Goal: Information Seeking & Learning: Learn about a topic

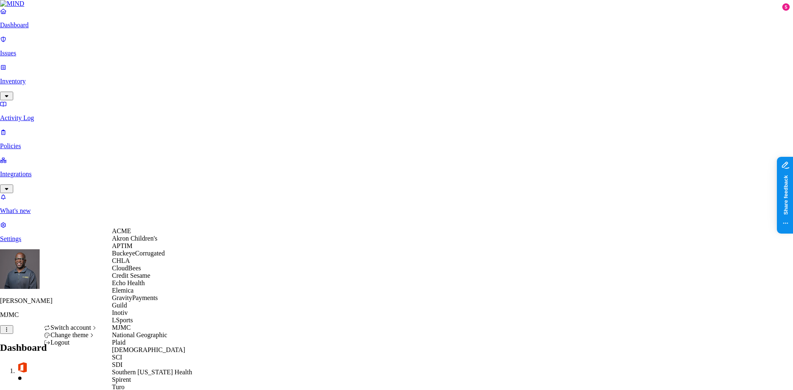
scroll to position [150, 0]
click at [130, 354] on div "SCI" at bounding box center [152, 357] width 80 height 7
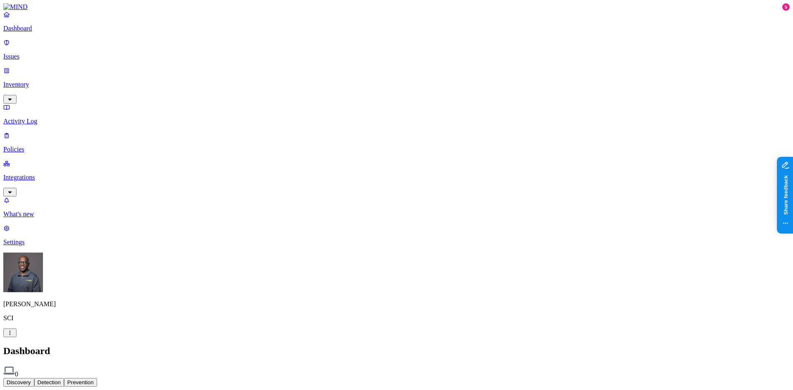
click at [36, 246] on p "Settings" at bounding box center [396, 242] width 786 height 7
click at [43, 32] on p "Dashboard" at bounding box center [396, 28] width 786 height 7
click at [70, 246] on nav "Dashboard Issues Inventory Activity Log Policies Integrations What's new 5 Sett…" at bounding box center [396, 128] width 786 height 235
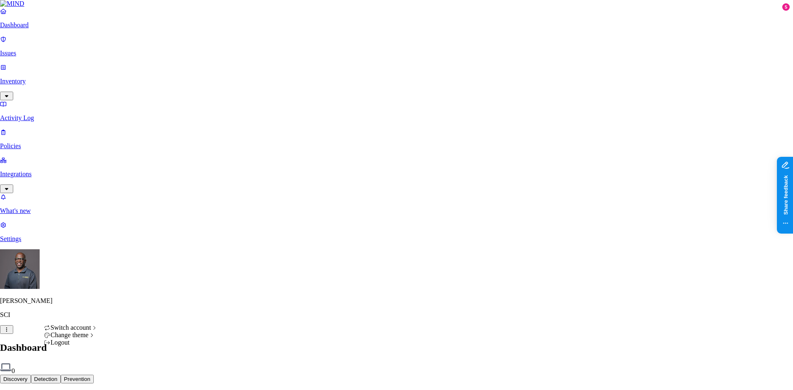
click at [79, 378] on html "Dashboard Issues Inventory Activity Log Policies Integrations What's new 5 Sett…" at bounding box center [396, 250] width 793 height 501
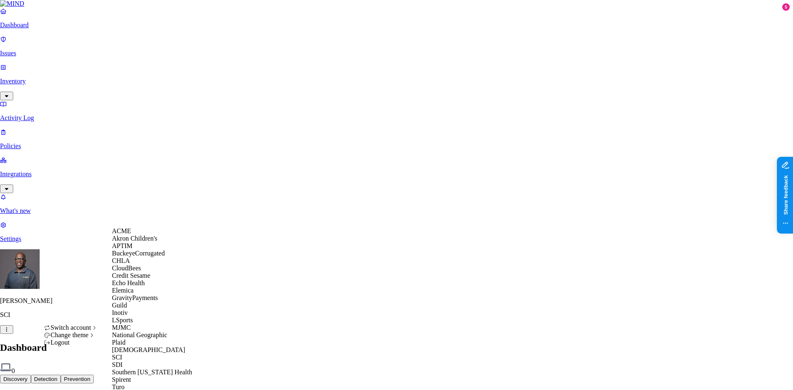
click at [145, 279] on span "Credit Sesame" at bounding box center [131, 275] width 38 height 7
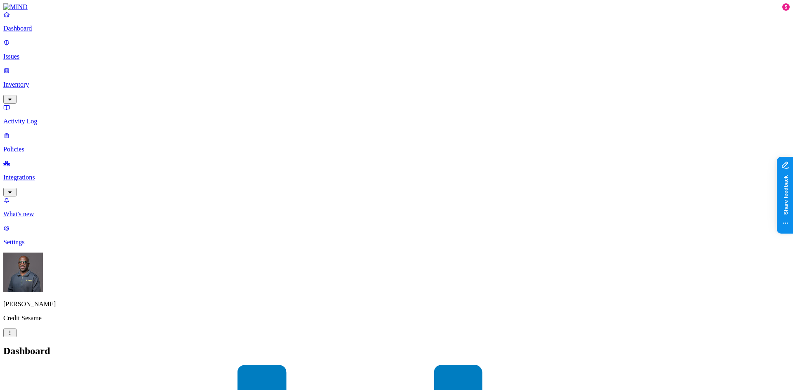
click at [40, 53] on p "Issues" at bounding box center [396, 56] width 786 height 7
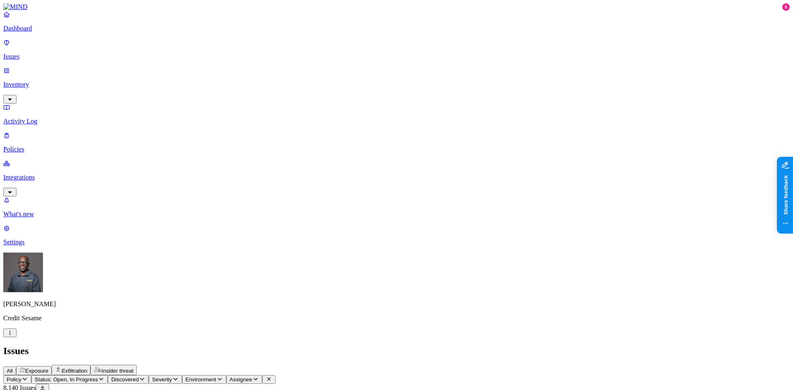
click at [31, 146] on p "Policies" at bounding box center [396, 149] width 786 height 7
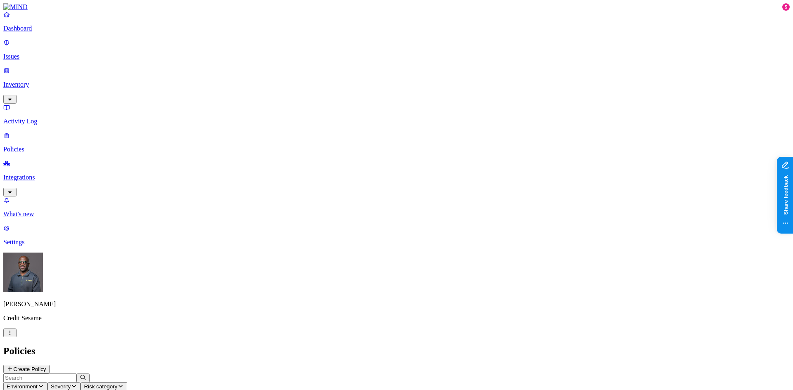
scroll to position [21, 0]
click at [68, 196] on nav "Dashboard Issues Inventory Activity Log Policies Integrations What's new 5 Sett…" at bounding box center [396, 128] width 786 height 235
click at [31, 88] on div "Dashboard Issues Inventory Activity Log Policies Integrations" at bounding box center [396, 104] width 786 height 186
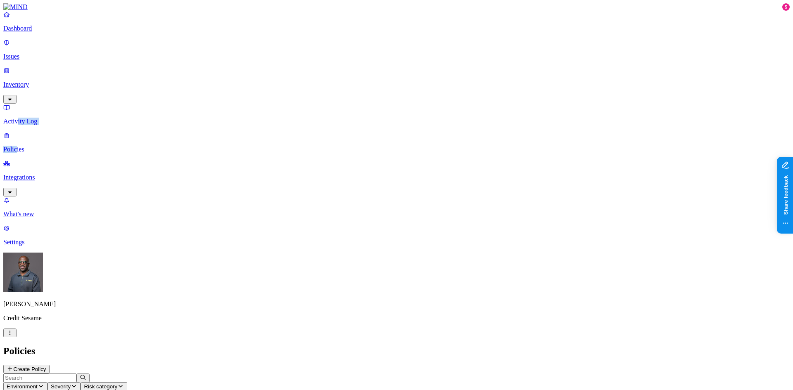
click at [25, 146] on p "Policies" at bounding box center [396, 149] width 786 height 7
click at [35, 118] on p "Activity Log" at bounding box center [396, 121] width 786 height 7
click at [38, 146] on p "Policies" at bounding box center [396, 149] width 786 height 7
click at [33, 239] on nav "Dashboard Issues Inventory Activity Log Policies Integrations What's new 5 Sett…" at bounding box center [396, 128] width 786 height 235
click at [48, 32] on link "Dashboard" at bounding box center [396, 21] width 786 height 21
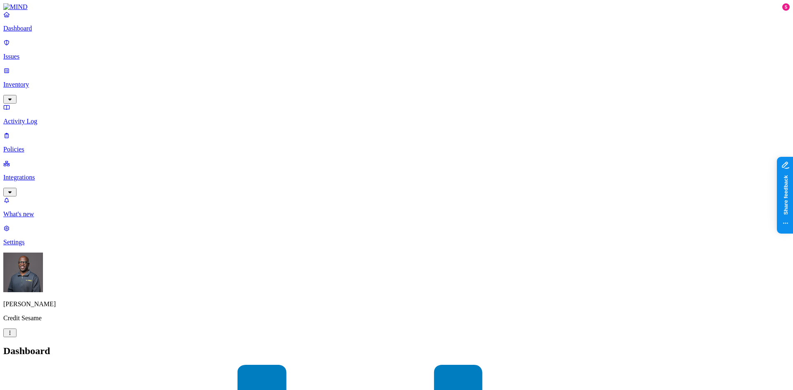
click at [35, 174] on p "Integrations" at bounding box center [396, 177] width 786 height 7
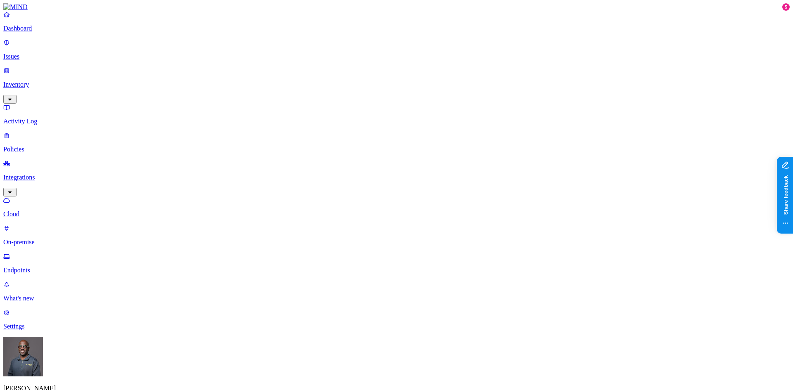
click at [43, 239] on p "On-premise" at bounding box center [396, 242] width 786 height 7
click at [45, 211] on p "Cloud" at bounding box center [396, 214] width 786 height 7
click at [38, 32] on p "Dashboard" at bounding box center [396, 28] width 786 height 7
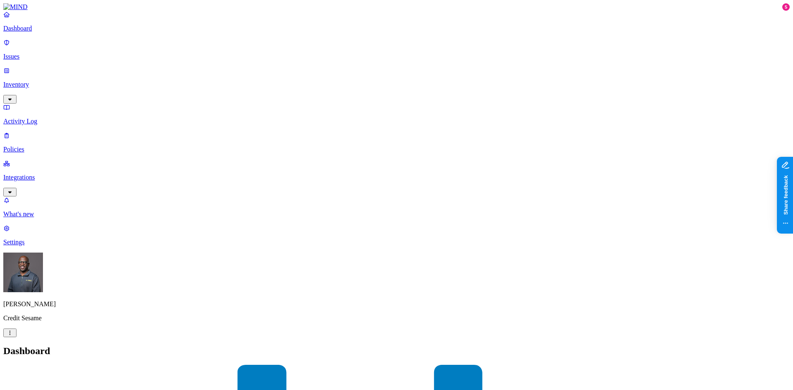
click at [43, 54] on p "Issues" at bounding box center [396, 56] width 786 height 7
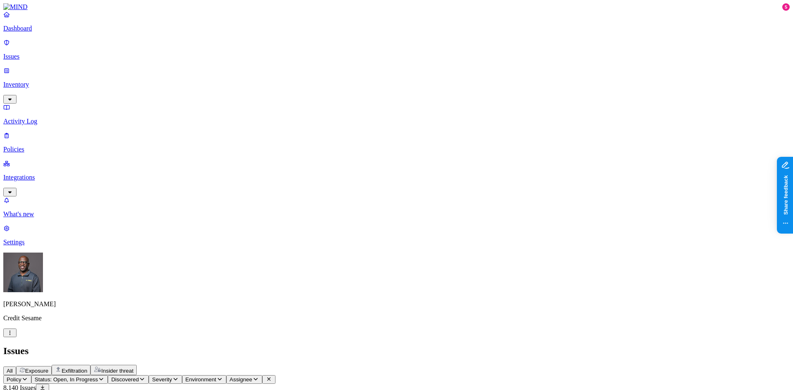
click at [28, 376] on icon "button" at bounding box center [24, 378] width 7 height 5
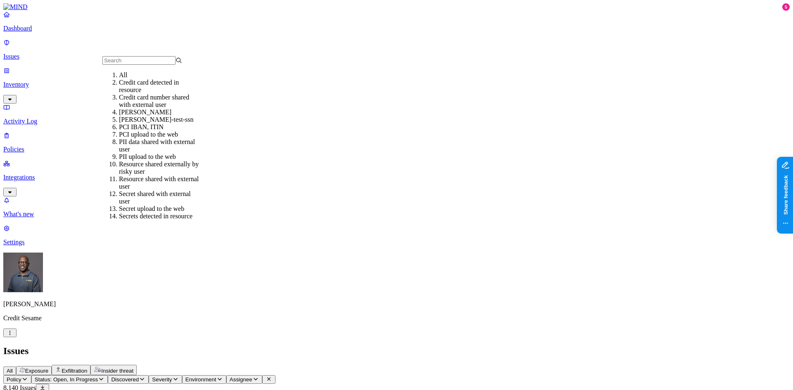
click at [142, 131] on div "PCI IBAN, ITIN" at bounding box center [159, 126] width 80 height 7
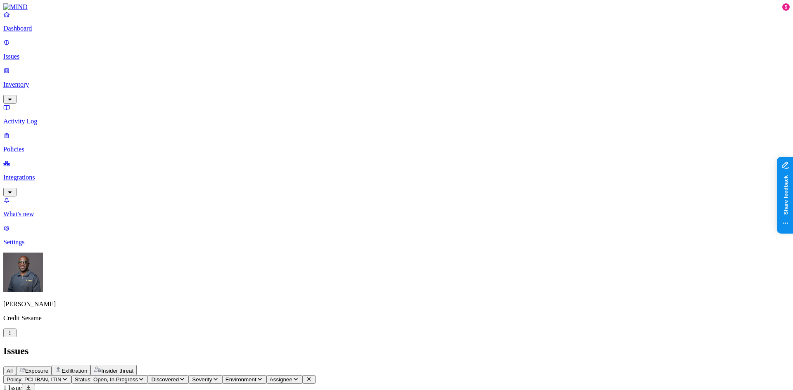
click at [68, 376] on icon "button" at bounding box center [65, 378] width 7 height 5
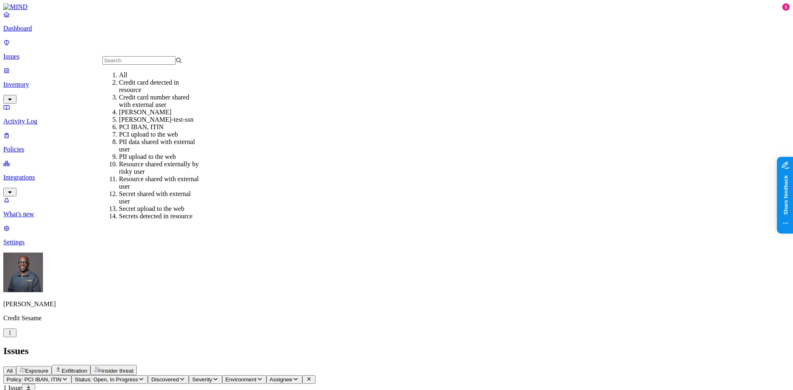
click at [133, 123] on div "[PERSON_NAME]-test-ssn" at bounding box center [159, 119] width 80 height 7
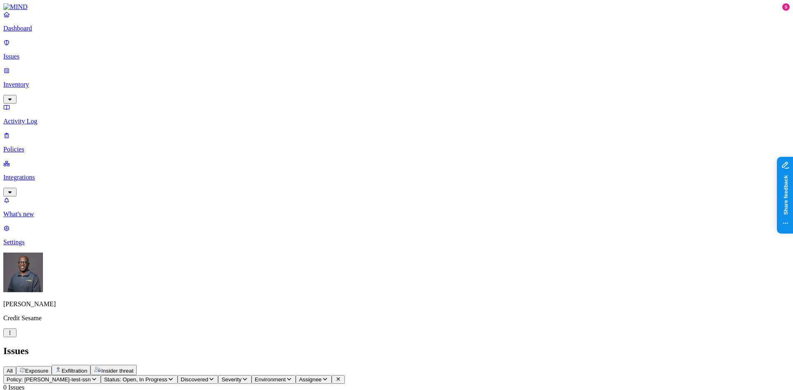
click at [97, 376] on icon "button" at bounding box center [94, 378] width 7 height 5
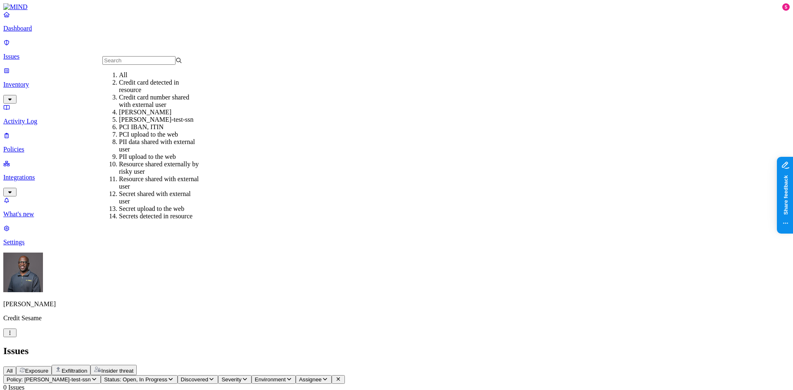
click at [147, 138] on div "PCI upload to the web" at bounding box center [159, 134] width 80 height 7
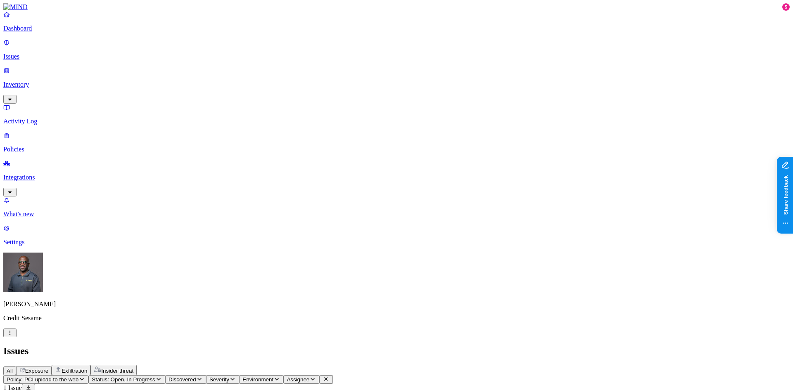
click at [48, 368] on span "Exposure" at bounding box center [36, 371] width 23 height 6
click at [42, 81] on p "Inventory" at bounding box center [396, 84] width 786 height 7
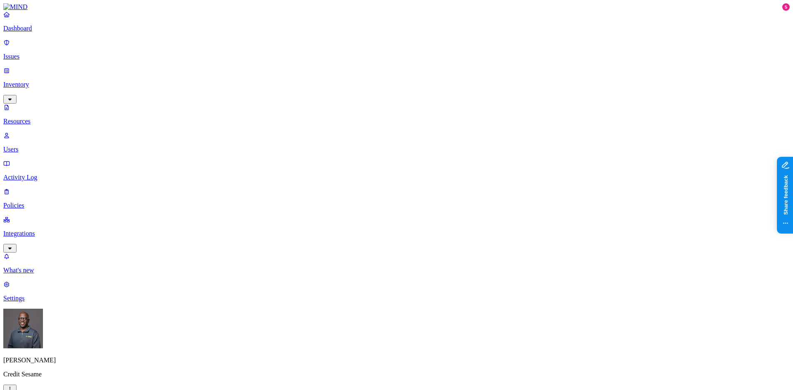
click at [248, 46] on button "button" at bounding box center [251, 47] width 7 height 2
click at [381, 165] on button "button" at bounding box center [384, 166] width 7 height 2
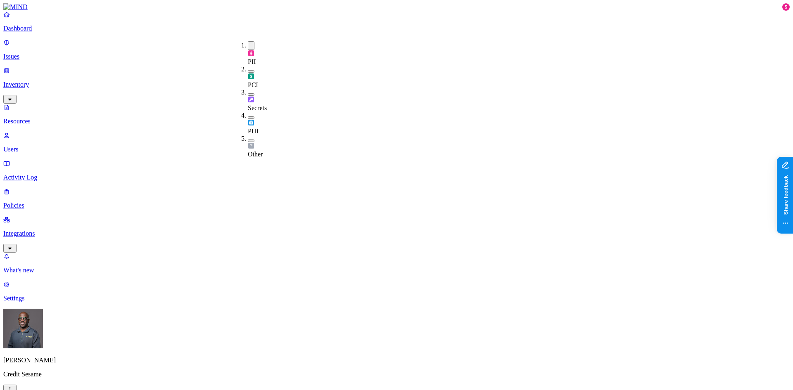
click at [248, 70] on button "button" at bounding box center [251, 71] width 7 height 2
click at [248, 43] on button "button" at bounding box center [251, 45] width 7 height 9
click at [248, 93] on button "button" at bounding box center [251, 94] width 7 height 2
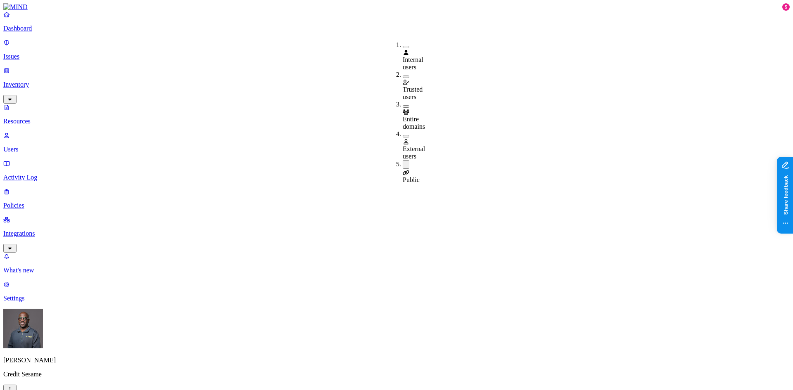
click at [403, 135] on button "button" at bounding box center [406, 136] width 7 height 2
click at [403, 161] on button "button" at bounding box center [406, 165] width 7 height 9
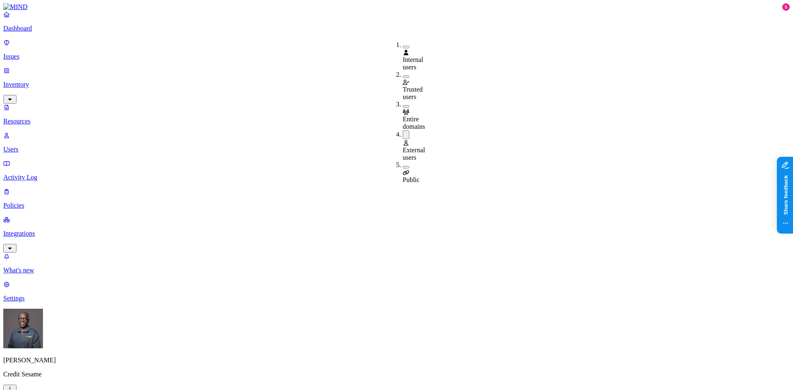
click at [403, 130] on button "button" at bounding box center [406, 134] width 7 height 9
drag, startPoint x: 509, startPoint y: 9, endPoint x: 504, endPoint y: 18, distance: 10.7
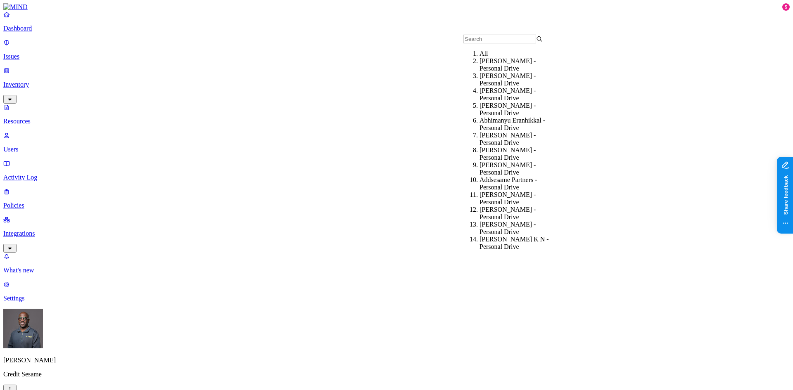
click at [508, 72] on div "Aaron Ritchie - Personal Drive" at bounding box center [519, 64] width 80 height 15
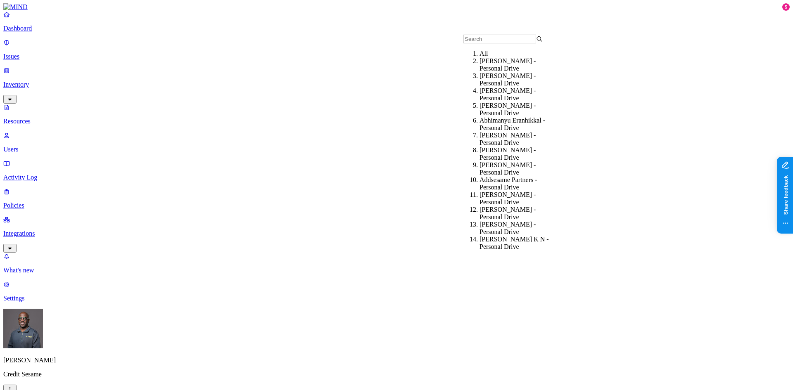
click at [510, 85] on div "Abdul Halbeh - Personal Drive" at bounding box center [519, 79] width 80 height 15
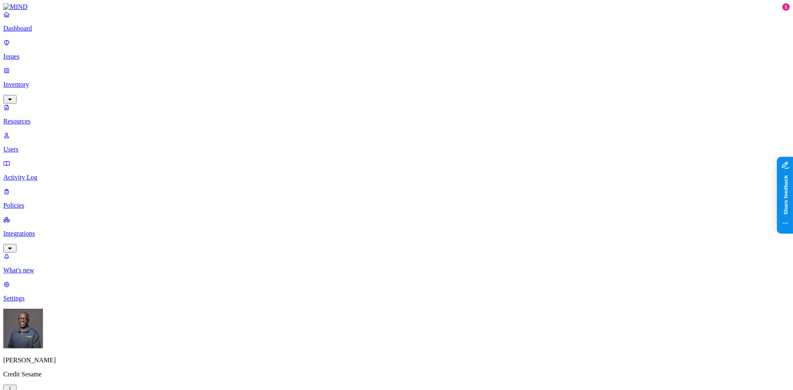
click at [248, 64] on button "button" at bounding box center [251, 68] width 7 height 9
click at [248, 88] on button "button" at bounding box center [251, 92] width 7 height 9
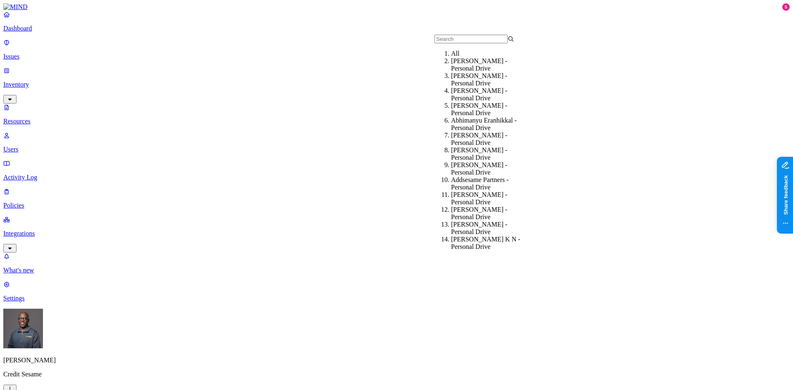
click at [484, 130] on div "Abhimanyu Eranhikkal - Personal Drive" at bounding box center [491, 124] width 80 height 15
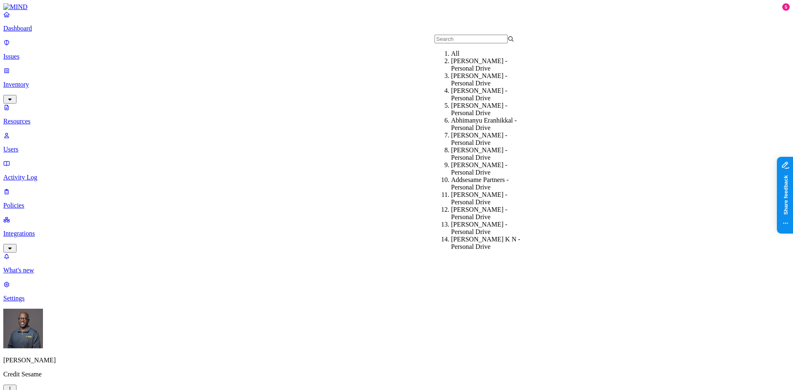
click at [477, 142] on div "Adam Borzecki - Personal Drive" at bounding box center [491, 139] width 80 height 15
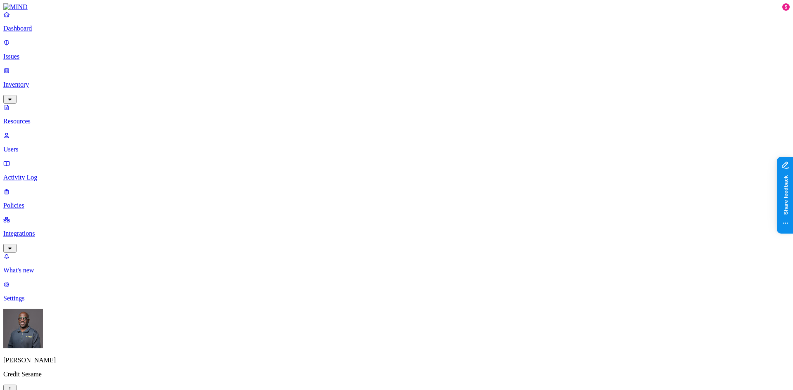
click at [248, 46] on button "button" at bounding box center [251, 47] width 7 height 2
click at [248, 70] on button "button" at bounding box center [251, 71] width 7 height 2
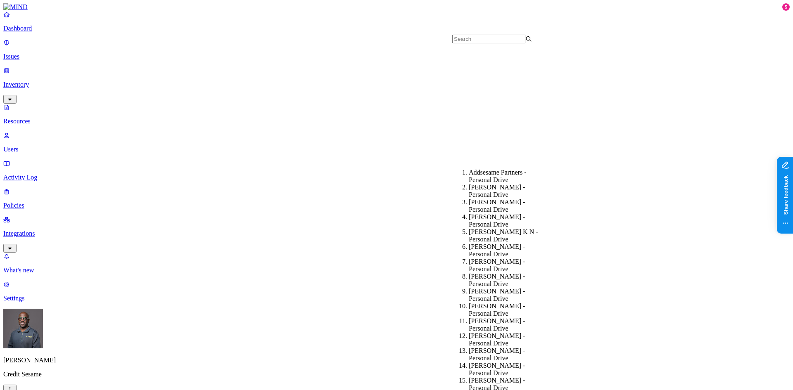
scroll to position [330, 0]
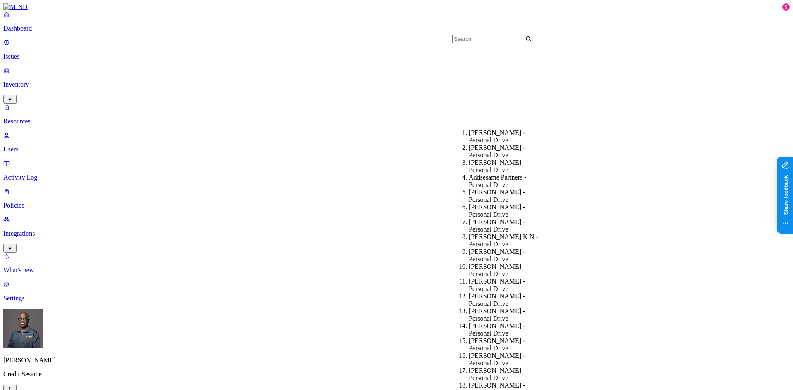
scroll to position [165, 0]
click at [494, 291] on div "Aleksa Jovanovic - Personal Drive" at bounding box center [509, 298] width 80 height 15
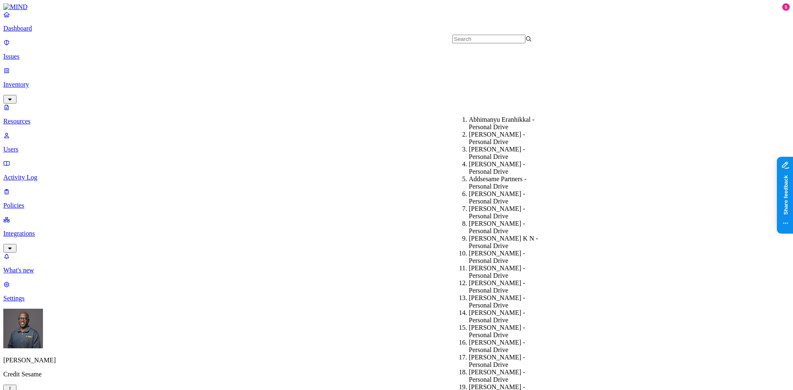
scroll to position [206, 0]
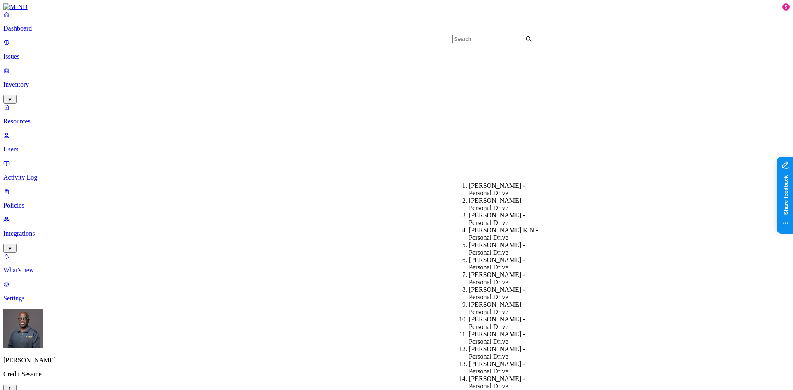
click at [491, 346] on div "Alexander Jing - Personal Drive" at bounding box center [509, 353] width 80 height 15
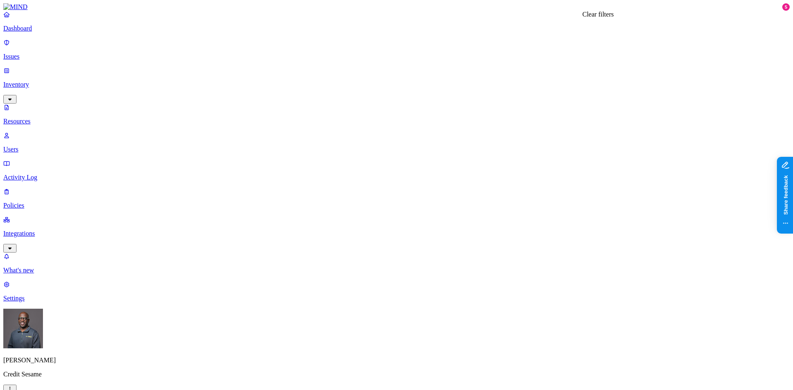
click at [248, 69] on button "button" at bounding box center [251, 70] width 7 height 2
click at [248, 93] on button "button" at bounding box center [251, 94] width 7 height 2
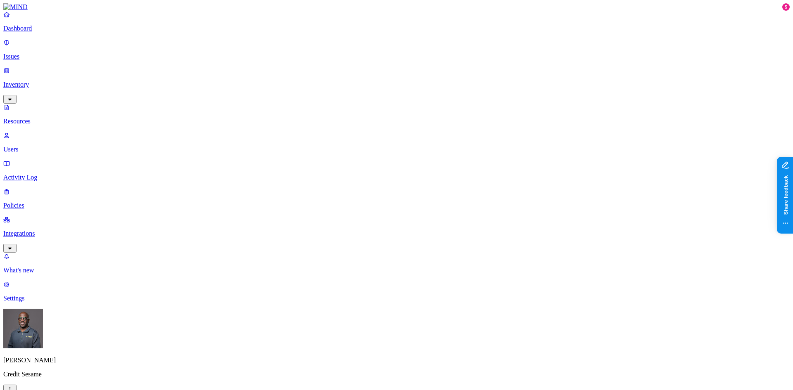
click at [403, 105] on button "button" at bounding box center [406, 106] width 7 height 2
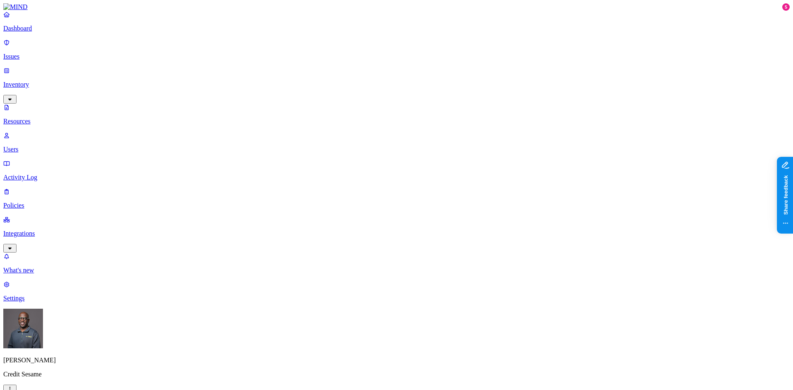
drag, startPoint x: 767, startPoint y: 371, endPoint x: 764, endPoint y: 369, distance: 4.3
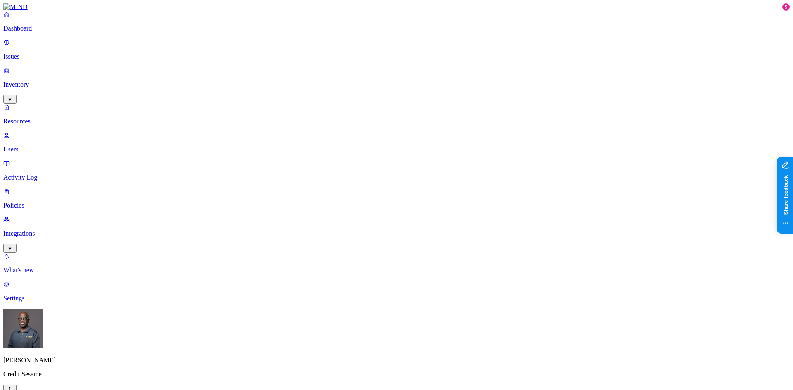
drag, startPoint x: 581, startPoint y: 31, endPoint x: 674, endPoint y: 29, distance: 93.3
copy h3 "Advanced Credit Recurly Migration"
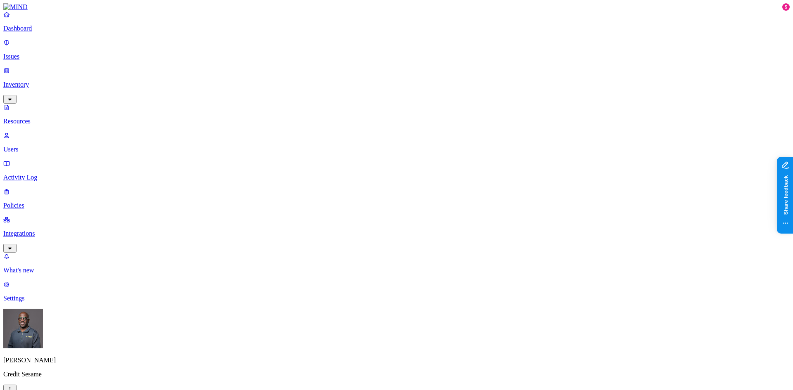
drag, startPoint x: 235, startPoint y: 46, endPoint x: 327, endPoint y: 26, distance: 93.4
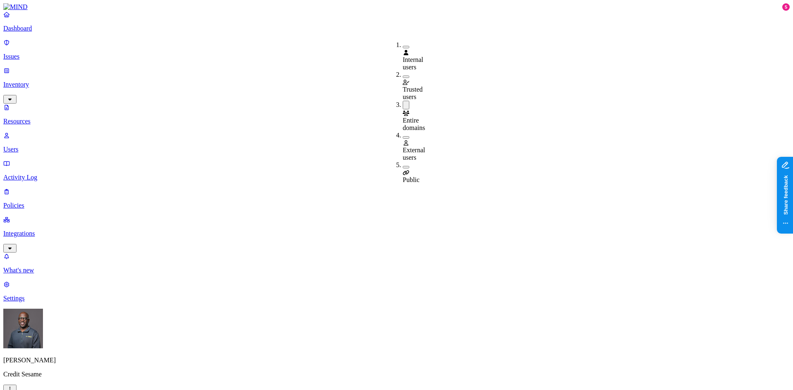
click at [403, 101] on button "button" at bounding box center [406, 105] width 7 height 9
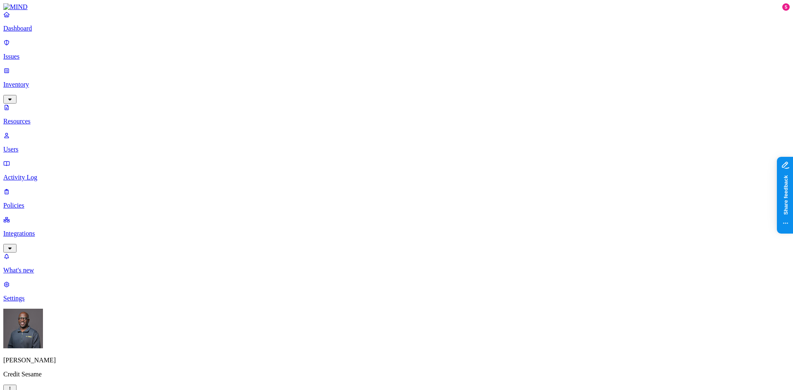
drag, startPoint x: 328, startPoint y: 43, endPoint x: 426, endPoint y: 29, distance: 99.7
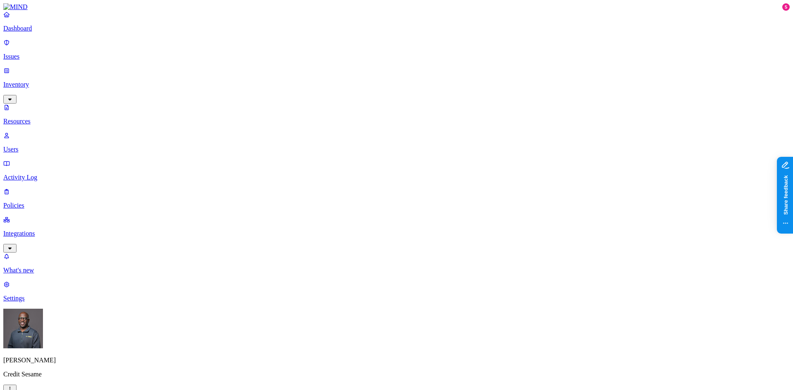
drag, startPoint x: 718, startPoint y: 99, endPoint x: 745, endPoint y: 97, distance: 26.5
copy div "Subpoenas"
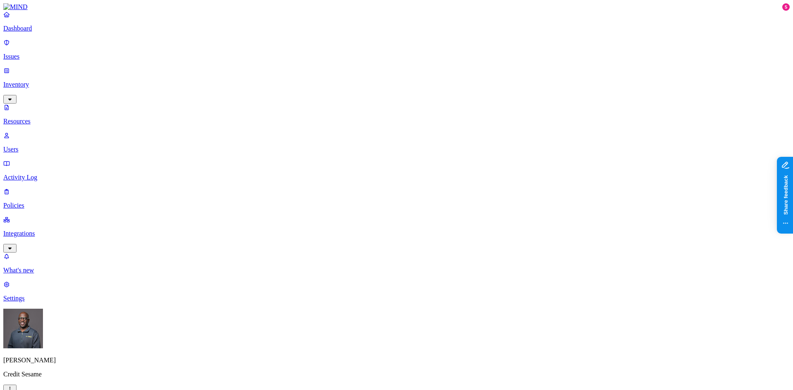
click at [36, 53] on p "Issues" at bounding box center [396, 56] width 786 height 7
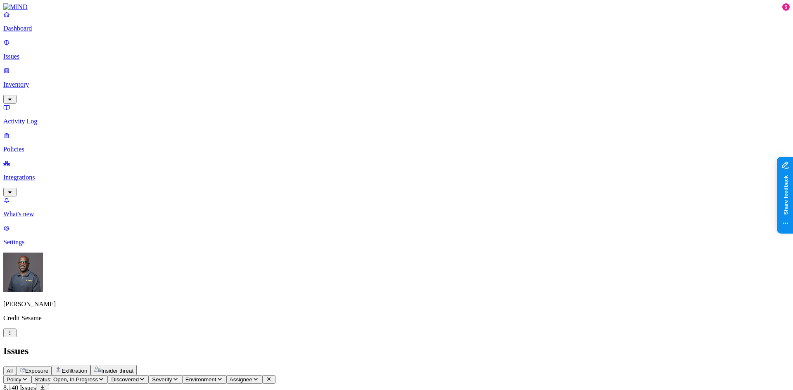
click at [48, 368] on span "Exposure" at bounding box center [36, 371] width 23 height 6
drag, startPoint x: 629, startPoint y: 66, endPoint x: 671, endPoint y: 59, distance: 42.3
drag, startPoint x: 432, startPoint y: 66, endPoint x: 423, endPoint y: 67, distance: 9.6
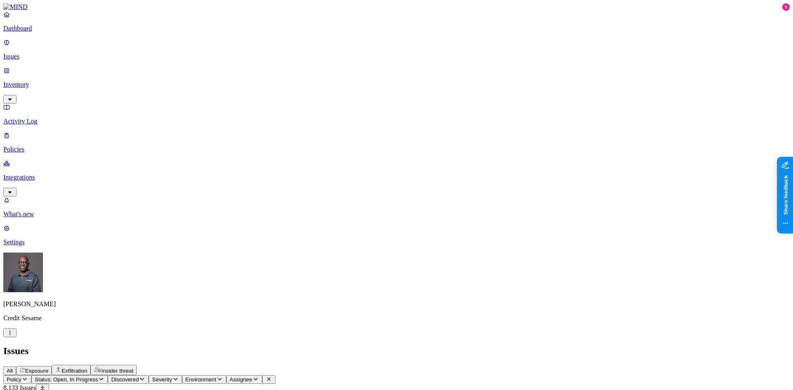
drag, startPoint x: 365, startPoint y: 64, endPoint x: 400, endPoint y: 59, distance: 35.5
drag, startPoint x: 399, startPoint y: 66, endPoint x: 388, endPoint y: 68, distance: 10.9
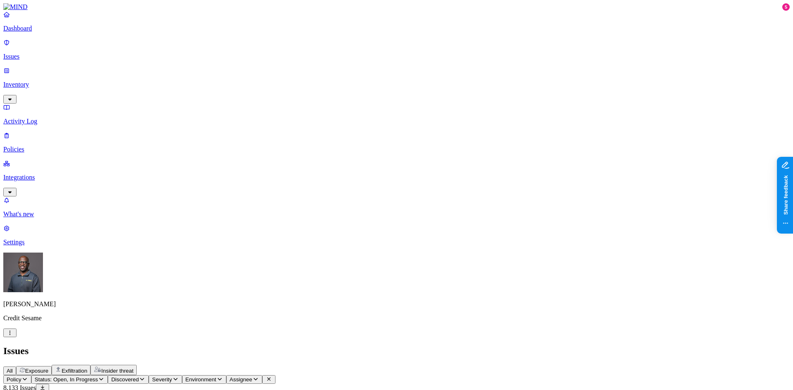
scroll to position [165, 0]
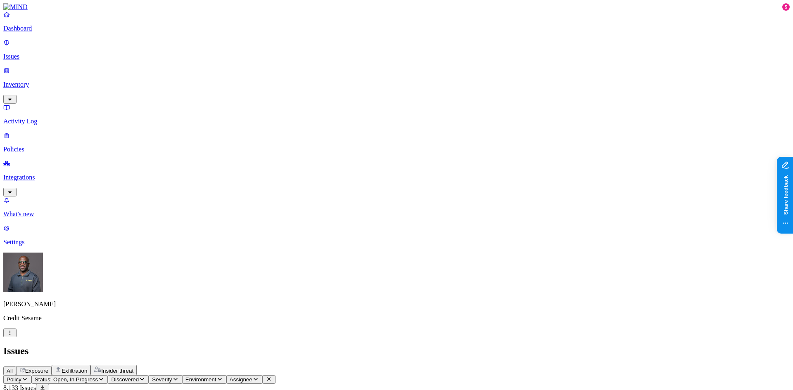
scroll to position [83, 0]
drag, startPoint x: 587, startPoint y: 66, endPoint x: 681, endPoint y: 55, distance: 94.0
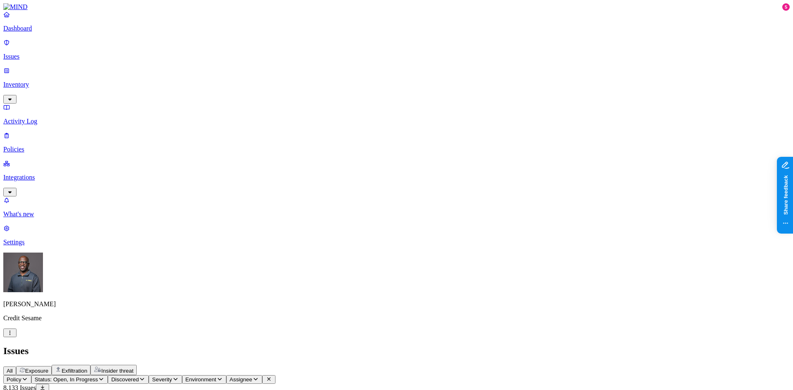
drag, startPoint x: 682, startPoint y: 62, endPoint x: 666, endPoint y: 61, distance: 15.7
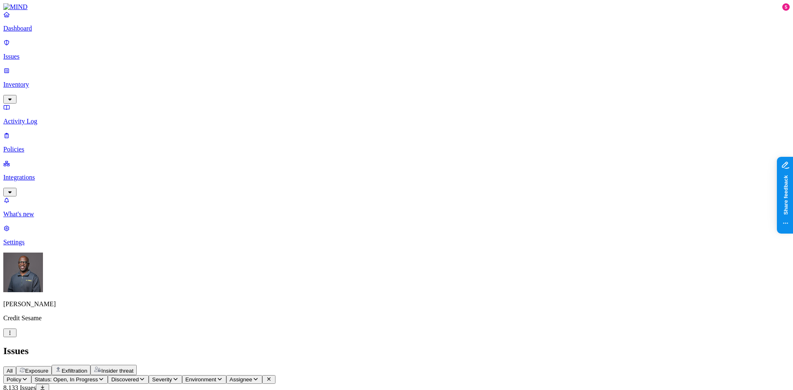
scroll to position [41, 0]
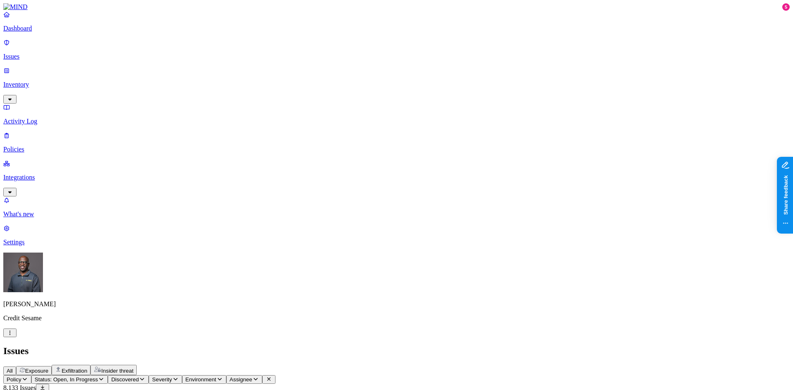
scroll to position [41, 0]
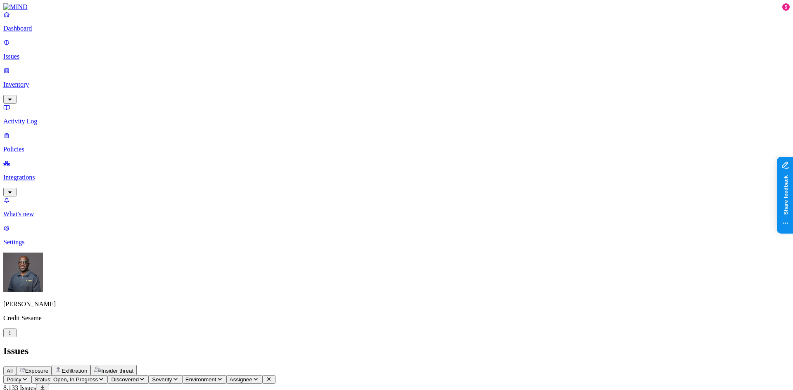
drag, startPoint x: 390, startPoint y: 66, endPoint x: 416, endPoint y: 65, distance: 26.0
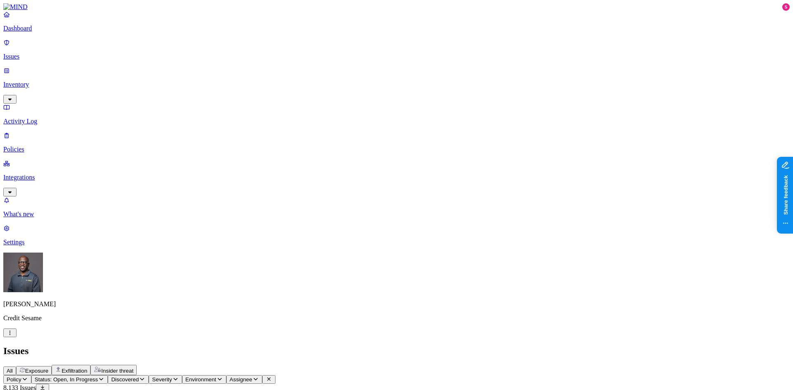
click at [27, 378] on icon "button" at bounding box center [25, 379] width 4 height 2
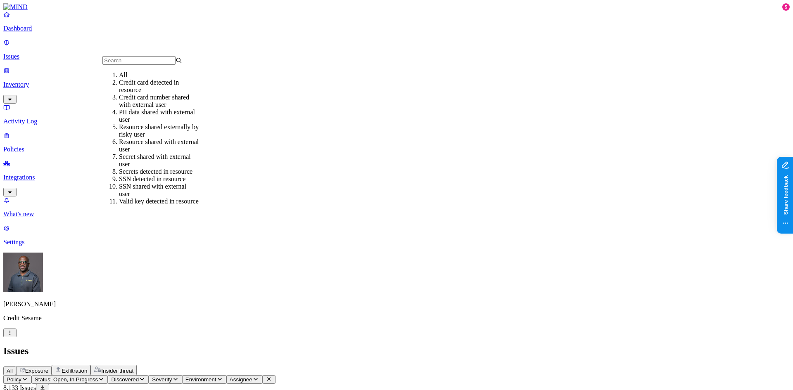
scroll to position [41, 0]
click at [157, 183] on div "SSN shared with external user" at bounding box center [159, 190] width 80 height 15
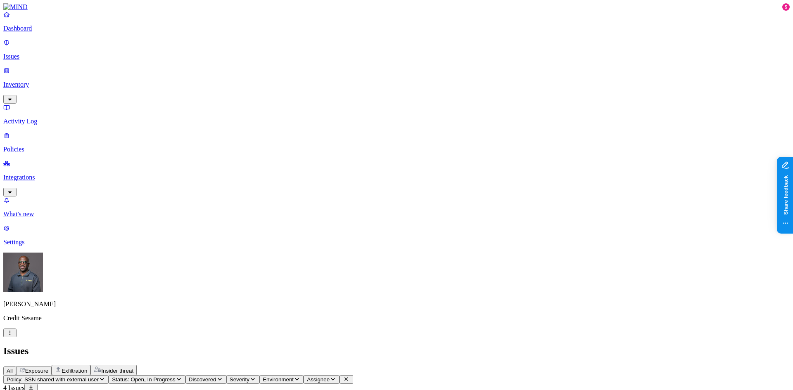
scroll to position [124, 0]
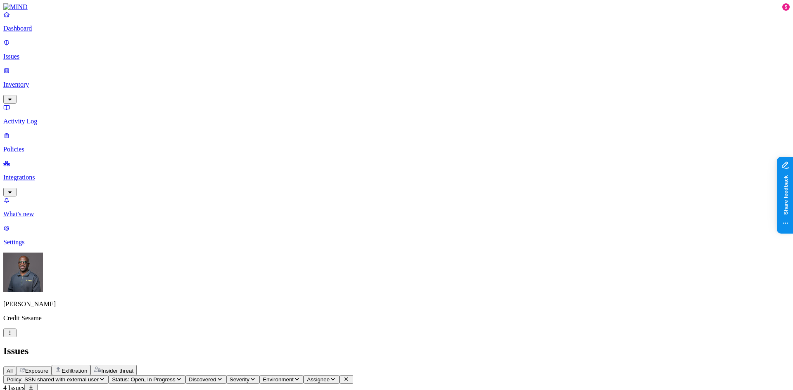
click at [25, 146] on p "Policies" at bounding box center [396, 149] width 786 height 7
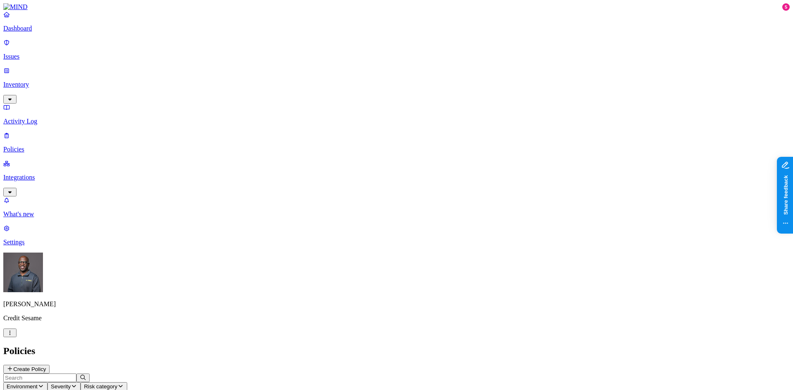
click at [38, 384] on span "Environment" at bounding box center [22, 387] width 31 height 6
click at [195, 78] on span "Endpoint" at bounding box center [196, 81] width 24 height 7
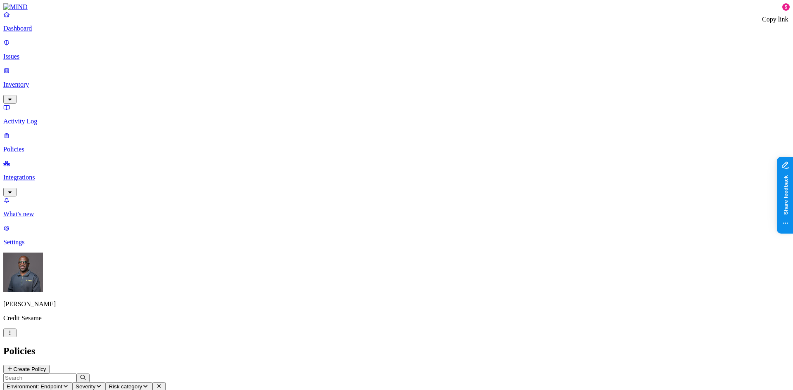
click at [33, 32] on p "Dashboard" at bounding box center [396, 28] width 786 height 7
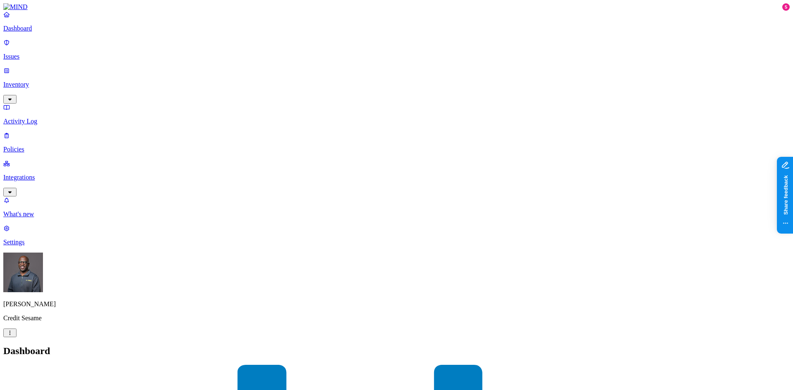
click at [34, 81] on p "Inventory" at bounding box center [396, 84] width 786 height 7
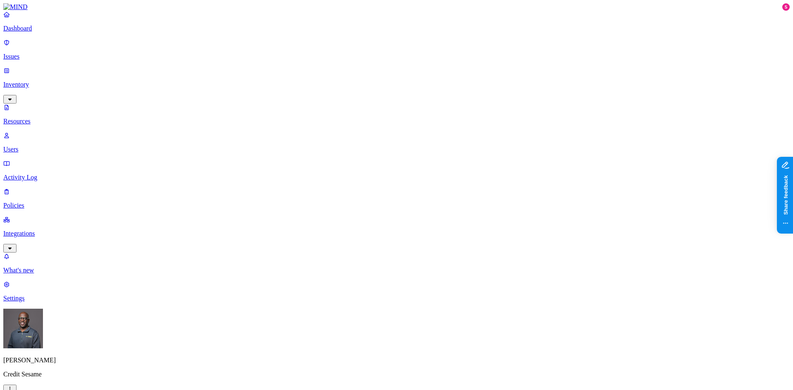
click at [248, 46] on button "button" at bounding box center [251, 47] width 7 height 2
click at [248, 43] on button "button" at bounding box center [251, 45] width 7 height 9
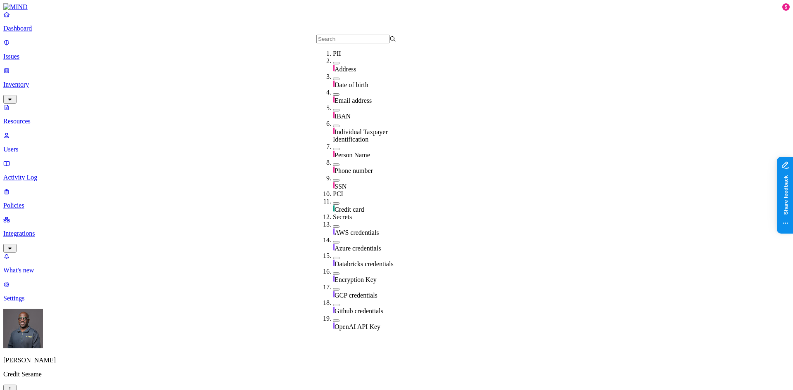
scroll to position [64, 0]
click at [333, 179] on button "button" at bounding box center [336, 180] width 7 height 2
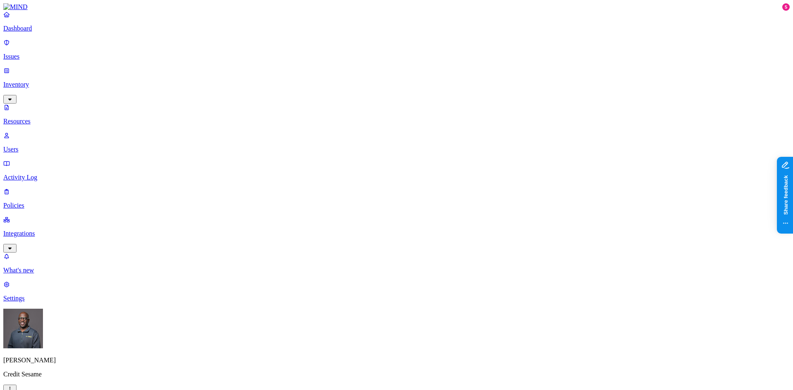
scroll to position [0, 0]
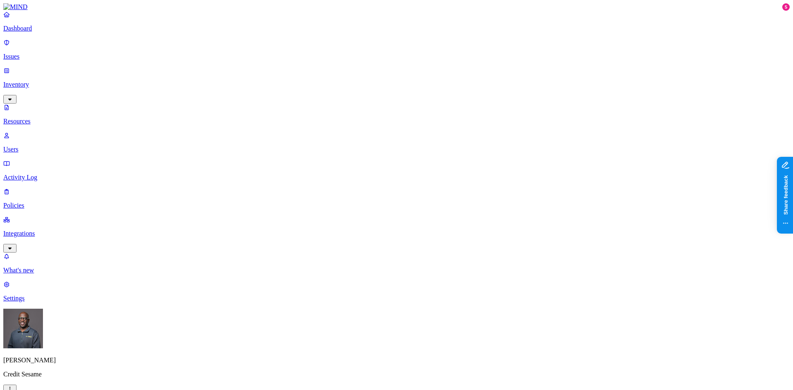
scroll to position [185, 0]
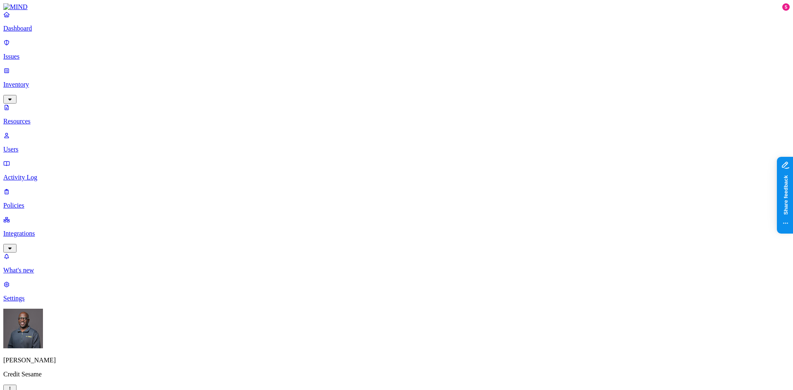
click at [29, 146] on p "Users" at bounding box center [396, 149] width 786 height 7
click at [39, 53] on p "Issues" at bounding box center [396, 56] width 786 height 7
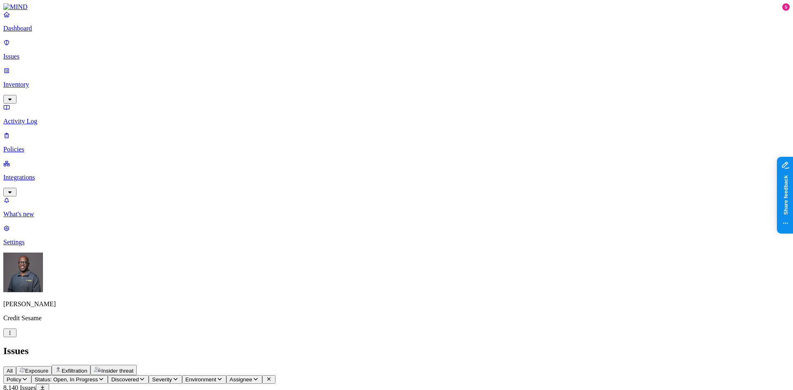
click at [28, 376] on icon "button" at bounding box center [24, 378] width 7 height 5
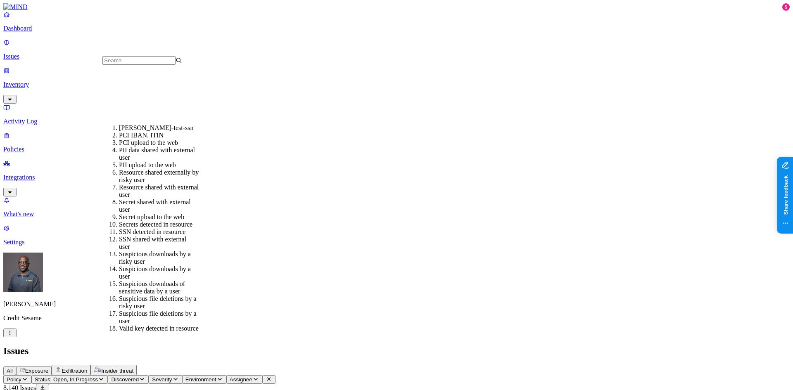
scroll to position [124, 0]
click at [141, 228] on div "SSN detected in resource" at bounding box center [159, 231] width 80 height 7
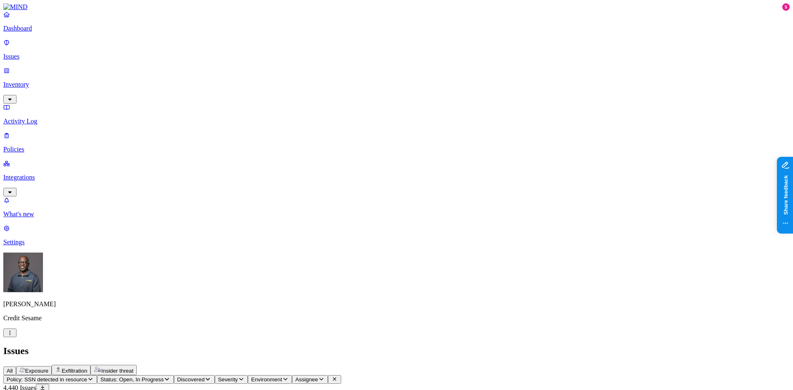
scroll to position [207, 0]
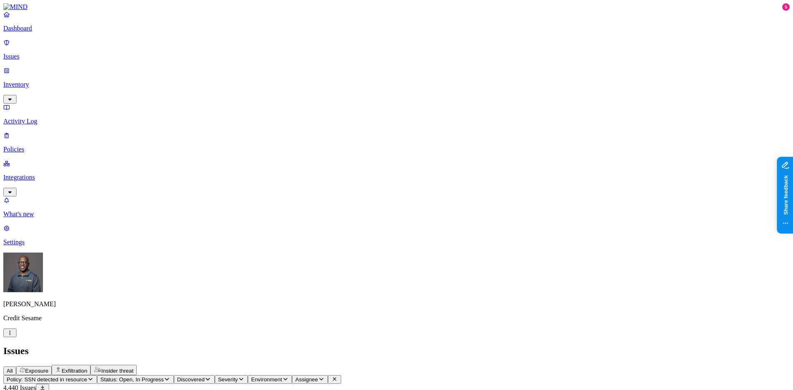
scroll to position [207, 0]
click at [32, 81] on p "Inventory" at bounding box center [396, 84] width 786 height 7
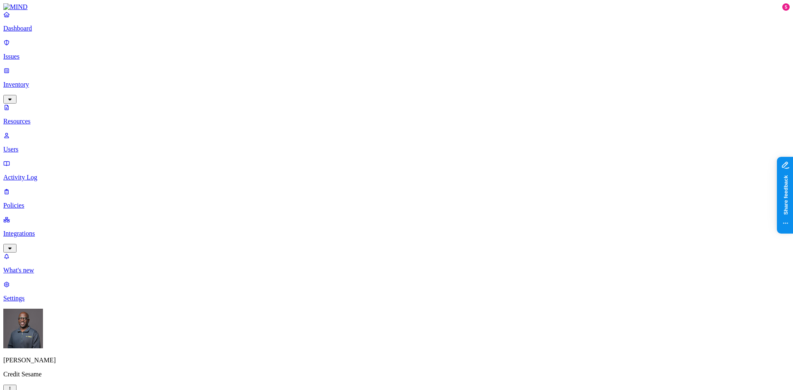
click at [248, 69] on button "button" at bounding box center [251, 70] width 7 height 2
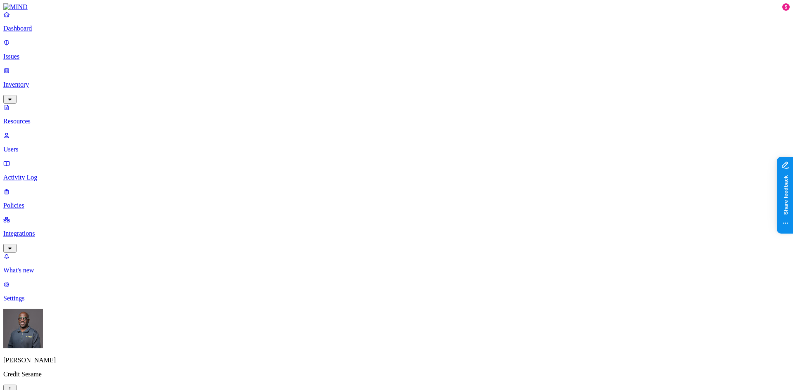
click at [384, 165] on button "button" at bounding box center [387, 166] width 7 height 2
click at [384, 135] on button "button" at bounding box center [387, 136] width 7 height 2
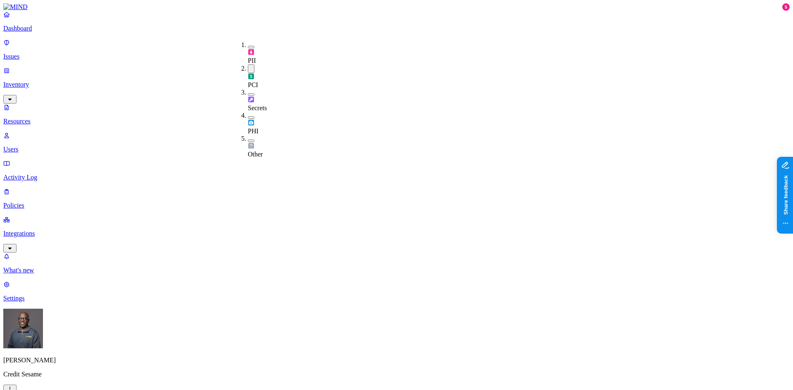
click at [248, 64] on button "button" at bounding box center [251, 68] width 7 height 9
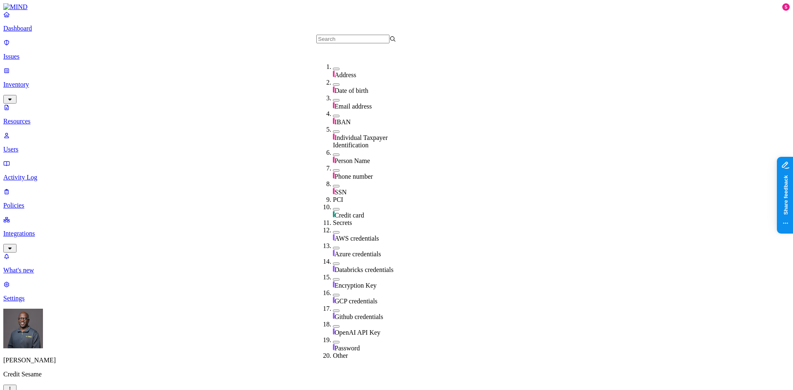
scroll to position [83, 0]
click at [333, 208] on button "button" at bounding box center [336, 209] width 7 height 2
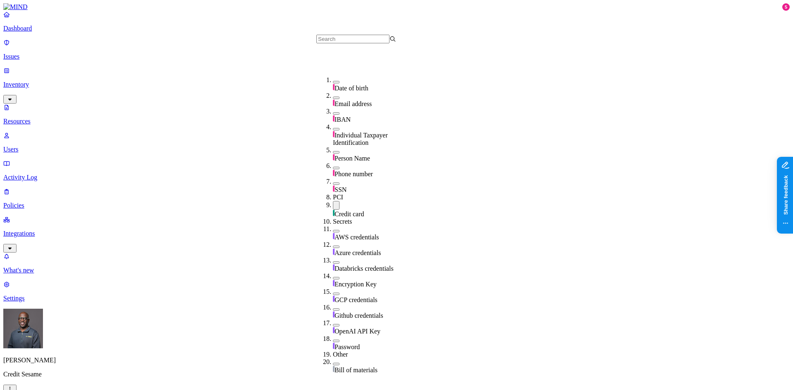
scroll to position [100, 0]
click at [333, 201] on div "Credit card" at bounding box center [373, 209] width 80 height 17
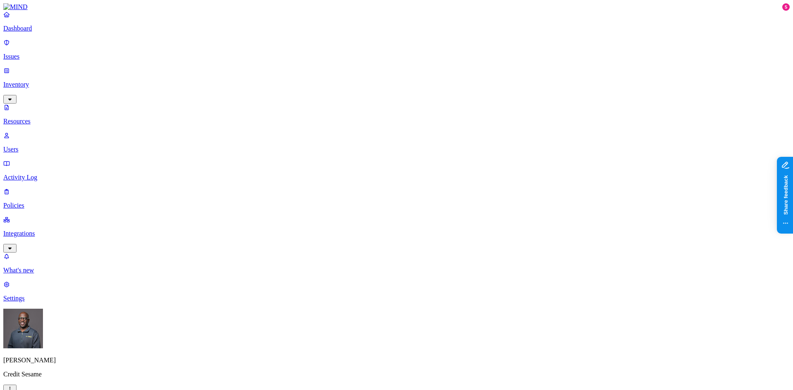
click at [374, 130] on button "button" at bounding box center [377, 134] width 7 height 9
click at [248, 69] on button "button" at bounding box center [251, 70] width 7 height 2
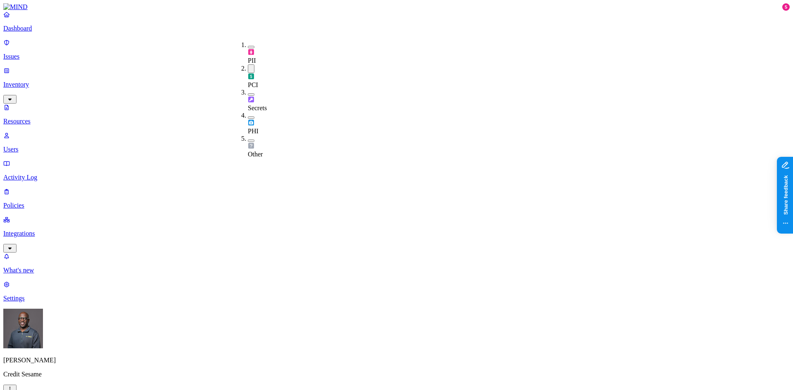
click at [248, 93] on button "button" at bounding box center [251, 94] width 7 height 2
click at [248, 44] on div "PII" at bounding box center [248, 52] width 0 height 23
drag, startPoint x: 421, startPoint y: 8, endPoint x: 425, endPoint y: 7, distance: 4.2
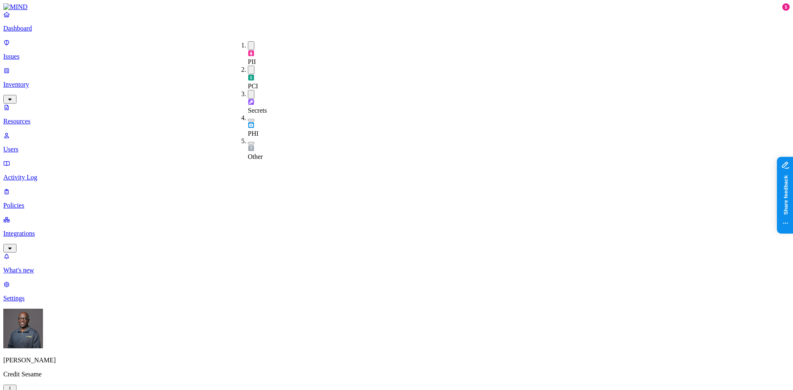
drag, startPoint x: 234, startPoint y: 46, endPoint x: 329, endPoint y: 31, distance: 96.9
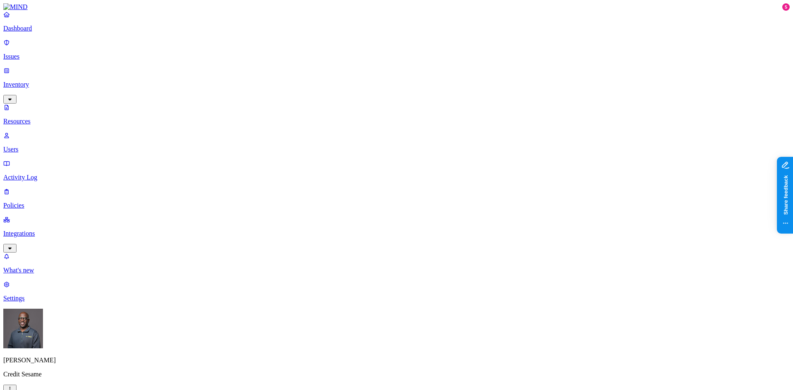
click at [248, 41] on div "PII" at bounding box center [248, 53] width 0 height 24
click at [248, 89] on button "button" at bounding box center [251, 93] width 7 height 9
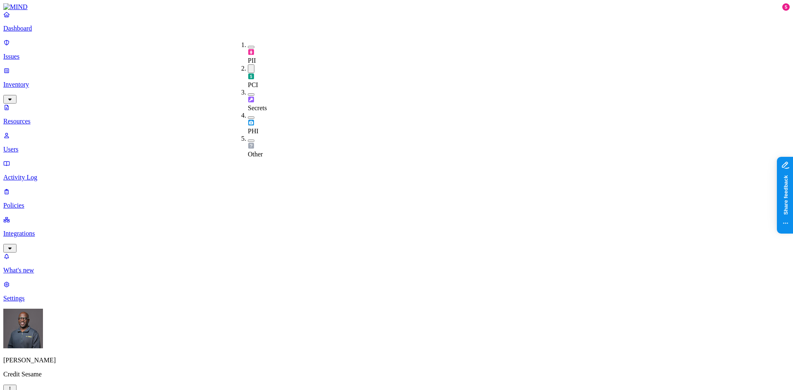
click at [248, 69] on button "button" at bounding box center [251, 70] width 7 height 2
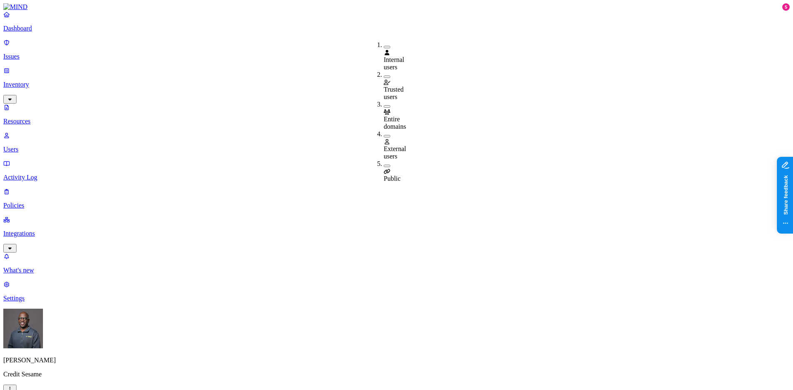
click at [384, 165] on button "button" at bounding box center [387, 166] width 7 height 2
click at [384, 135] on button "button" at bounding box center [387, 136] width 7 height 2
click at [384, 105] on button "button" at bounding box center [387, 106] width 7 height 2
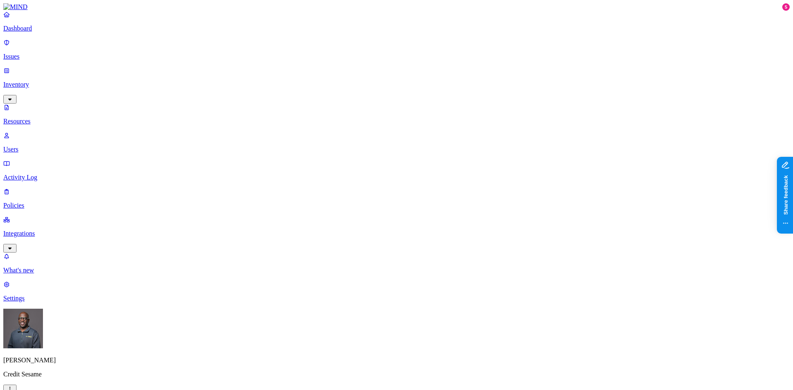
scroll to position [165, 0]
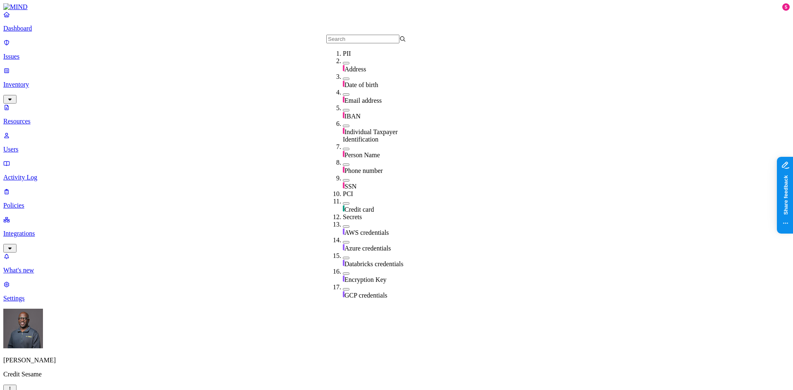
scroll to position [41, 0]
click at [343, 109] on button "button" at bounding box center [346, 110] width 7 height 2
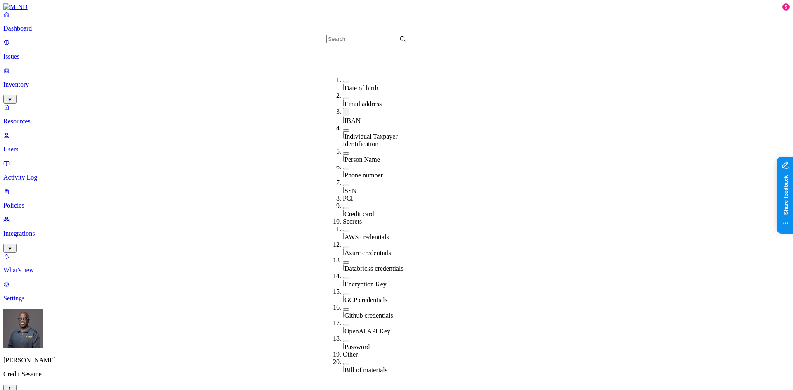
scroll to position [124, 0]
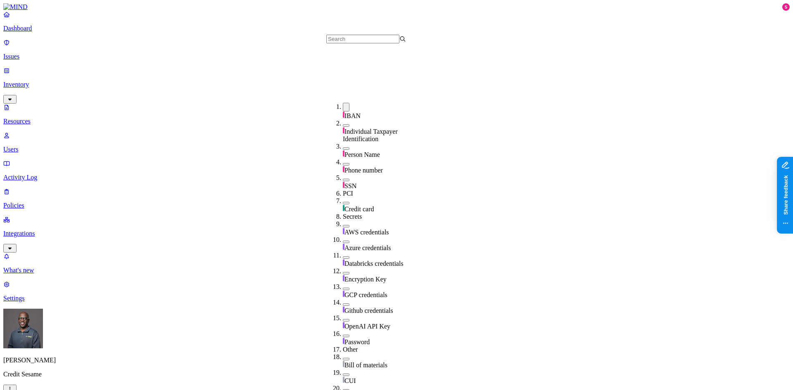
click at [343, 202] on button "button" at bounding box center [346, 203] width 7 height 2
drag, startPoint x: 472, startPoint y: 5, endPoint x: 464, endPoint y: 12, distance: 10.2
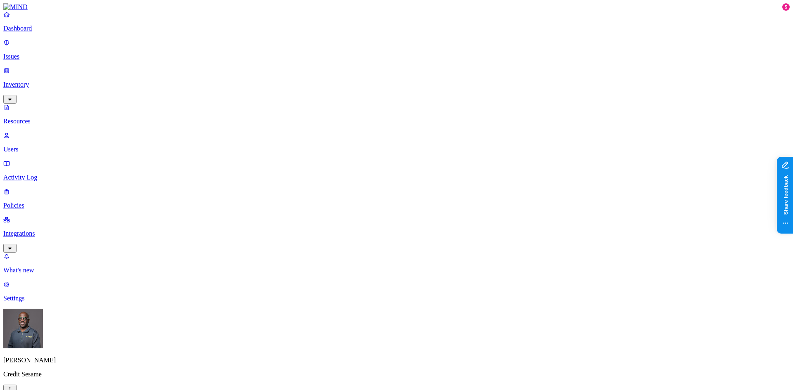
click at [248, 64] on button "button" at bounding box center [251, 68] width 7 height 9
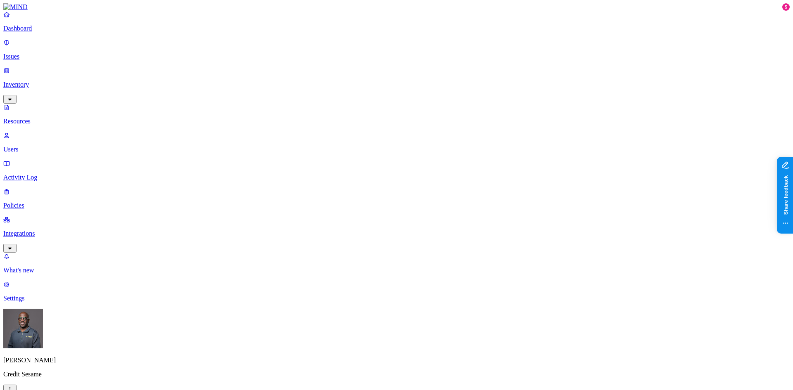
scroll to position [150, 0]
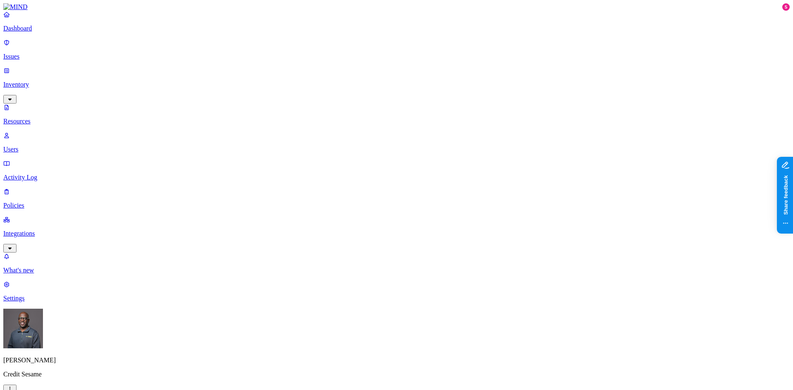
drag, startPoint x: 654, startPoint y: 46, endPoint x: 753, endPoint y: 36, distance: 99.6
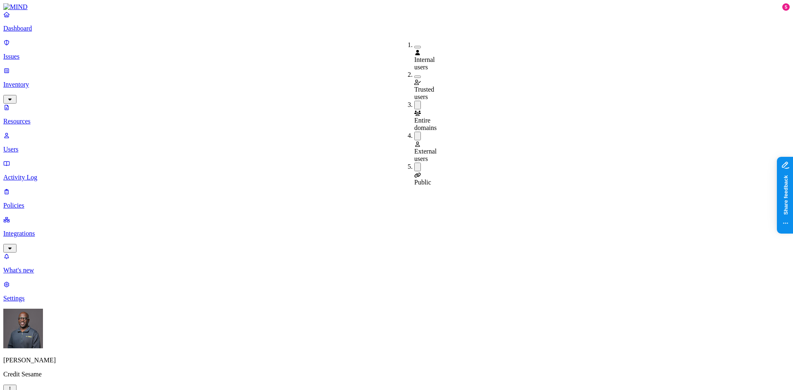
click at [414, 46] on button "button" at bounding box center [417, 47] width 7 height 2
click at [414, 44] on button "button" at bounding box center [417, 45] width 7 height 9
click at [414, 101] on button "button" at bounding box center [417, 105] width 7 height 9
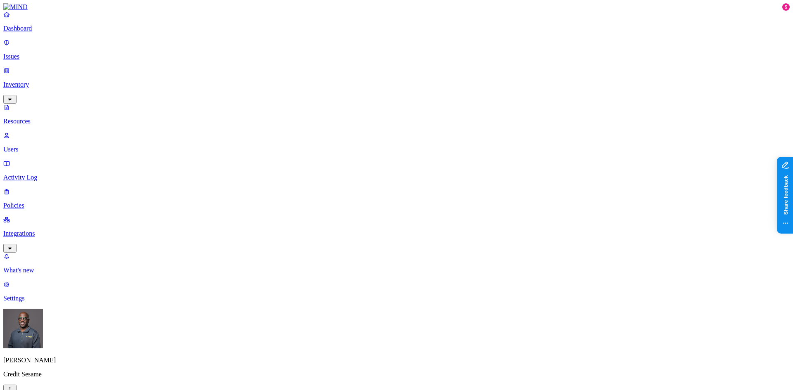
scroll to position [83, 0]
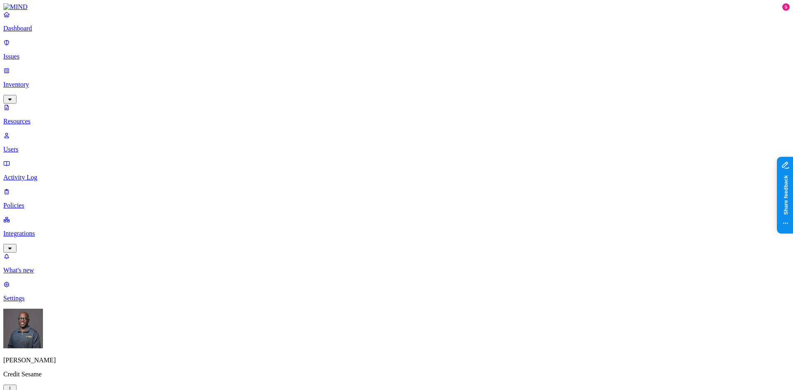
drag, startPoint x: 580, startPoint y: 30, endPoint x: 646, endPoint y: 24, distance: 66.7
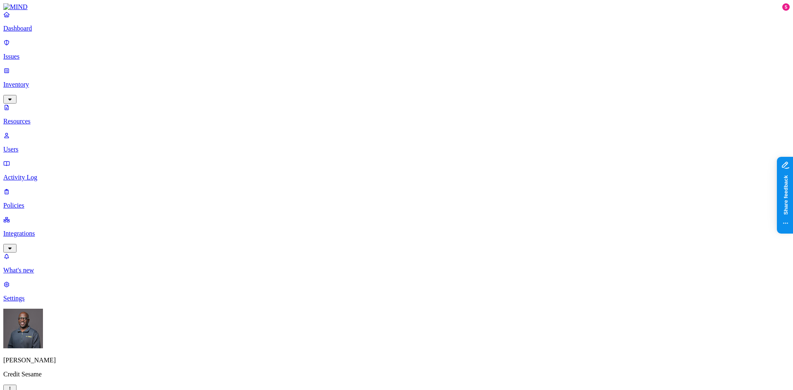
copy h3 "613779271201505155.pdf"
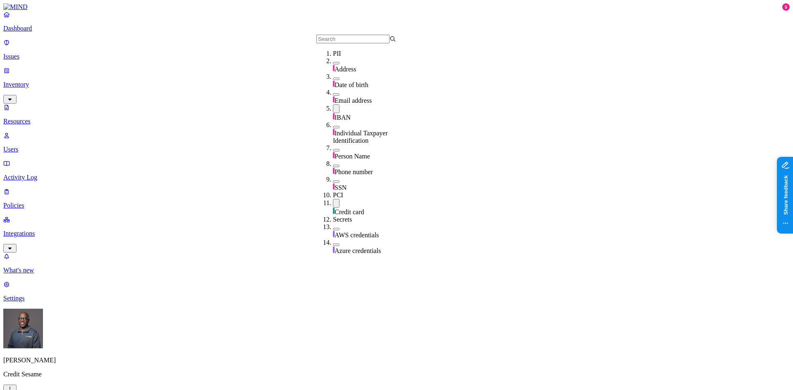
click at [333, 113] on button "button" at bounding box center [336, 108] width 7 height 9
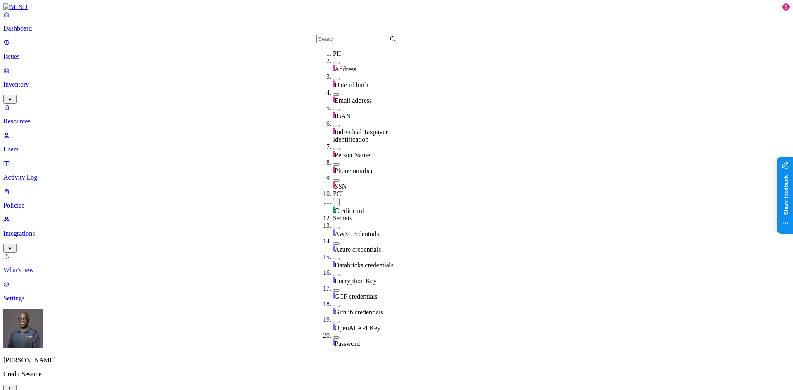
scroll to position [124, 0]
click at [333, 196] on button "button" at bounding box center [336, 200] width 7 height 9
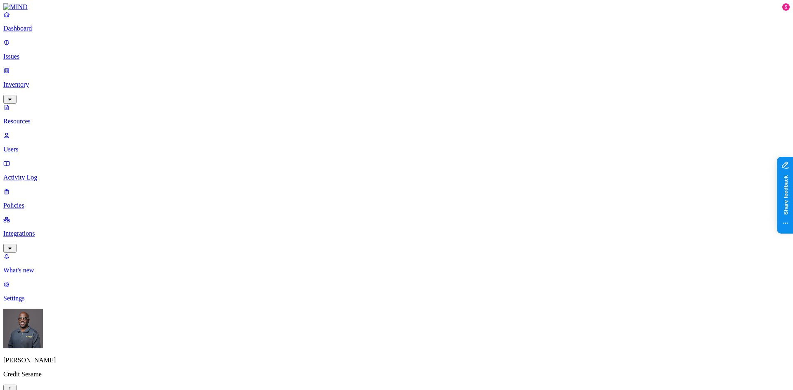
click at [248, 69] on button "button" at bounding box center [251, 70] width 7 height 2
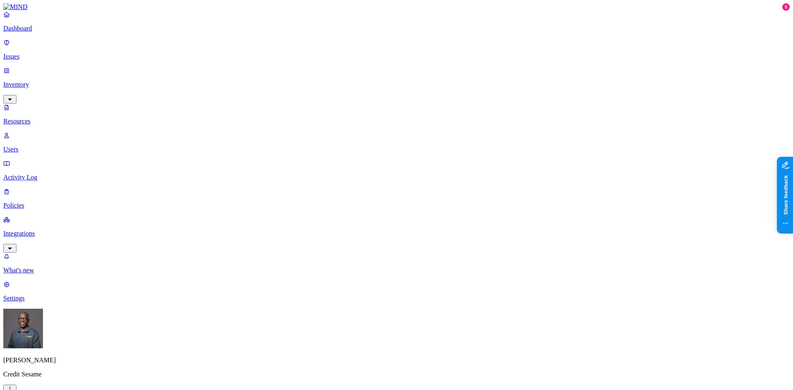
drag, startPoint x: 580, startPoint y: 29, endPoint x: 662, endPoint y: 25, distance: 81.4
copy h3 "613779271201505155.pdf"
drag, startPoint x: 660, startPoint y: 29, endPoint x: 580, endPoint y: 31, distance: 79.3
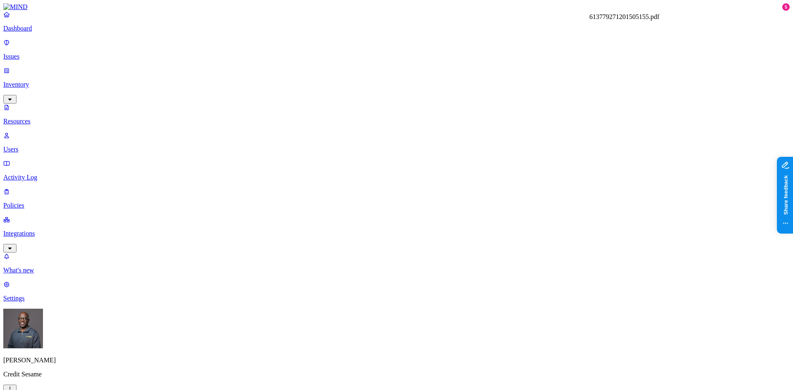
copy h3 "613779271201505155.pdf"
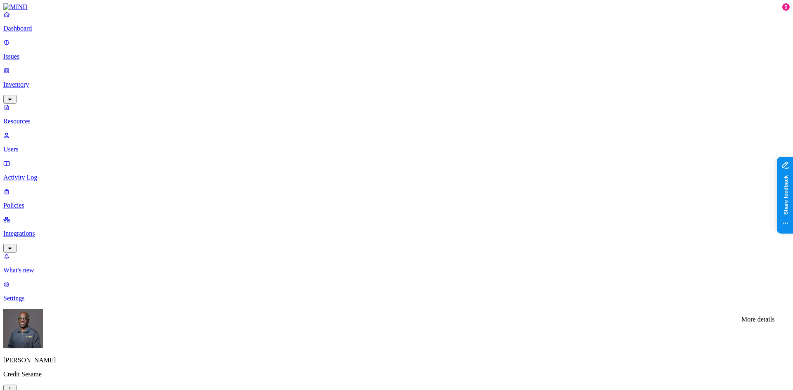
drag, startPoint x: 225, startPoint y: 206, endPoint x: 232, endPoint y: 208, distance: 6.8
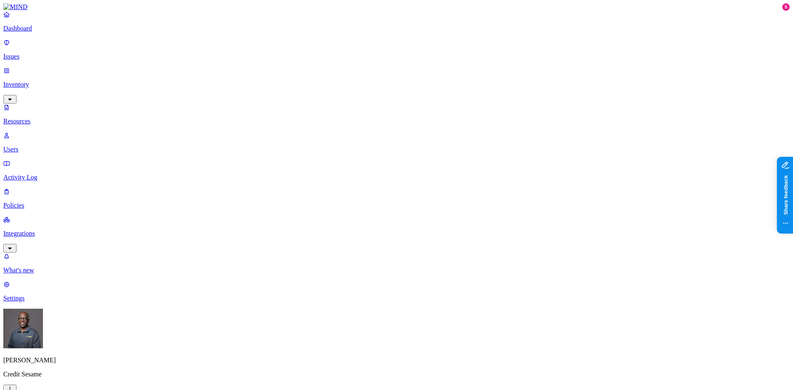
click at [384, 105] on button "button" at bounding box center [387, 106] width 7 height 2
click at [384, 132] on button "button" at bounding box center [387, 136] width 7 height 9
click at [384, 161] on button "button" at bounding box center [387, 165] width 7 height 9
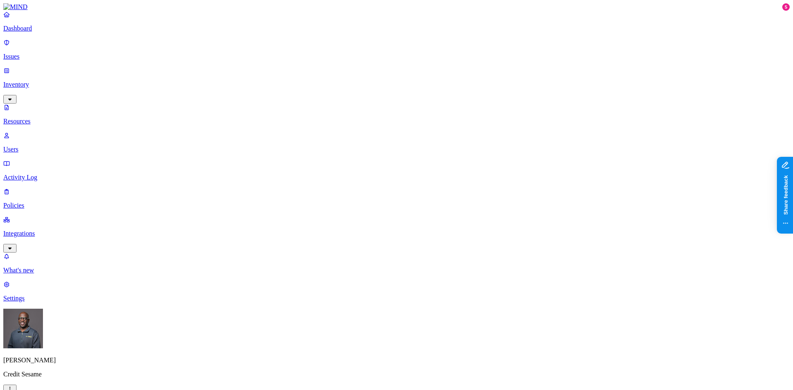
scroll to position [192, 0]
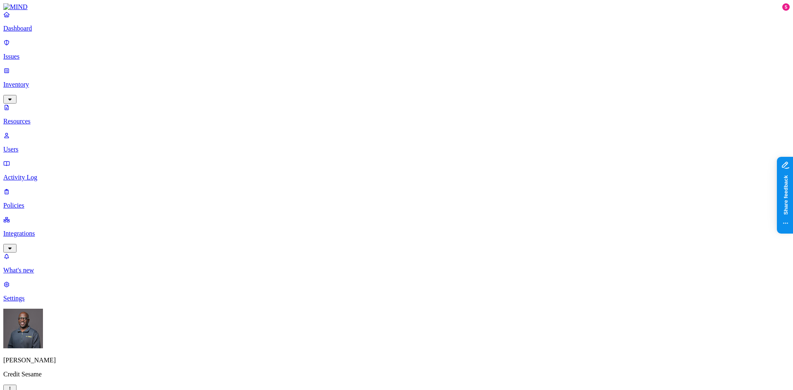
click at [384, 136] on button "button" at bounding box center [387, 137] width 7 height 2
click at [384, 101] on button "button" at bounding box center [387, 105] width 7 height 9
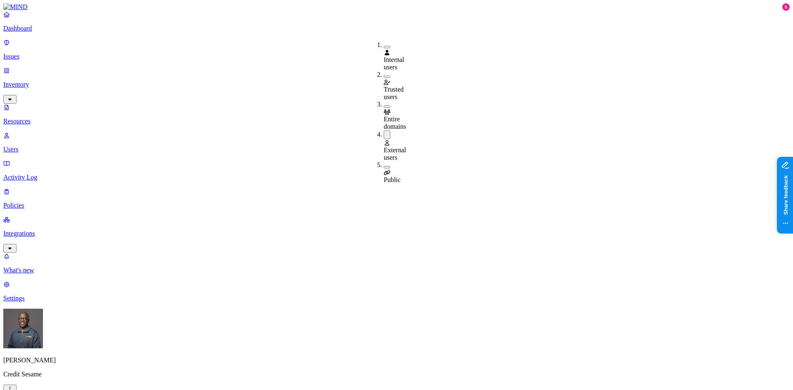
click at [69, 246] on nav "Dashboard Issues Inventory Resources Users Activity Log Policies Integrations W…" at bounding box center [396, 156] width 786 height 291
drag, startPoint x: 217, startPoint y: 258, endPoint x: 213, endPoint y: 258, distance: 4.6
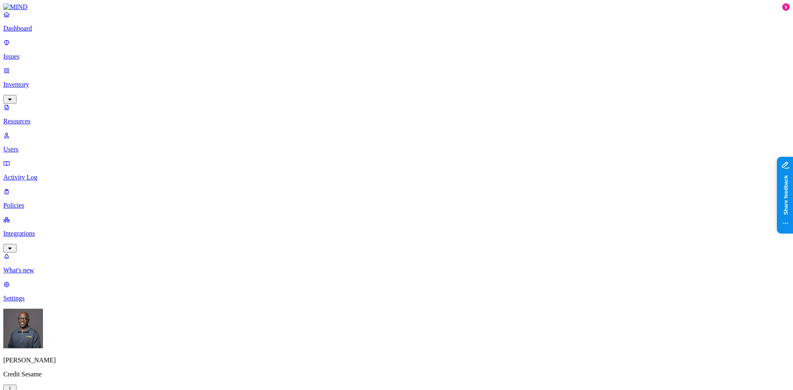
click at [33, 32] on p "Dashboard" at bounding box center [396, 28] width 786 height 7
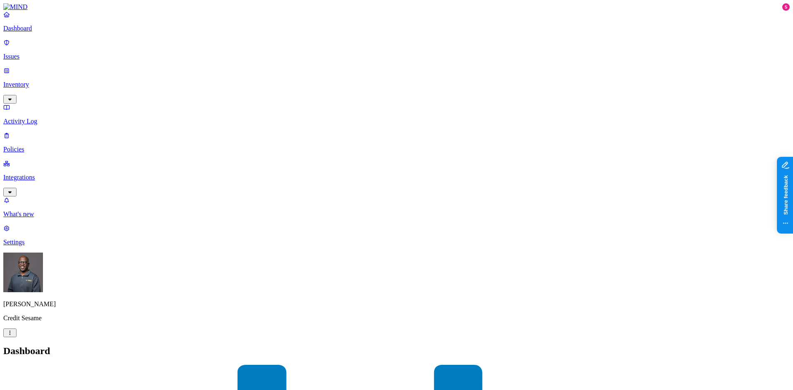
click at [36, 81] on p "Inventory" at bounding box center [396, 84] width 786 height 7
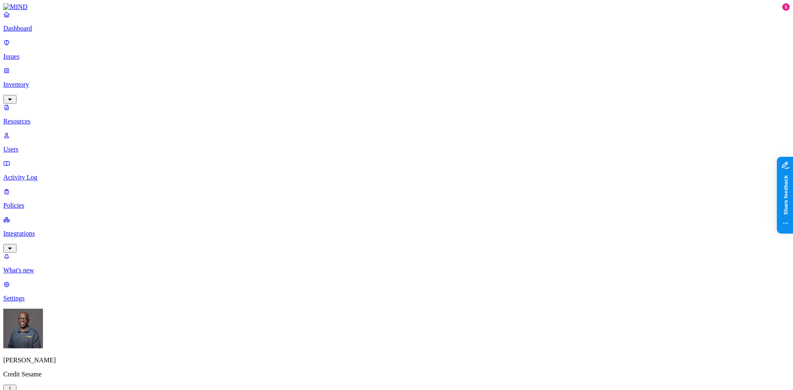
click at [248, 69] on button "button" at bounding box center [251, 70] width 7 height 2
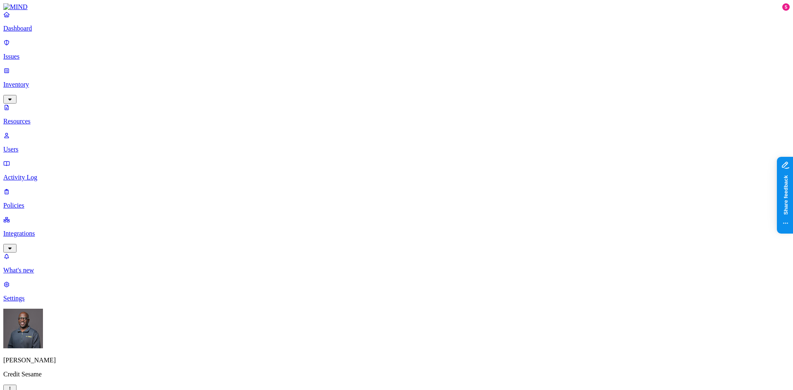
click at [384, 135] on button "button" at bounding box center [387, 136] width 7 height 2
click at [384, 161] on div "Public" at bounding box center [384, 172] width 0 height 22
click at [384, 105] on button "button" at bounding box center [387, 106] width 7 height 2
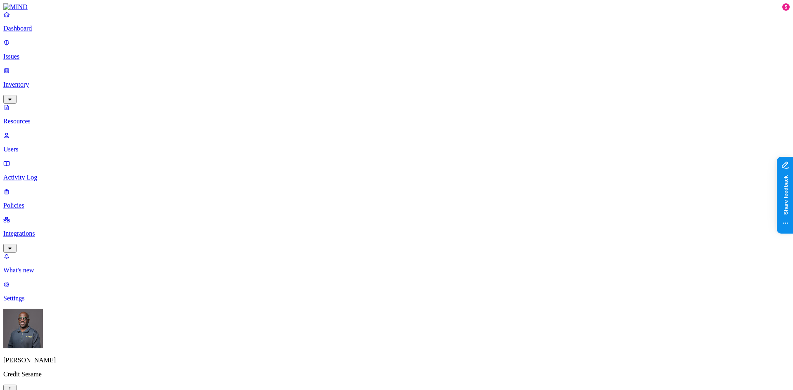
click at [36, 53] on p "Issues" at bounding box center [396, 56] width 786 height 7
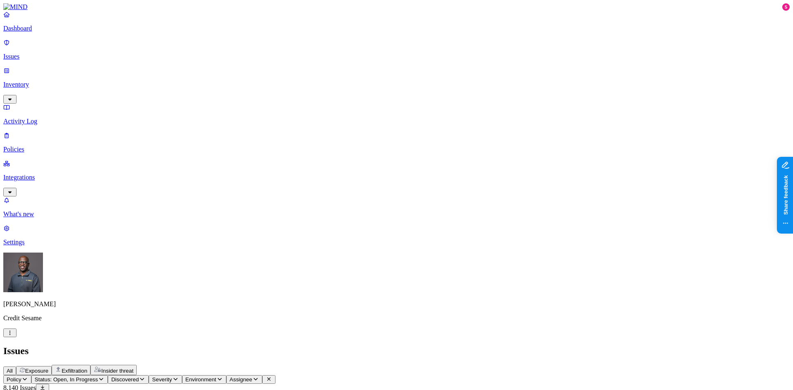
click at [40, 53] on p "Issues" at bounding box center [396, 56] width 786 height 7
click at [28, 376] on icon "button" at bounding box center [24, 378] width 7 height 5
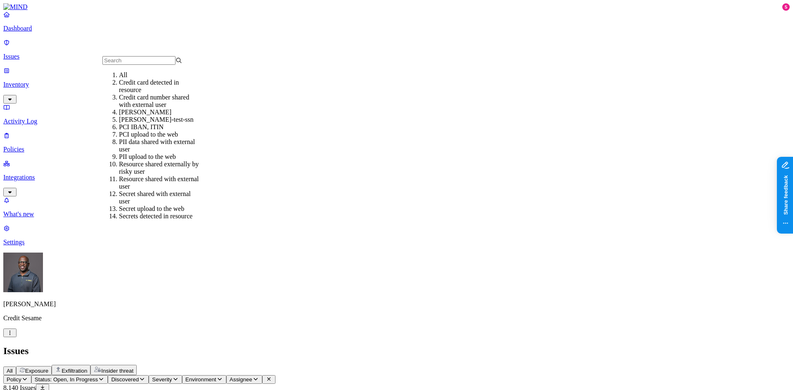
click at [151, 109] on div "Credit card number shared with external user" at bounding box center [159, 101] width 80 height 15
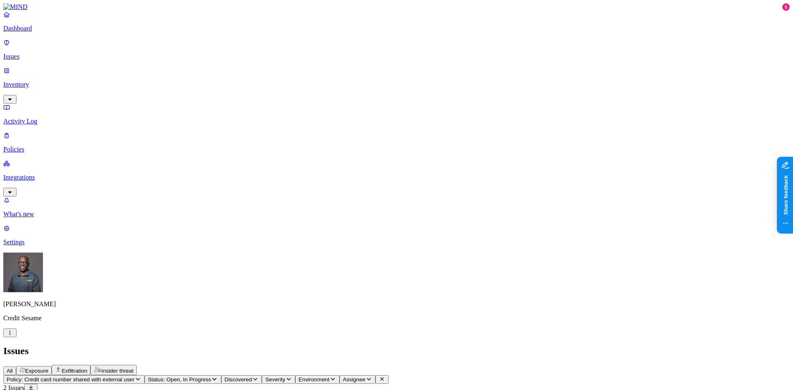
click at [25, 146] on p "Policies" at bounding box center [396, 149] width 786 height 7
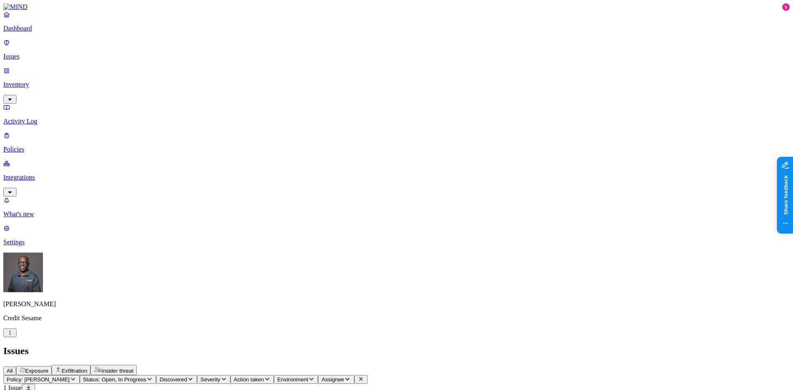
click at [27, 146] on p "Policies" at bounding box center [396, 149] width 786 height 7
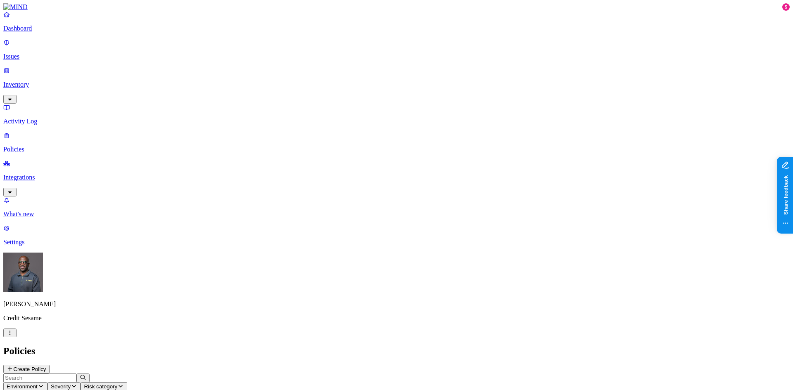
click at [47, 382] on button "Environment" at bounding box center [25, 386] width 44 height 9
click at [189, 72] on icon at bounding box center [187, 74] width 7 height 5
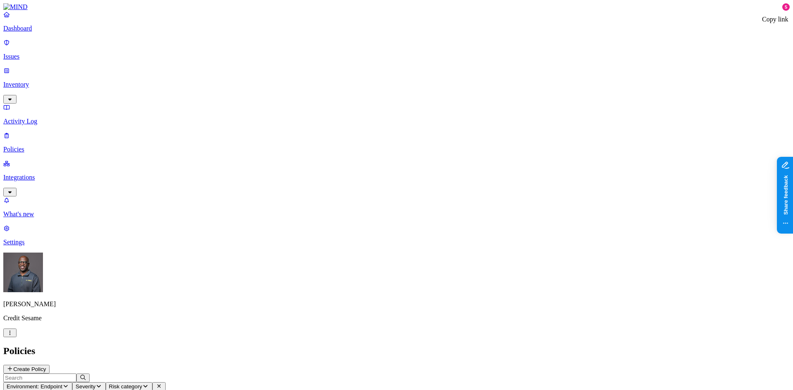
click at [36, 32] on p "Dashboard" at bounding box center [396, 28] width 786 height 7
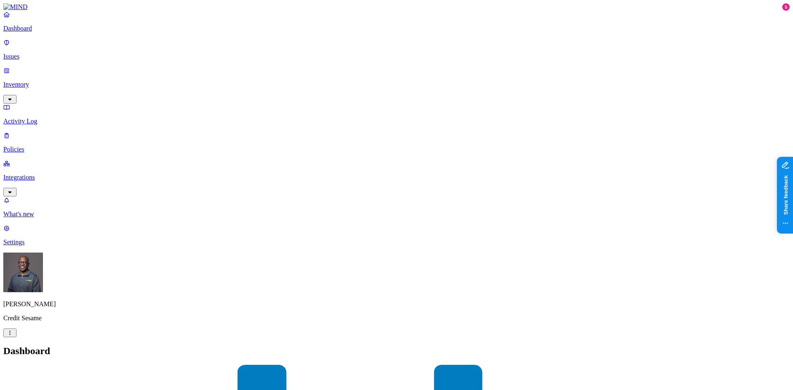
click at [31, 81] on p "Inventory" at bounding box center [396, 84] width 786 height 7
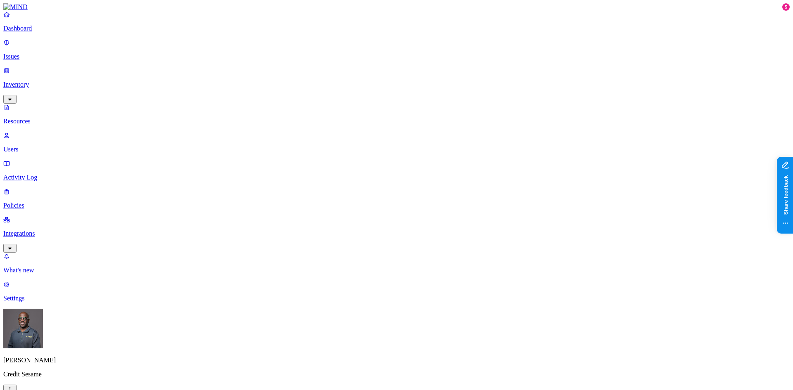
click at [34, 146] on p "Users" at bounding box center [396, 149] width 786 height 7
click at [34, 53] on p "Issues" at bounding box center [396, 56] width 786 height 7
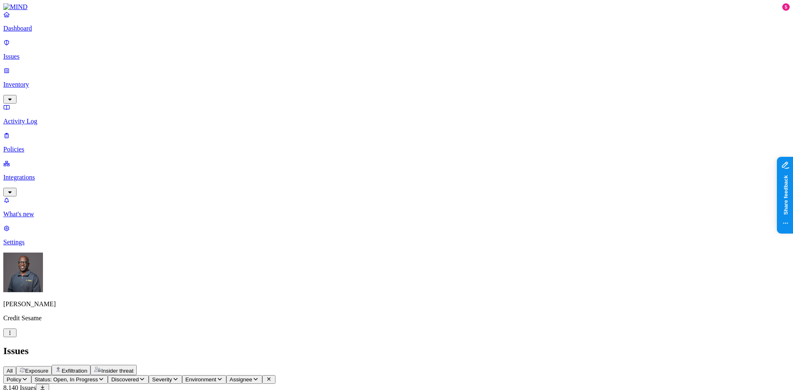
click at [28, 376] on icon "button" at bounding box center [24, 378] width 7 height 5
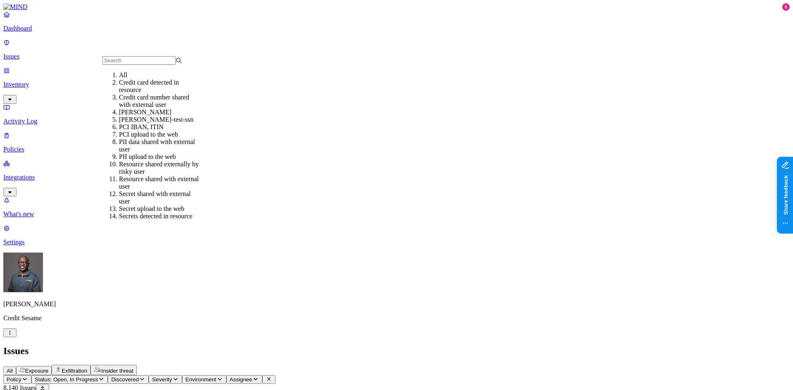
click at [152, 107] on div "Credit card number shared with external user" at bounding box center [159, 101] width 80 height 15
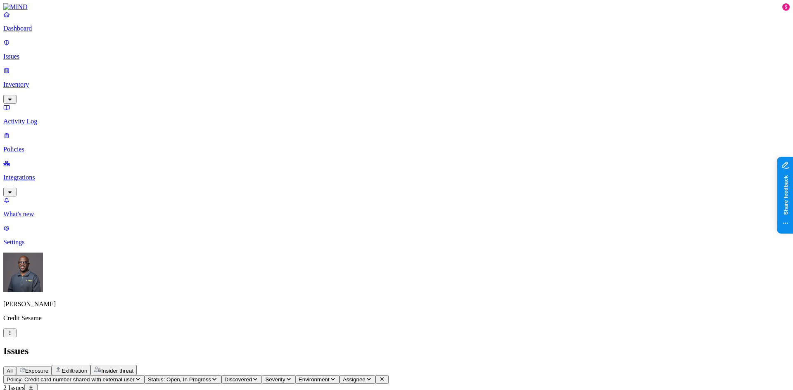
click at [29, 32] on p "Dashboard" at bounding box center [396, 28] width 786 height 7
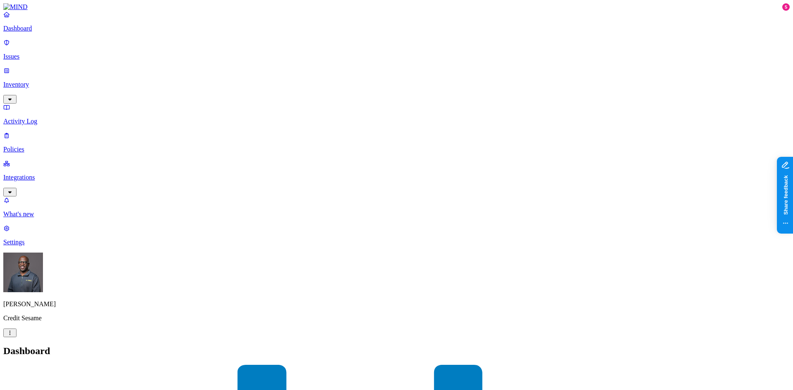
click at [36, 81] on p "Inventory" at bounding box center [396, 84] width 786 height 7
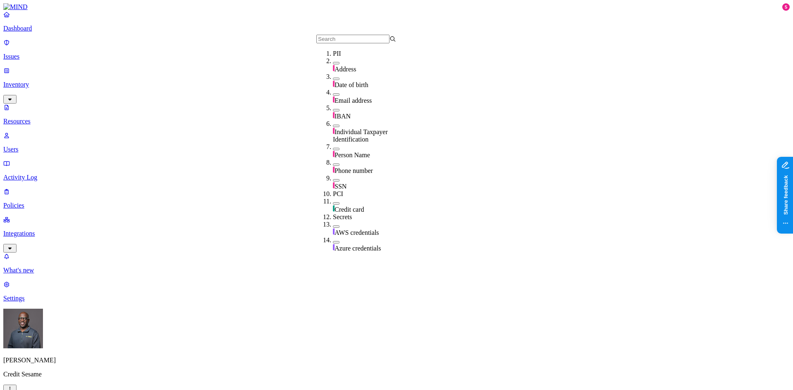
drag, startPoint x: 451, startPoint y: 11, endPoint x: 464, endPoint y: 15, distance: 14.4
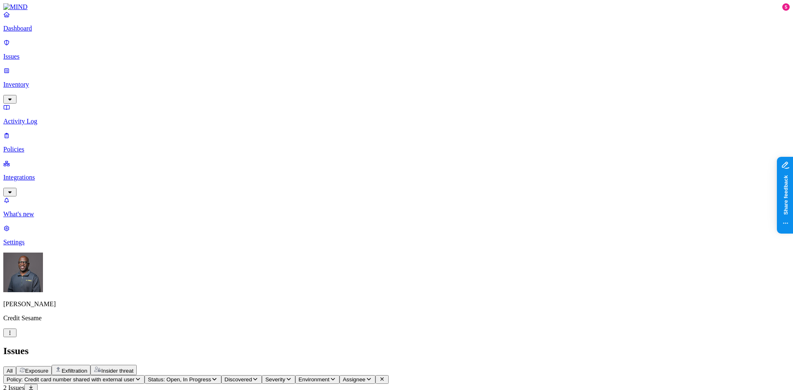
click at [13, 336] on icon "button" at bounding box center [10, 332] width 7 height 5
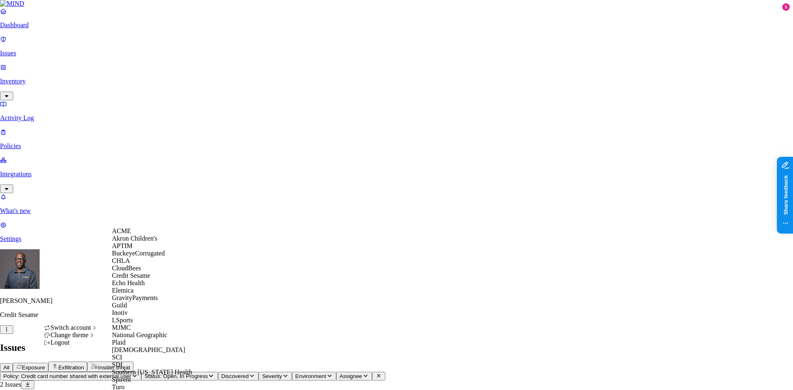
scroll to position [172, 0]
click at [128, 354] on div "SCI" at bounding box center [152, 357] width 80 height 7
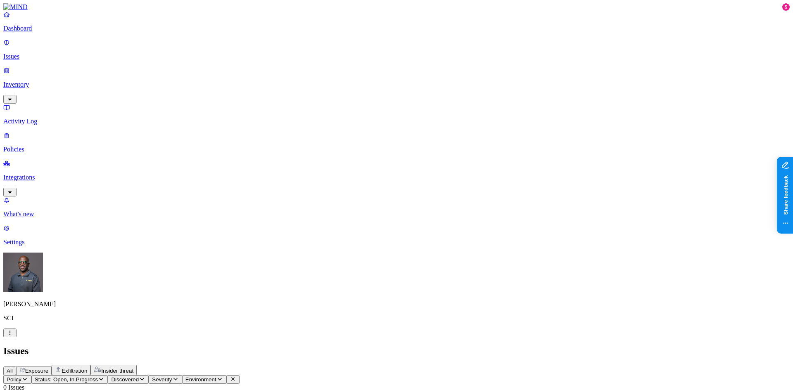
click at [37, 81] on p "Inventory" at bounding box center [396, 84] width 786 height 7
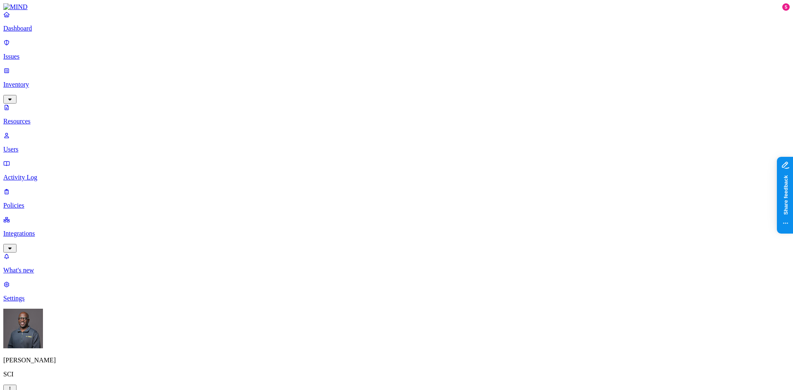
click at [33, 230] on p "Integrations" at bounding box center [396, 233] width 786 height 7
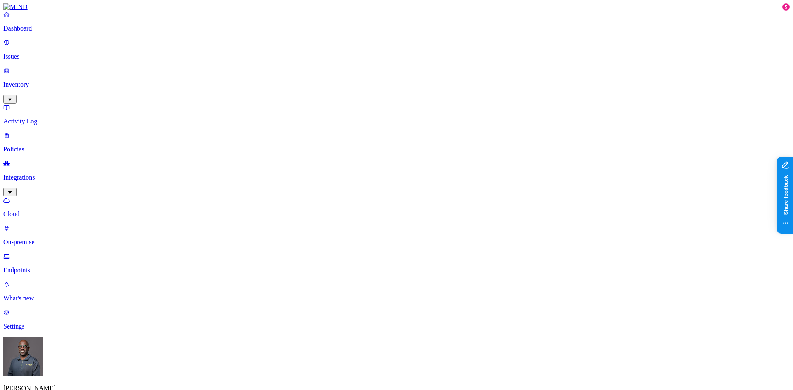
click at [43, 239] on p "On-premise" at bounding box center [396, 242] width 786 height 7
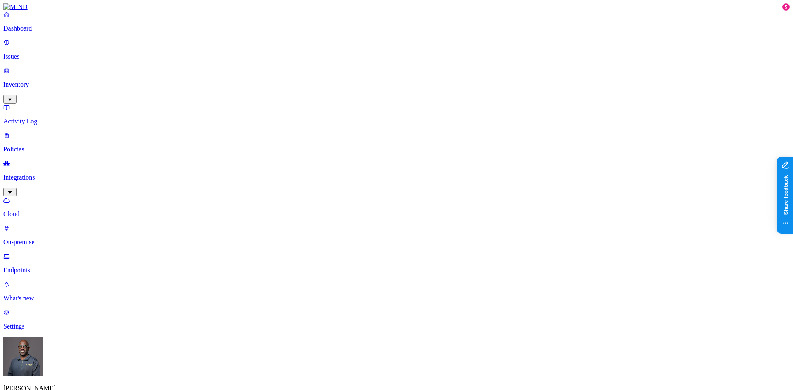
click at [52, 267] on p "Endpoints" at bounding box center [396, 270] width 786 height 7
click at [45, 239] on p "On-premise" at bounding box center [396, 242] width 786 height 7
click at [26, 32] on p "Dashboard" at bounding box center [396, 28] width 786 height 7
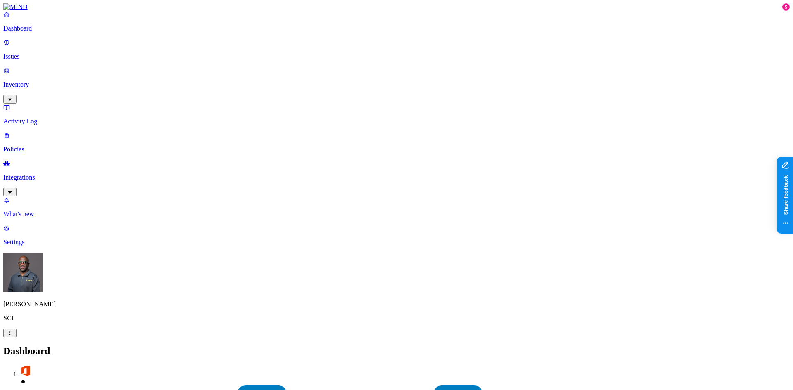
click at [31, 174] on p "Integrations" at bounding box center [396, 177] width 786 height 7
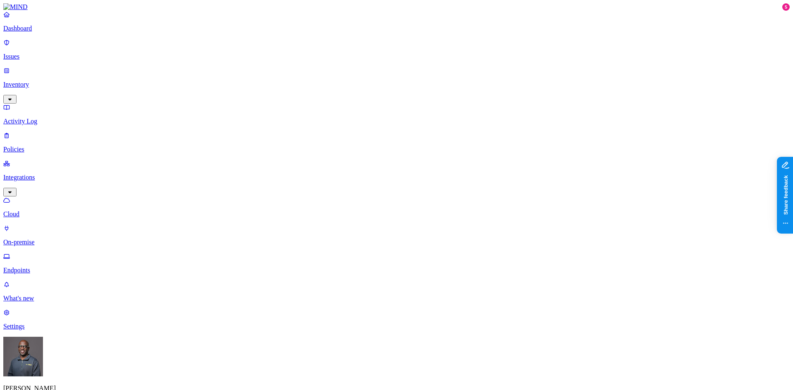
click at [40, 239] on p "On-premise" at bounding box center [396, 242] width 786 height 7
click at [38, 211] on p "Cloud" at bounding box center [396, 214] width 786 height 7
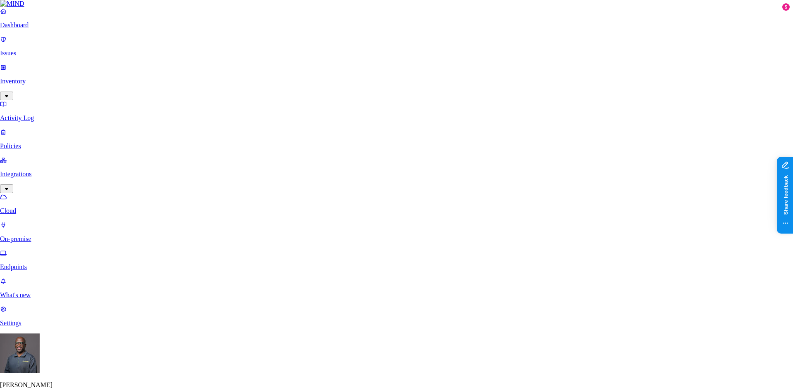
scroll to position [41, 0]
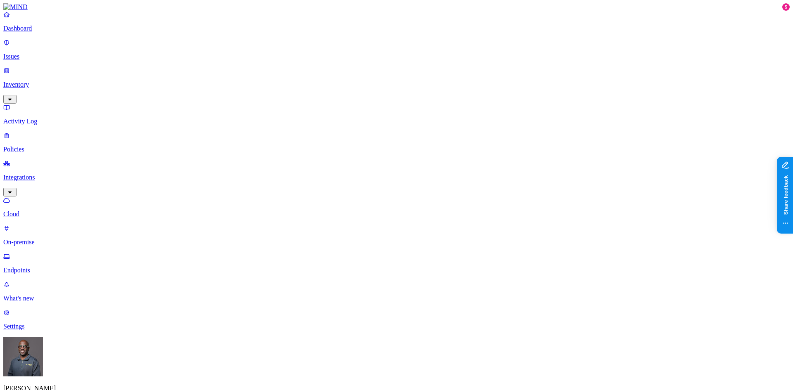
click at [31, 32] on p "Dashboard" at bounding box center [396, 28] width 786 height 7
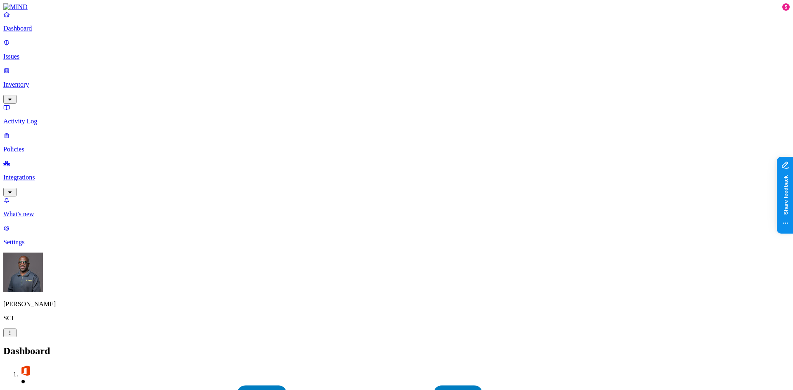
click at [30, 246] on p "Settings" at bounding box center [396, 242] width 786 height 7
drag, startPoint x: 254, startPoint y: 288, endPoint x: 492, endPoint y: 285, distance: 237.4
click at [31, 32] on p "Dashboard" at bounding box center [396, 28] width 786 height 7
click at [56, 170] on nav "Dashboard Issues Inventory Activity Log Policies Integrations What's new 5 Sett…" at bounding box center [396, 128] width 786 height 235
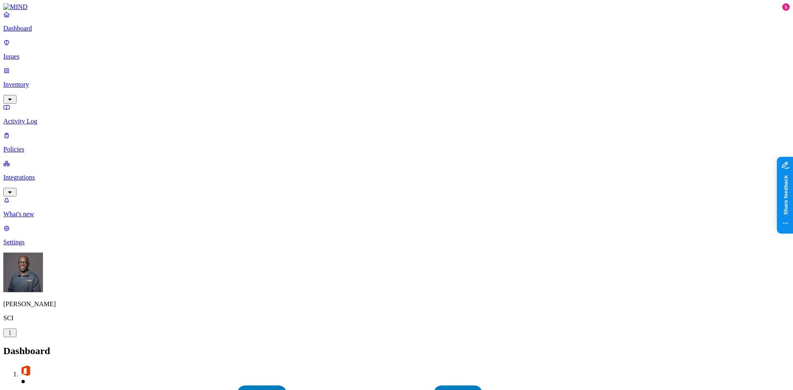
click at [35, 53] on p "Issues" at bounding box center [396, 56] width 786 height 7
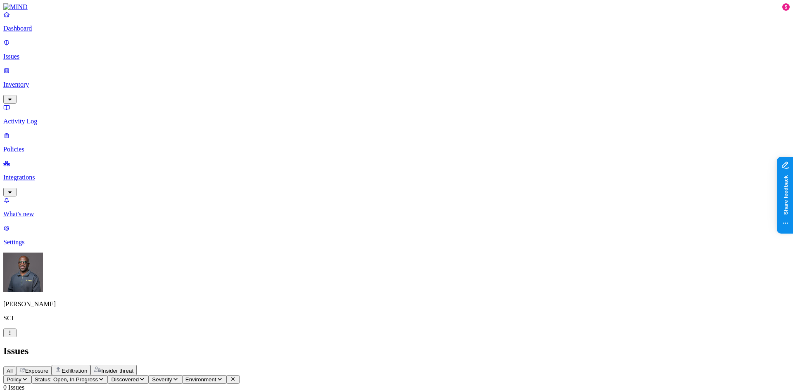
click at [32, 81] on p "Inventory" at bounding box center [396, 84] width 786 height 7
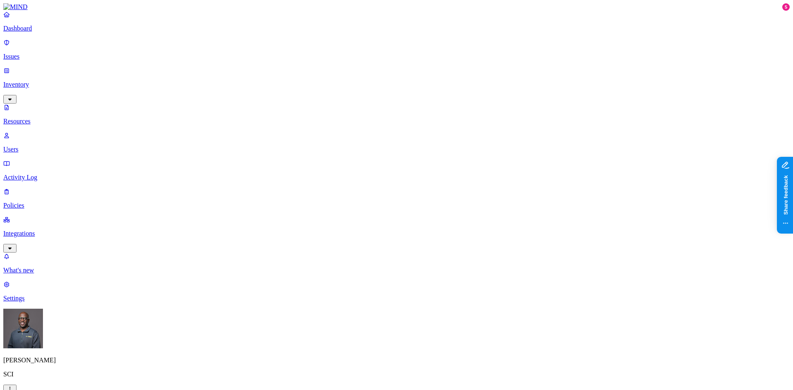
drag, startPoint x: 125, startPoint y: 26, endPoint x: 103, endPoint y: 33, distance: 22.7
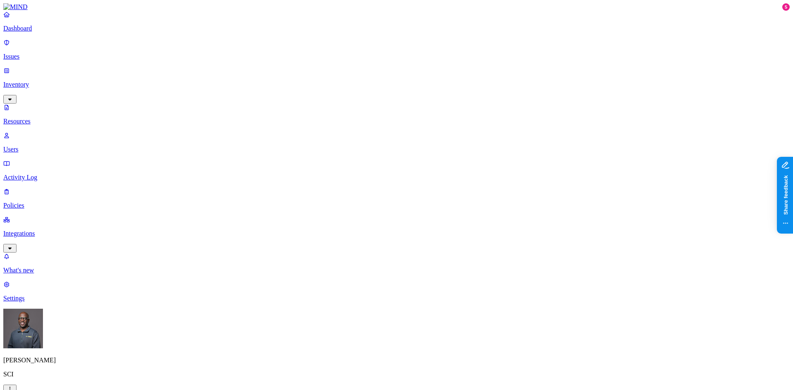
drag, startPoint x: 139, startPoint y: 28, endPoint x: 103, endPoint y: 26, distance: 36.4
type input ".ppk"
drag, startPoint x: 129, startPoint y: 27, endPoint x: 96, endPoint y: 26, distance: 32.7
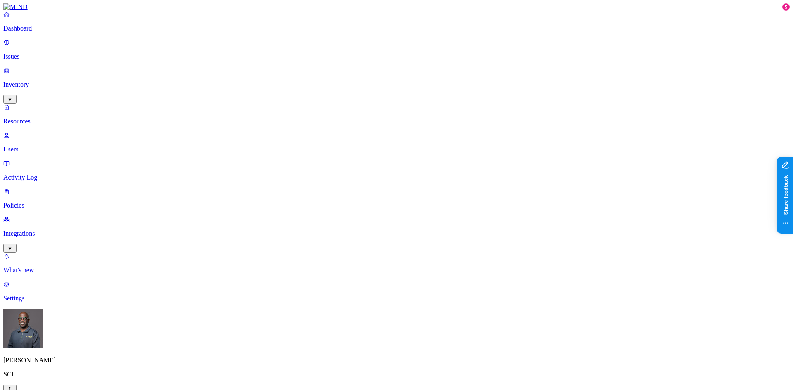
click at [248, 92] on button "button" at bounding box center [251, 93] width 7 height 2
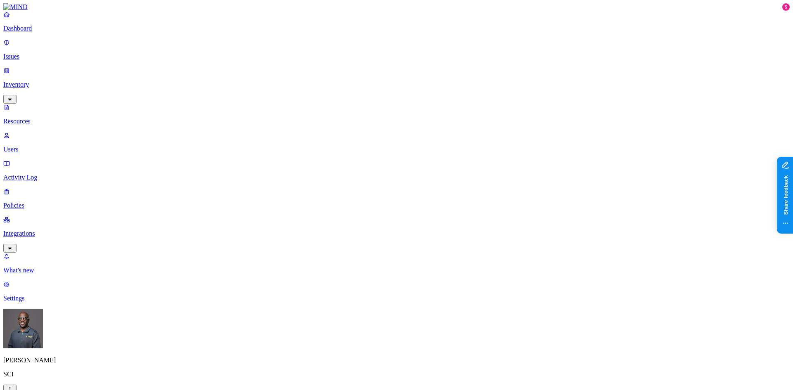
click at [42, 274] on p "What's new" at bounding box center [396, 270] width 786 height 7
click at [34, 146] on p "Users" at bounding box center [396, 149] width 786 height 7
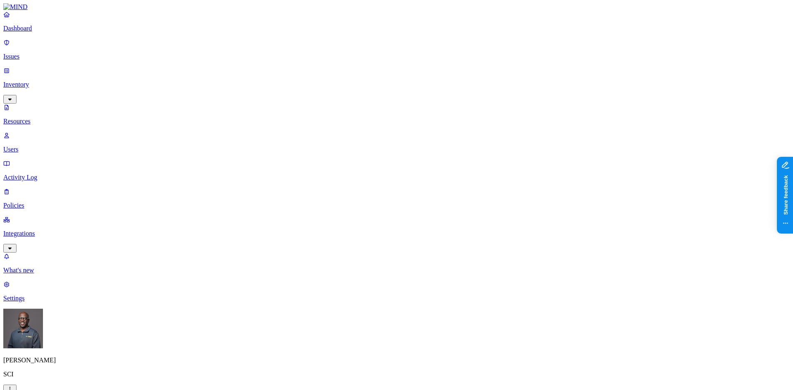
click at [28, 32] on p "Dashboard" at bounding box center [396, 28] width 786 height 7
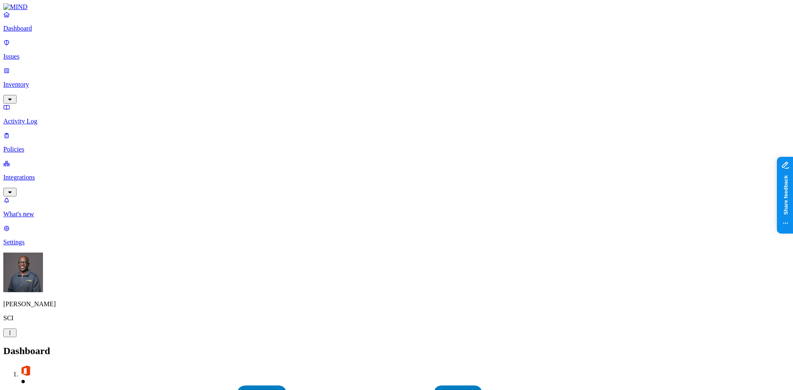
click at [36, 53] on p "Issues" at bounding box center [396, 56] width 786 height 7
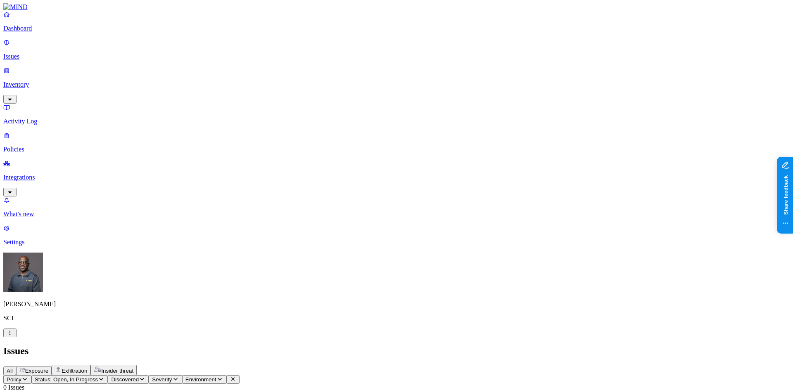
click at [27, 81] on p "Inventory" at bounding box center [396, 84] width 786 height 7
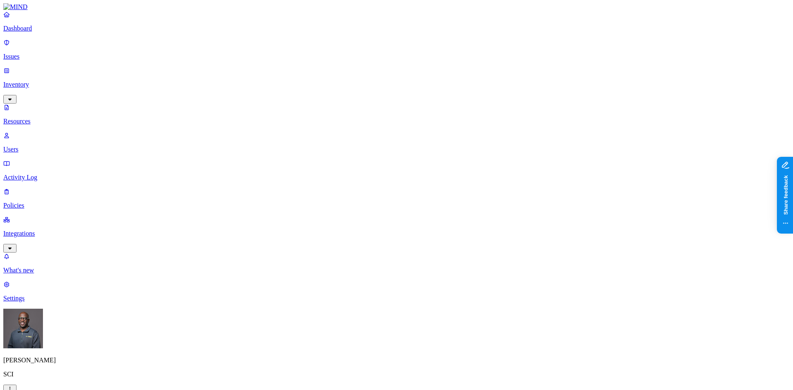
drag, startPoint x: 234, startPoint y: 43, endPoint x: 292, endPoint y: 36, distance: 57.8
click at [34, 146] on p "Users" at bounding box center [396, 149] width 786 height 7
click at [34, 202] on p "Policies" at bounding box center [396, 205] width 786 height 7
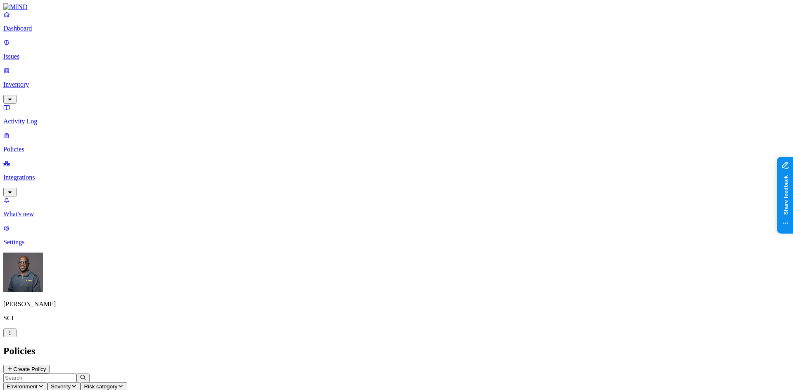
click at [42, 32] on p "Dashboard" at bounding box center [396, 28] width 786 height 7
click at [24, 246] on p "Settings" at bounding box center [396, 242] width 786 height 7
click at [34, 146] on p "Policies" at bounding box center [396, 149] width 786 height 7
click at [40, 174] on p "Integrations" at bounding box center [396, 177] width 786 height 7
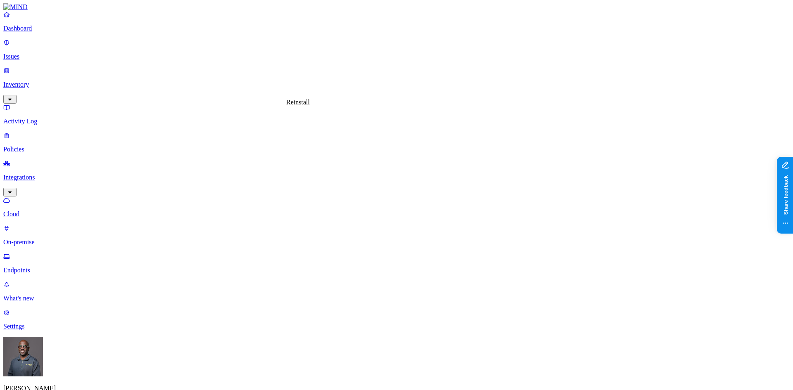
click at [36, 239] on p "On-premise" at bounding box center [396, 242] width 786 height 7
click at [38, 267] on p "Endpoints" at bounding box center [396, 270] width 786 height 7
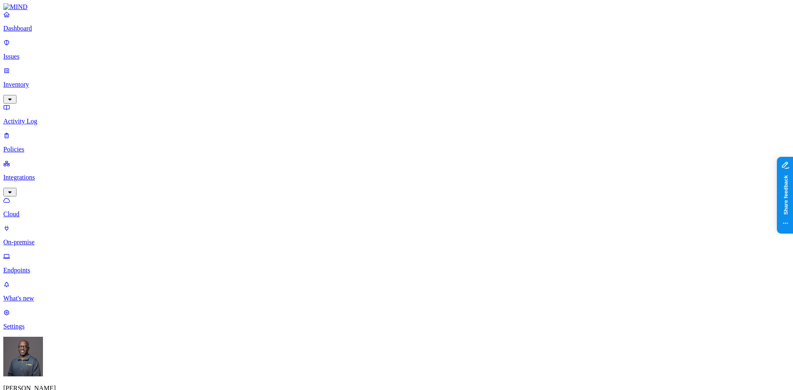
click at [39, 239] on p "On-premise" at bounding box center [396, 242] width 786 height 7
click at [34, 267] on p "Endpoints" at bounding box center [396, 270] width 786 height 7
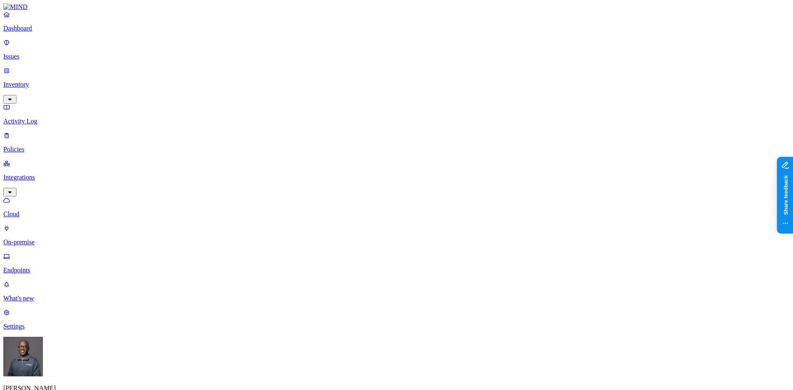
click at [28, 330] on link "Settings" at bounding box center [396, 319] width 786 height 21
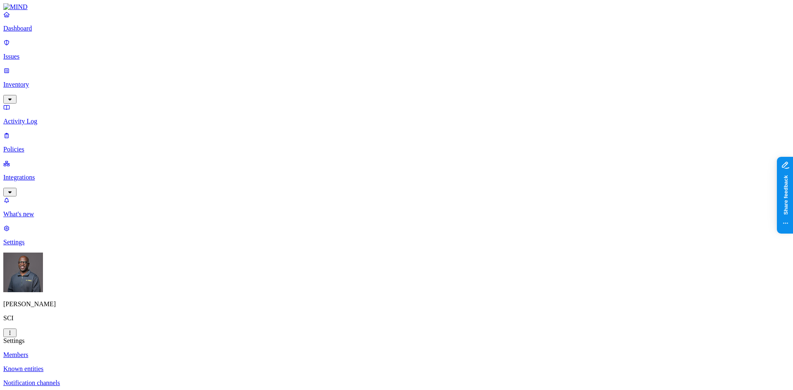
click at [31, 146] on p "Policies" at bounding box center [396, 149] width 786 height 7
click at [30, 174] on p "Integrations" at bounding box center [396, 177] width 786 height 7
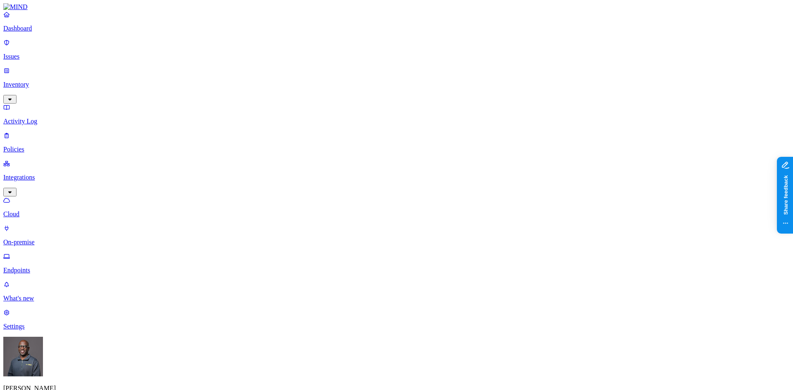
click at [34, 81] on p "Inventory" at bounding box center [396, 84] width 786 height 7
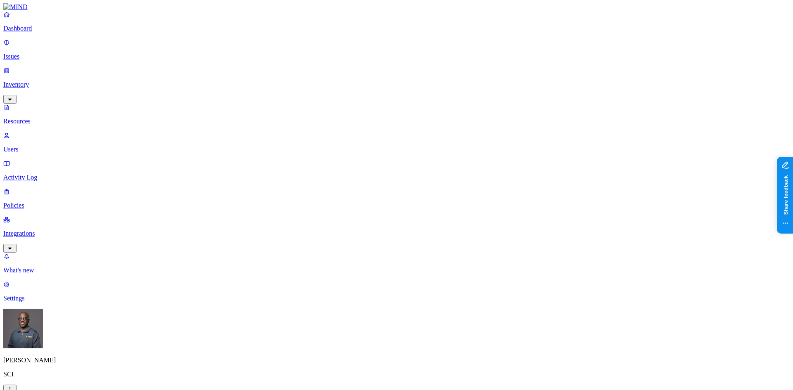
click at [31, 146] on p "Users" at bounding box center [396, 149] width 786 height 7
click at [38, 32] on p "Dashboard" at bounding box center [396, 28] width 786 height 7
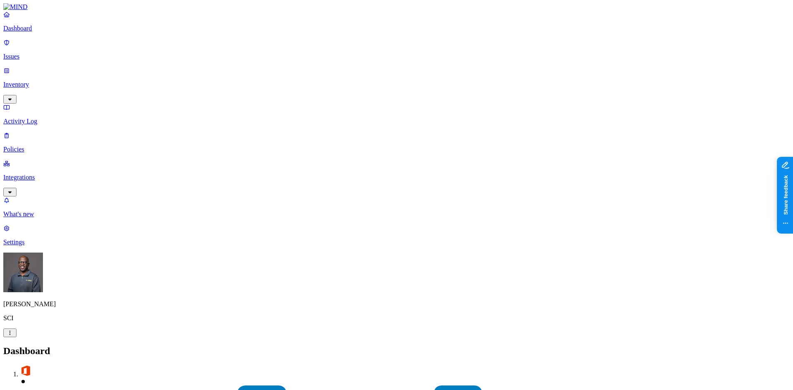
click at [40, 174] on p "Integrations" at bounding box center [396, 177] width 786 height 7
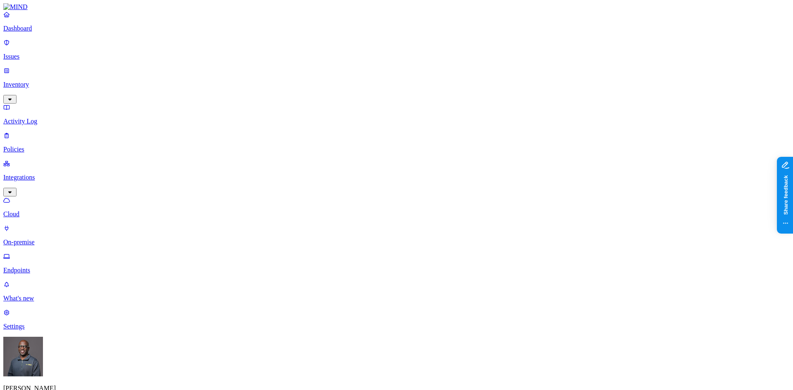
click at [28, 81] on p "Inventory" at bounding box center [396, 84] width 786 height 7
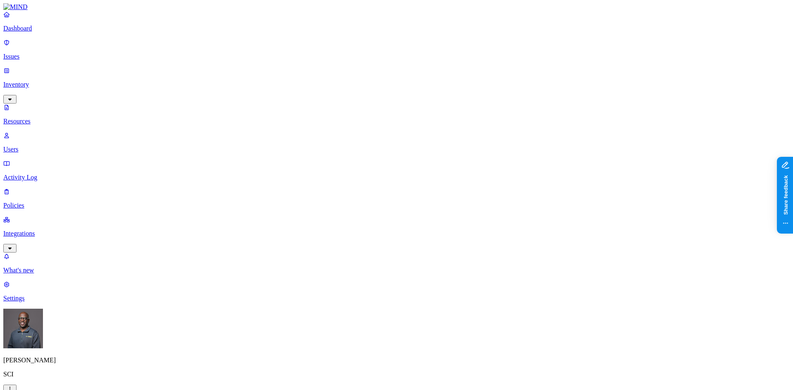
click at [248, 88] on div "Secrets" at bounding box center [248, 99] width 0 height 23
drag, startPoint x: 300, startPoint y: 287, endPoint x: 468, endPoint y: 263, distance: 169.8
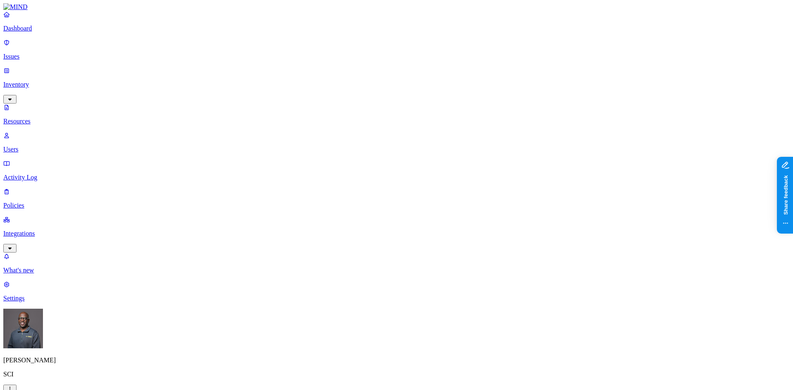
click at [40, 118] on p "Resources" at bounding box center [396, 121] width 786 height 7
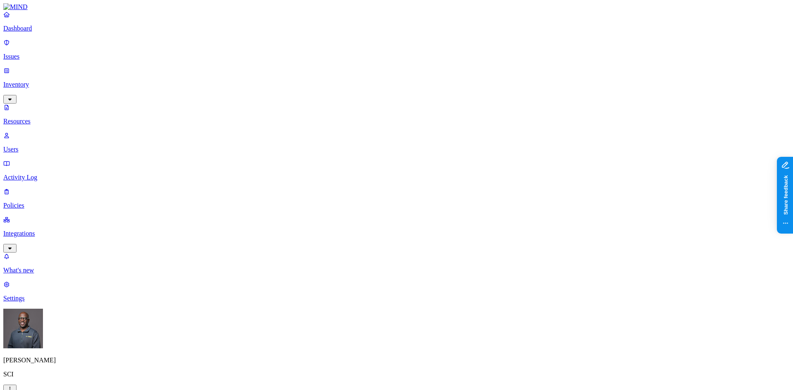
click at [35, 146] on p "Users" at bounding box center [396, 149] width 786 height 7
click at [36, 32] on p "Dashboard" at bounding box center [396, 28] width 786 height 7
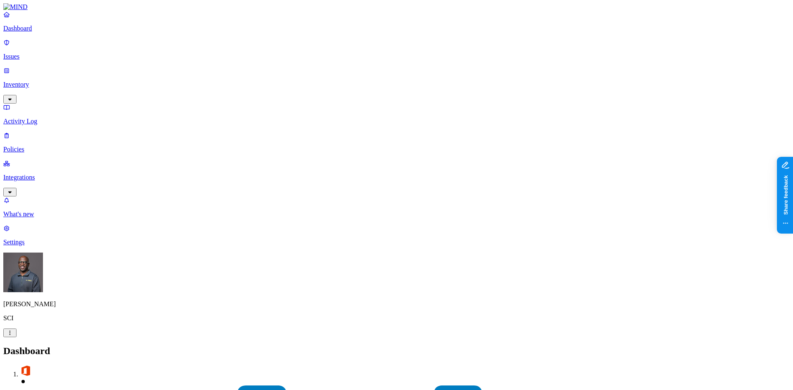
click at [55, 174] on p "Integrations" at bounding box center [396, 177] width 786 height 7
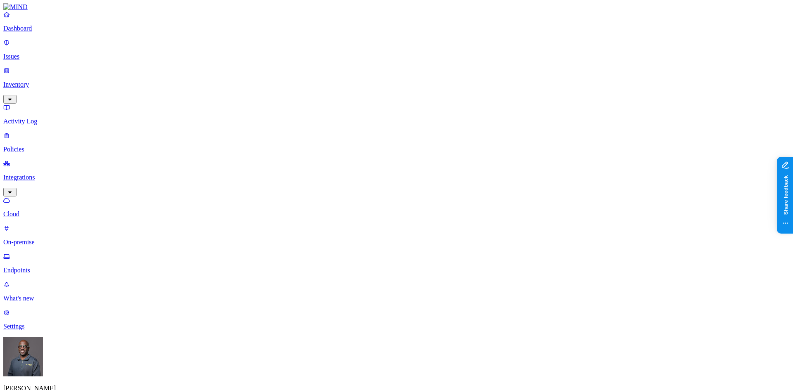
click at [41, 239] on p "On-premise" at bounding box center [396, 242] width 786 height 7
click at [39, 211] on p "Cloud" at bounding box center [396, 214] width 786 height 7
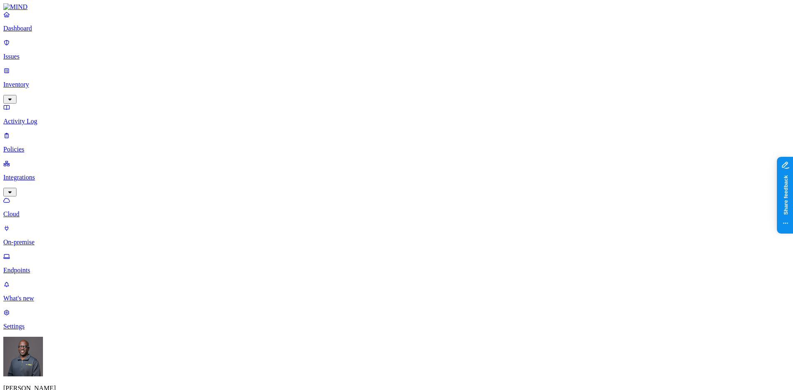
click at [42, 267] on p "Endpoints" at bounding box center [396, 270] width 786 height 7
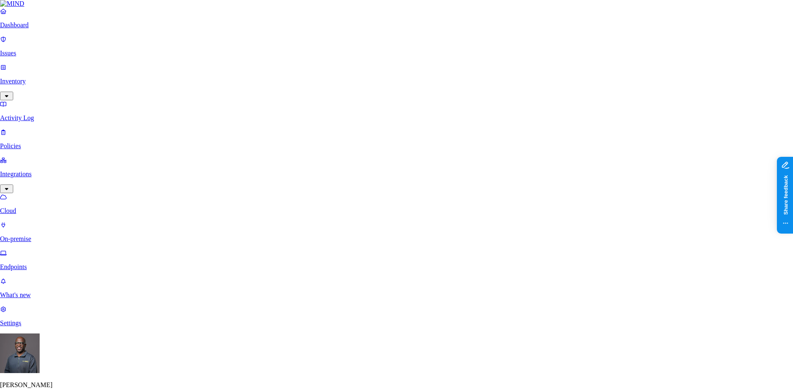
drag, startPoint x: 113, startPoint y: 258, endPoint x: 83, endPoint y: 185, distance: 79.2
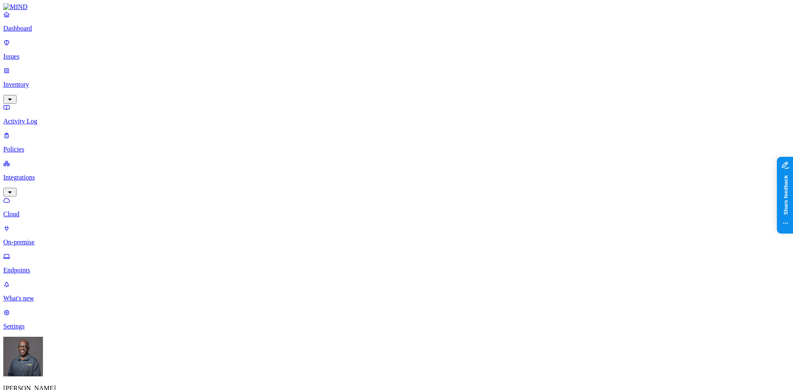
click at [32, 32] on p "Dashboard" at bounding box center [396, 28] width 786 height 7
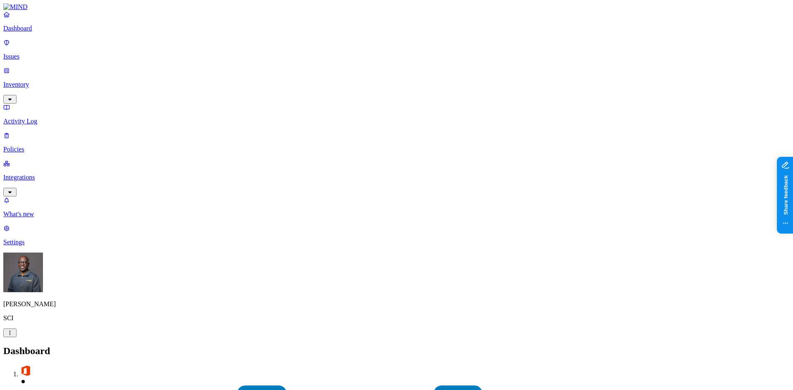
click at [26, 246] on p "Settings" at bounding box center [396, 242] width 786 height 7
click at [40, 218] on p "What's new" at bounding box center [396, 214] width 786 height 7
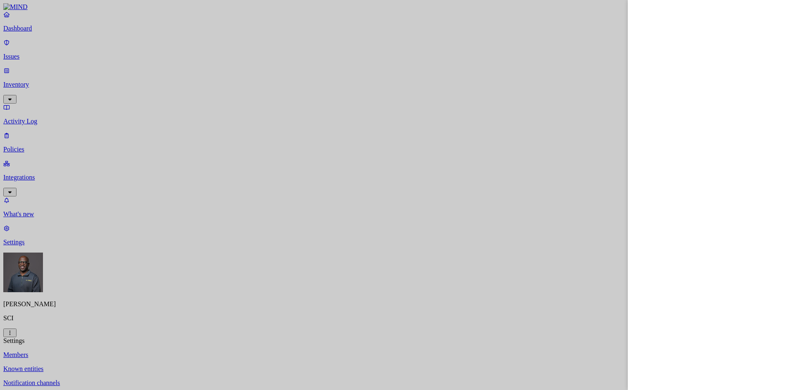
click at [289, 220] on div at bounding box center [396, 195] width 793 height 390
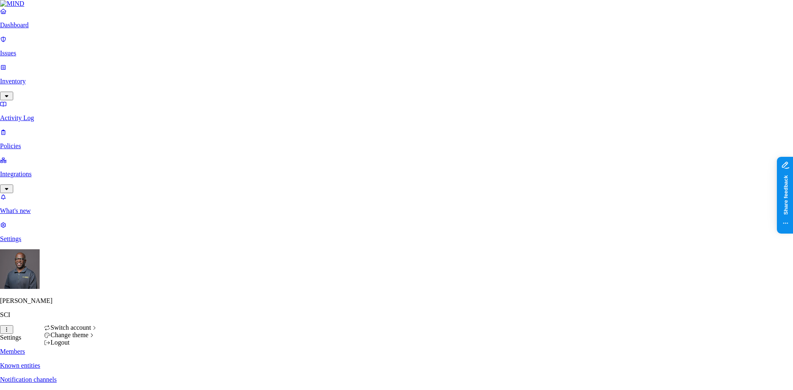
click at [78, 379] on html "Dashboard Issues Inventory Activity Log Policies Integrations What's new 5 Sett…" at bounding box center [396, 340] width 793 height 681
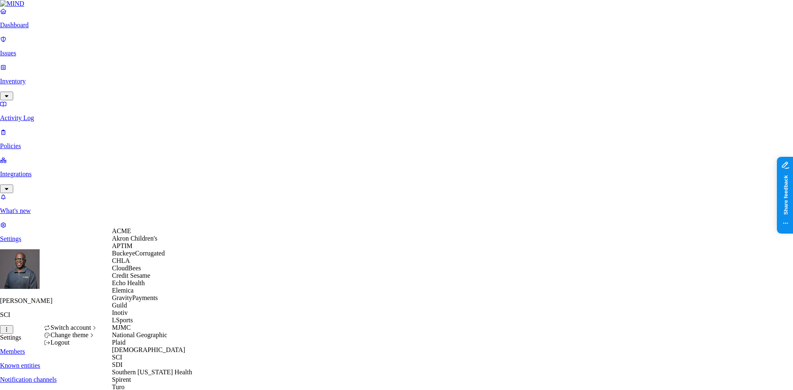
click at [144, 234] on div "ACME" at bounding box center [152, 230] width 80 height 7
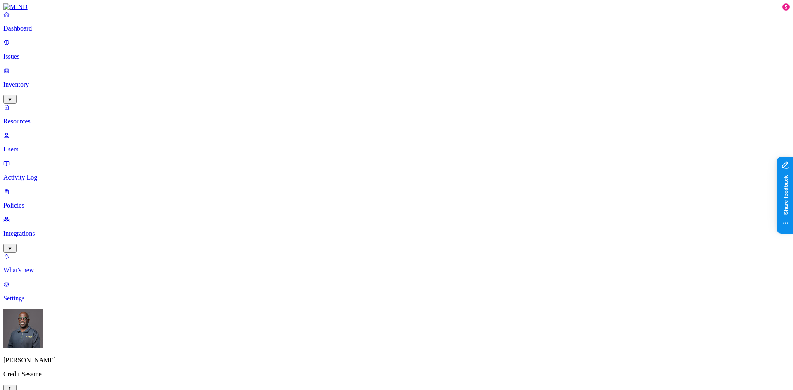
click at [52, 202] on p "Policies" at bounding box center [396, 205] width 786 height 7
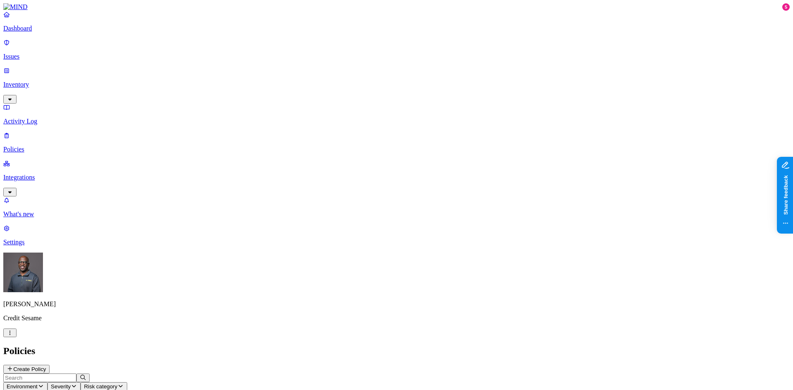
click at [50, 365] on button "Create Policy" at bounding box center [26, 369] width 46 height 9
click at [366, 247] on label "Web Category" at bounding box center [361, 244] width 24 height 14
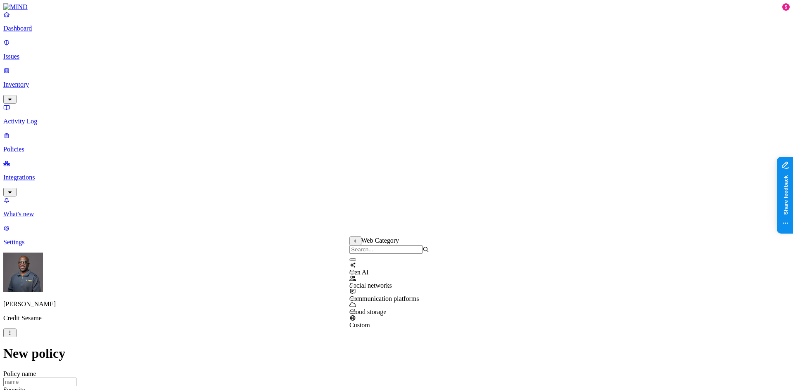
click at [374, 246] on label "Web Category" at bounding box center [361, 244] width 24 height 14
drag, startPoint x: 573, startPoint y: 233, endPoint x: 431, endPoint y: 222, distance: 142.4
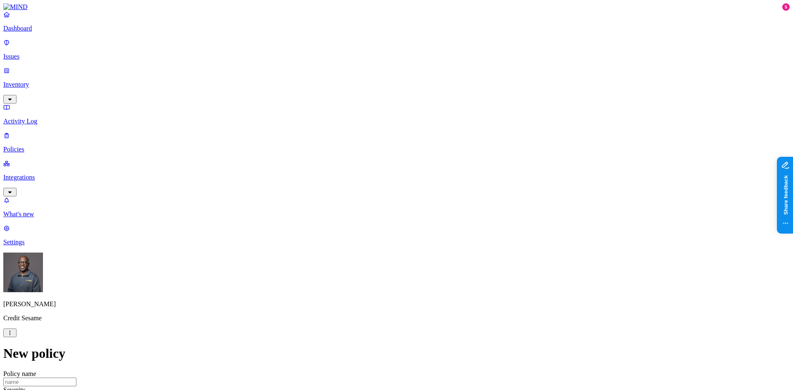
click at [366, 259] on label "Web Domain" at bounding box center [359, 257] width 21 height 14
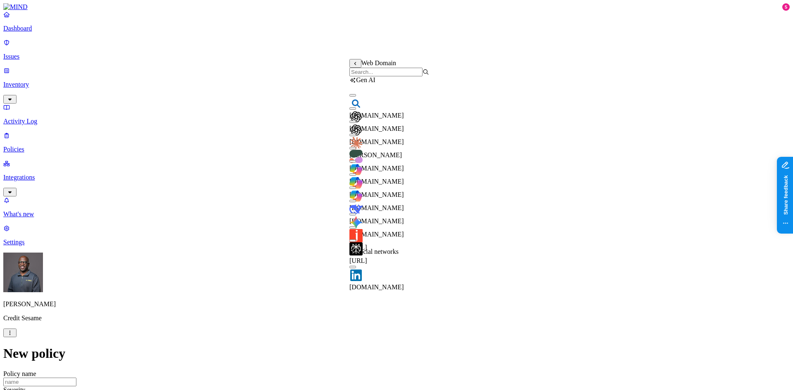
scroll to position [0, 0]
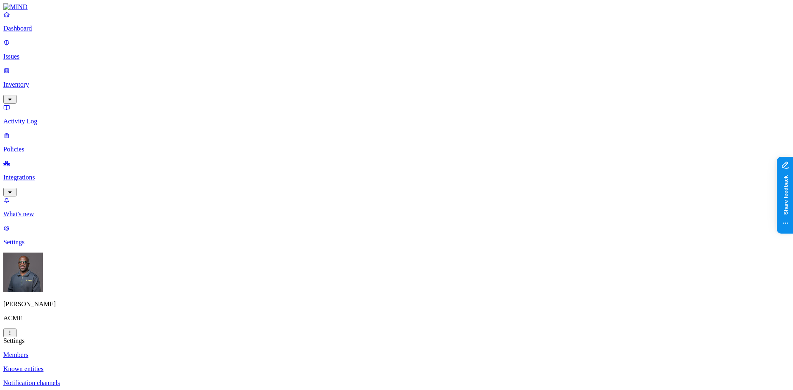
click at [27, 32] on p "Dashboard" at bounding box center [396, 28] width 786 height 7
drag, startPoint x: 299, startPoint y: 248, endPoint x: 306, endPoint y: 244, distance: 7.6
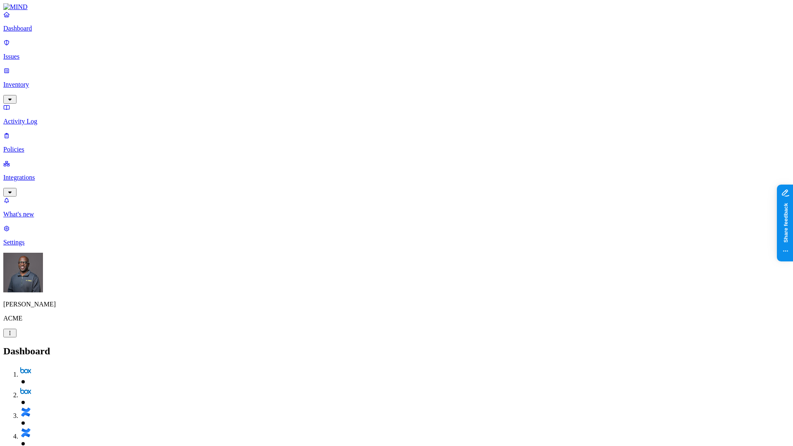
click at [44, 81] on p "Inventory" at bounding box center [396, 84] width 786 height 7
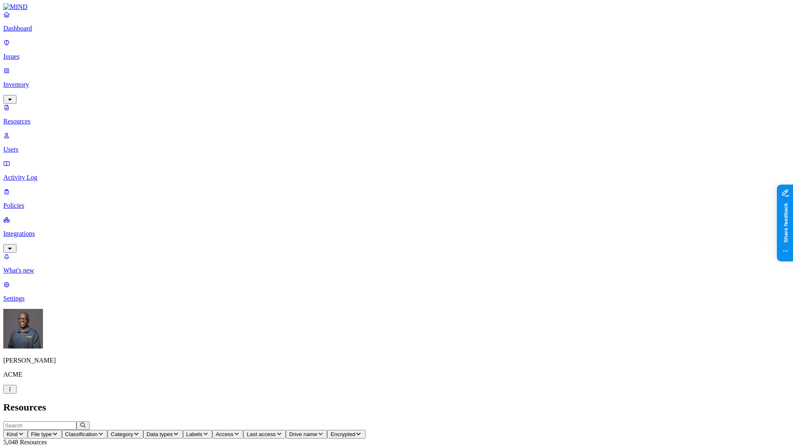
click at [104, 390] on icon "button" at bounding box center [100, 433] width 7 height 5
click at [248, 46] on button "button" at bounding box center [251, 47] width 7 height 2
click at [278, 390] on h2 "Resources" at bounding box center [396, 407] width 786 height 11
click at [219, 390] on icon "button" at bounding box center [215, 433] width 7 height 5
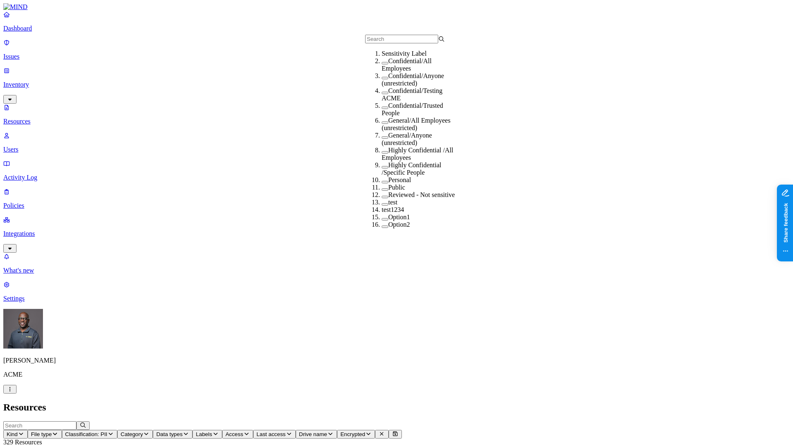
click at [250, 390] on icon "button" at bounding box center [246, 433] width 7 height 5
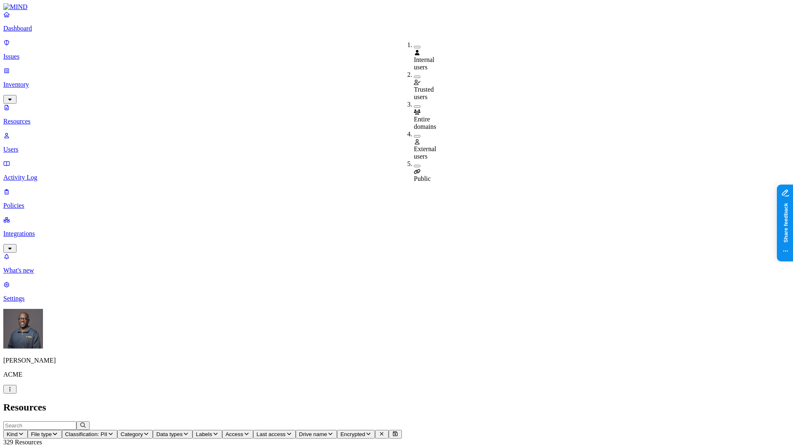
click at [414, 165] on button "button" at bounding box center [417, 166] width 7 height 2
click at [414, 135] on button "button" at bounding box center [417, 136] width 7 height 2
click at [486, 390] on h2 "Resources" at bounding box center [396, 407] width 786 height 11
click at [38, 32] on p "Dashboard" at bounding box center [396, 28] width 786 height 7
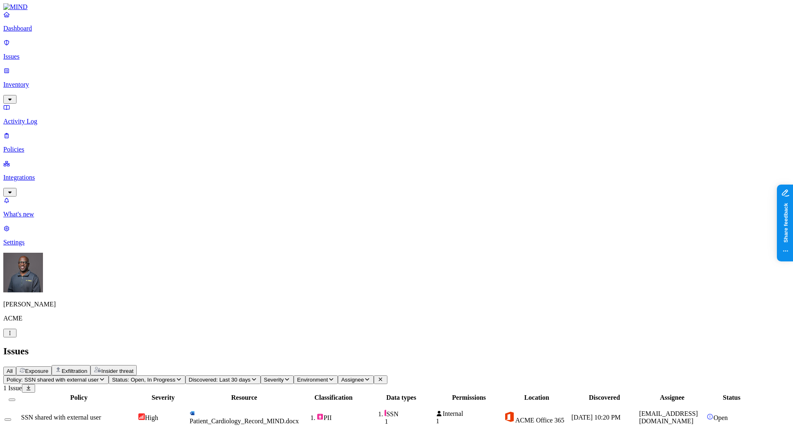
click at [298, 390] on span "Patient_Cardiology_Record_MIND.docx" at bounding box center [243, 420] width 109 height 7
click at [87, 368] on span "Exfiltration" at bounding box center [75, 371] width 26 height 6
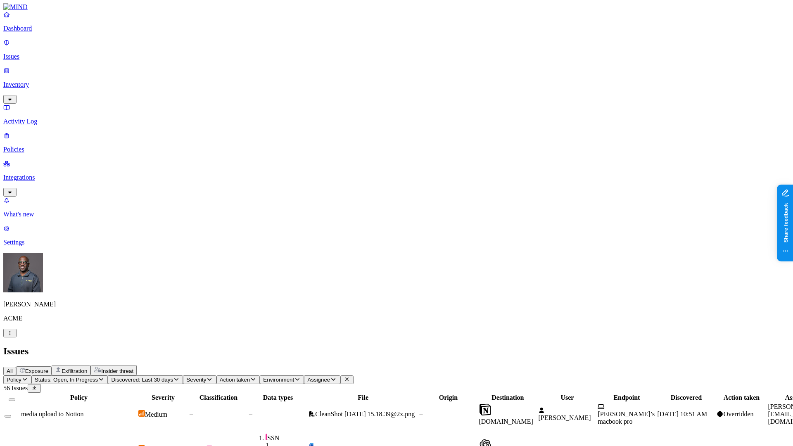
click at [133, 368] on span "Insider threat" at bounding box center [117, 371] width 32 height 6
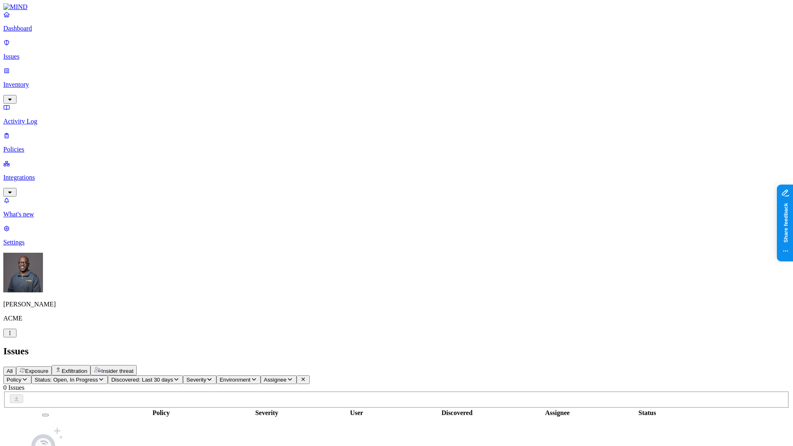
click at [235, 346] on h2 "Issues" at bounding box center [396, 351] width 786 height 11
click at [48, 368] on span "Exposure" at bounding box center [36, 371] width 23 height 6
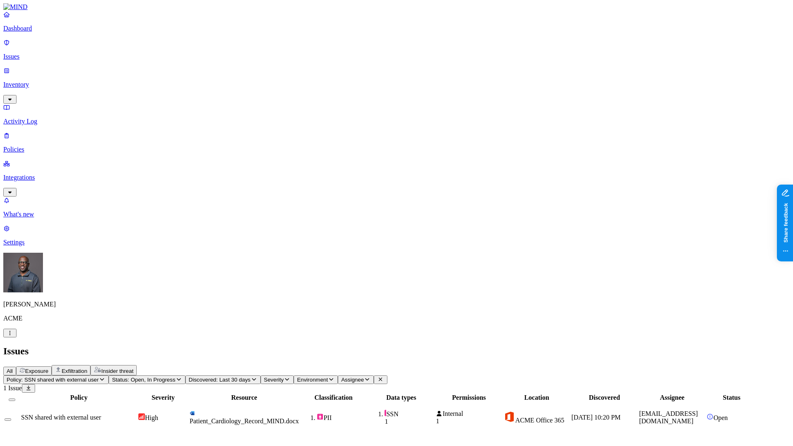
click at [48, 368] on span "Exposure" at bounding box center [36, 371] width 23 height 6
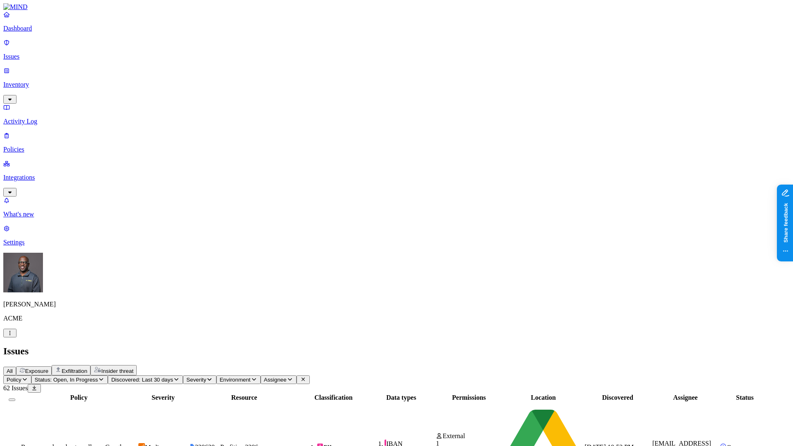
click at [34, 146] on p "Policies" at bounding box center [396, 149] width 786 height 7
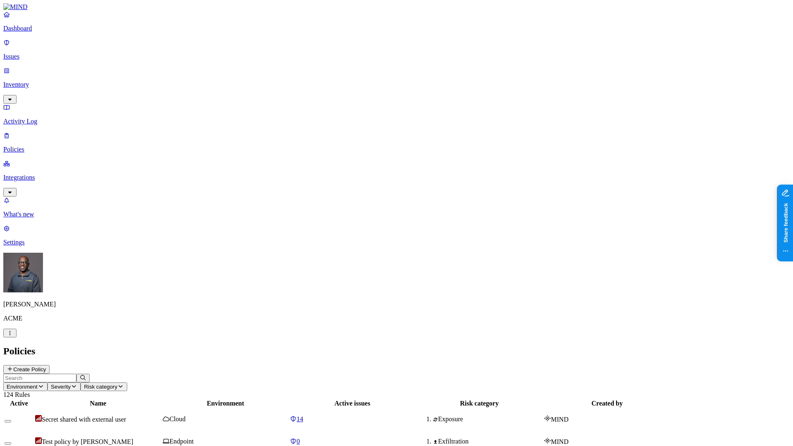
click at [50, 365] on button "Create Policy" at bounding box center [26, 369] width 46 height 9
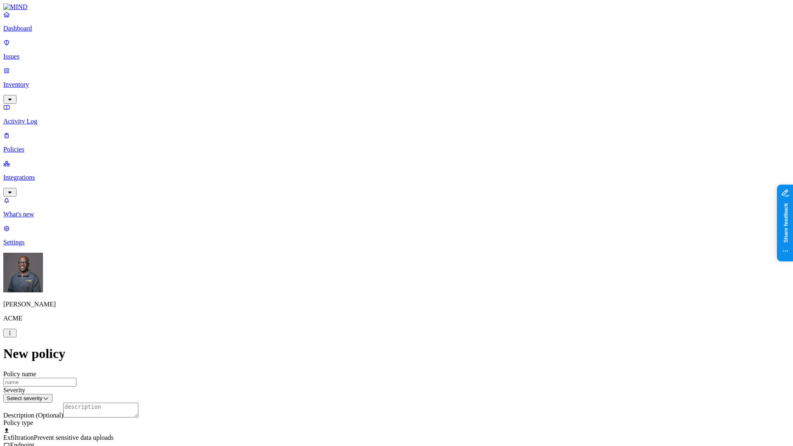
click at [306, 390] on div at bounding box center [396, 449] width 786 height 0
click at [361, 167] on label "Classification" at bounding box center [352, 164] width 36 height 7
click at [341, 198] on button "button" at bounding box center [337, 197] width 7 height 2
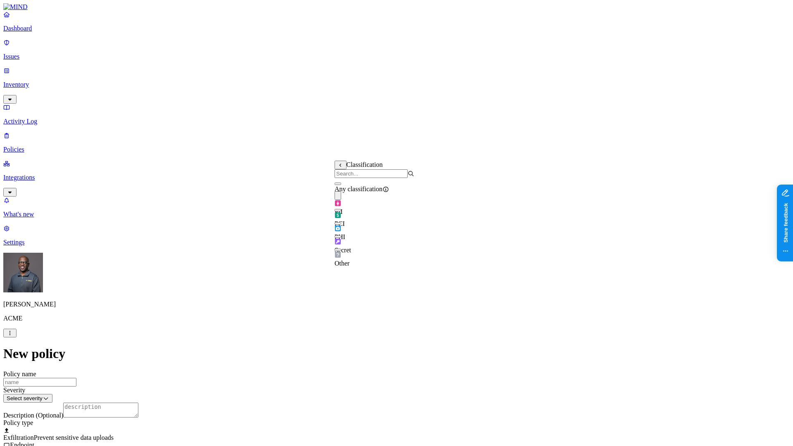
click at [354, 217] on label "External access" at bounding box center [345, 215] width 22 height 14
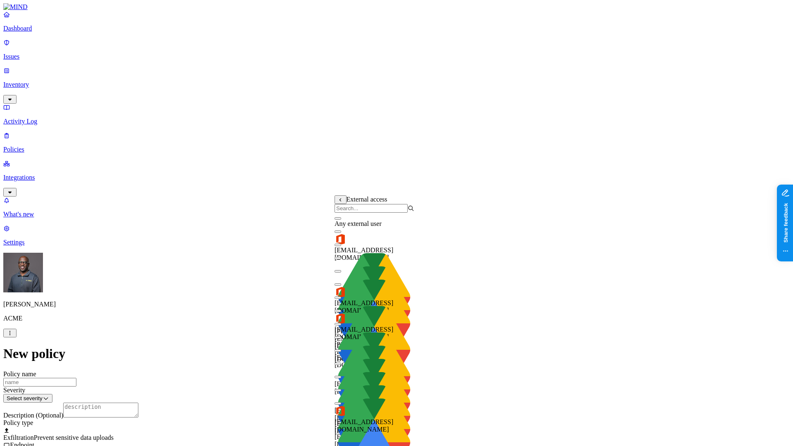
click at [341, 220] on button "button" at bounding box center [337, 218] width 7 height 2
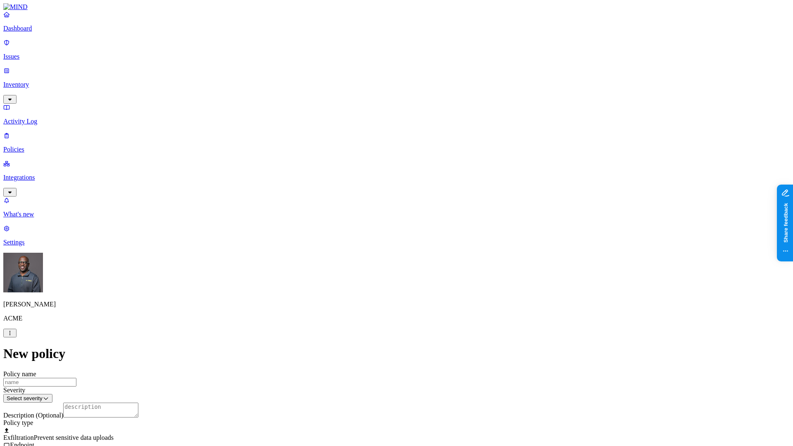
click at [366, 236] on label "Application type" at bounding box center [349, 237] width 31 height 14
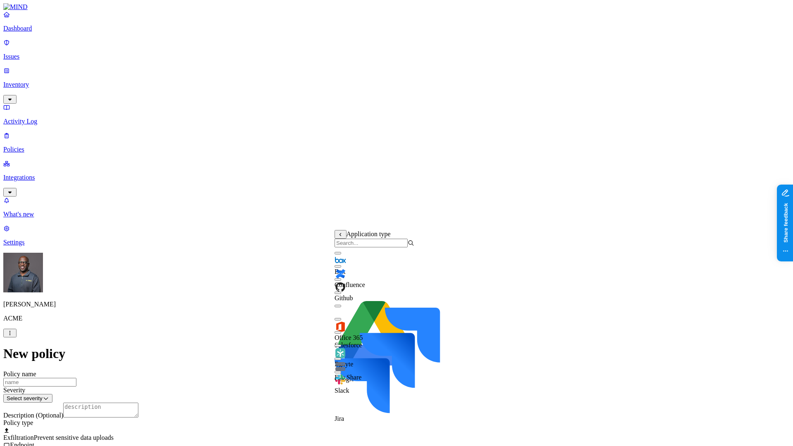
scroll to position [13, 0]
click at [341, 318] on button "button" at bounding box center [337, 319] width 7 height 2
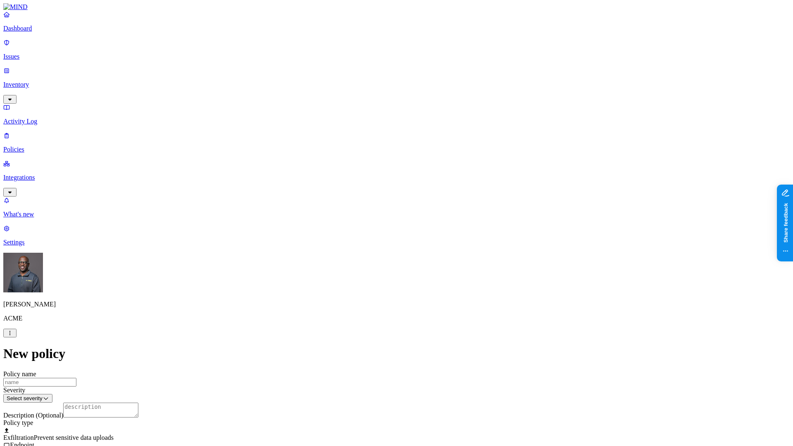
scroll to position [208, 0]
click at [382, 298] on html "Dashboard Issues Inventory Activity Log Policies Integrations What's new 1 Sett…" at bounding box center [396, 407] width 793 height 815
click at [258, 249] on html "Dashboard Issues Inventory Activity Log Policies Integrations What's new 1 Sett…" at bounding box center [396, 407] width 793 height 815
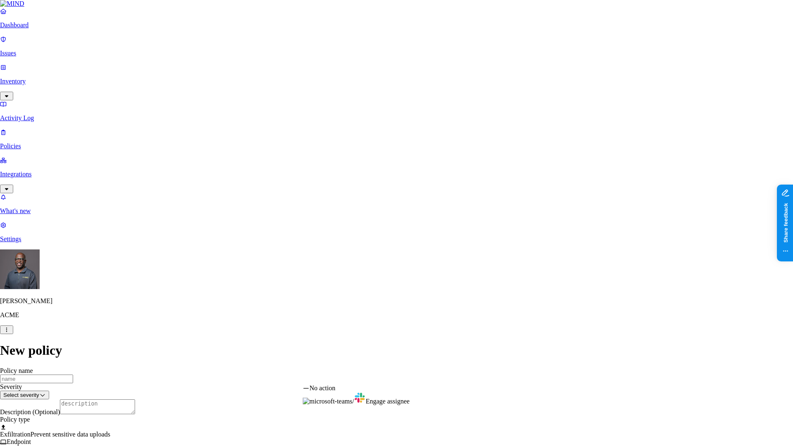
click at [399, 377] on html "Dashboard Issues Inventory Activity Log Policies Integrations What's new 1 Sett…" at bounding box center [396, 406] width 793 height 812
click at [238, 172] on html "Dashboard Issues Inventory Activity Log Policies Integrations What's new 1 Sett…" at bounding box center [396, 406] width 793 height 812
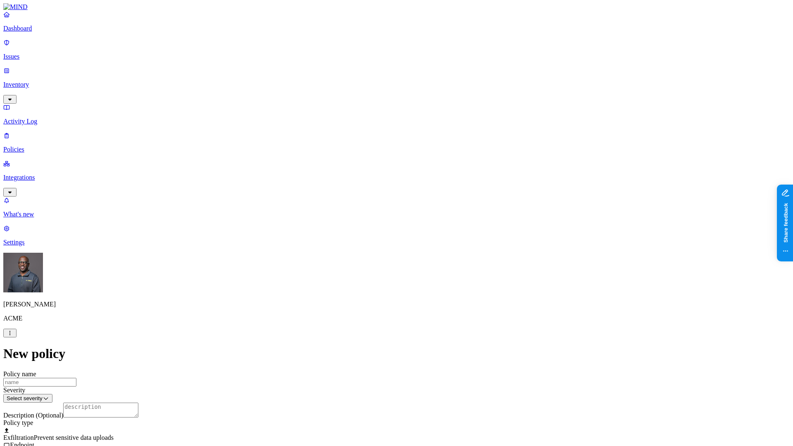
scroll to position [125, 0]
click at [13, 189] on icon "button" at bounding box center [10, 191] width 7 height 5
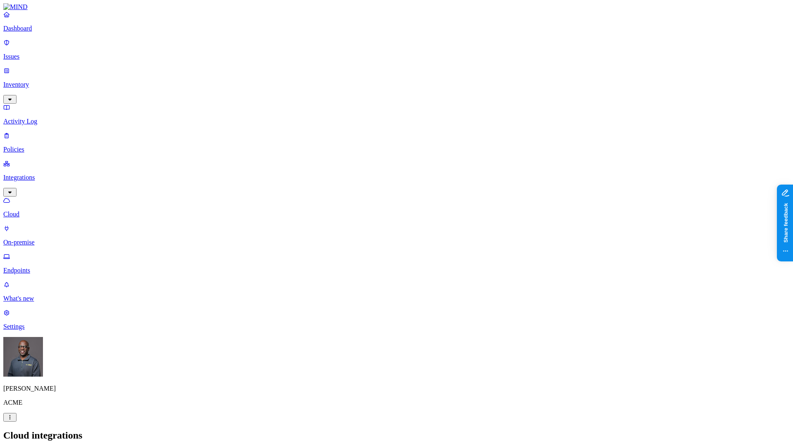
click at [54, 390] on button "Add Integration" at bounding box center [28, 453] width 51 height 9
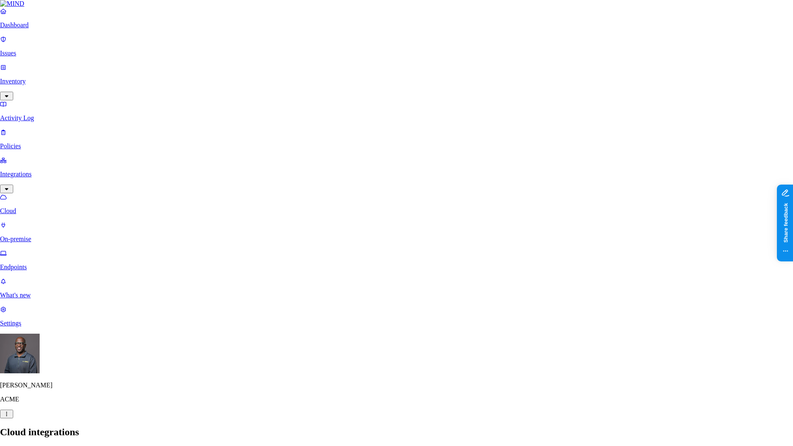
scroll to position [41, 0]
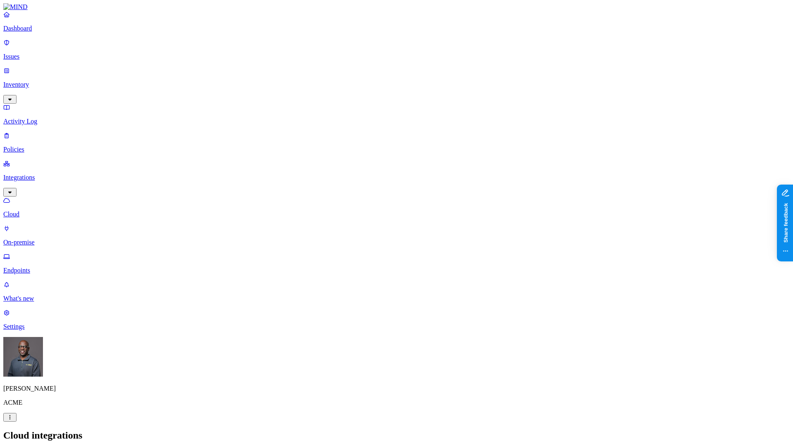
click at [46, 211] on p "Cloud" at bounding box center [396, 214] width 786 height 7
click at [47, 239] on p "On-premise" at bounding box center [396, 242] width 786 height 7
click at [36, 267] on p "Endpoints" at bounding box center [396, 270] width 786 height 7
click at [276, 390] on h2 "Endpoints" at bounding box center [396, 435] width 786 height 11
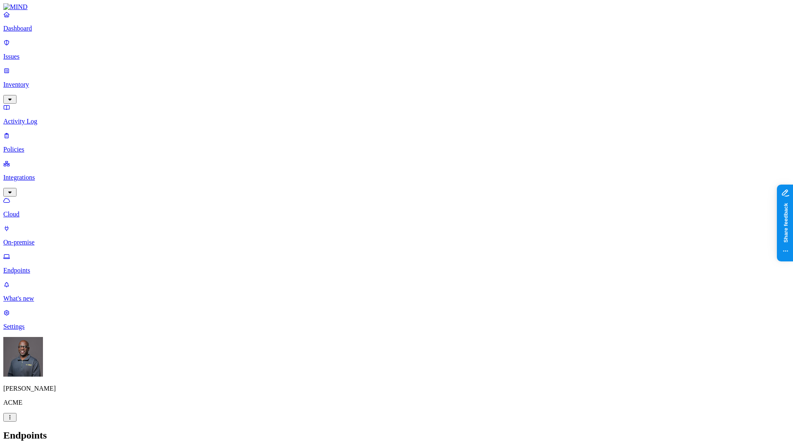
click at [26, 32] on p "Dashboard" at bounding box center [396, 28] width 786 height 7
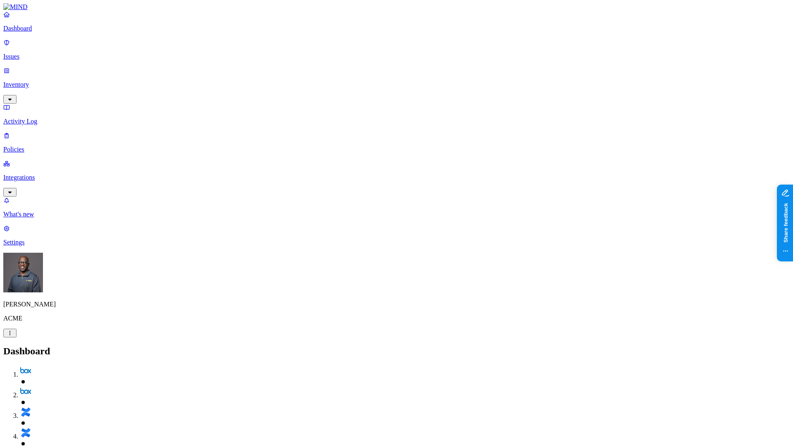
click at [45, 174] on p "Integrations" at bounding box center [396, 177] width 786 height 7
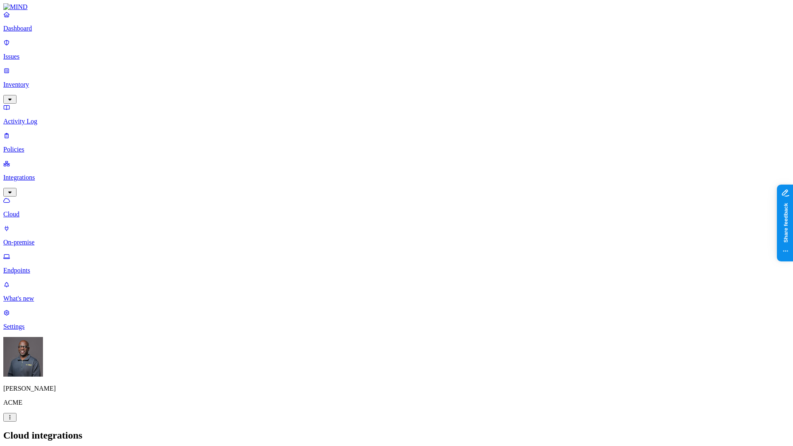
click at [47, 267] on p "Endpoints" at bounding box center [396, 270] width 786 height 7
click at [265, 390] on h2 "Endpoints" at bounding box center [396, 435] width 786 height 11
click at [31, 32] on p "Dashboard" at bounding box center [396, 28] width 786 height 7
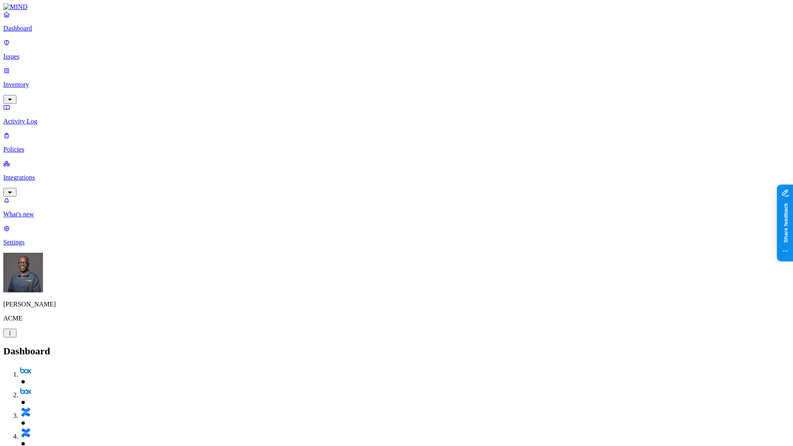
click at [35, 146] on p "Policies" at bounding box center [396, 149] width 786 height 7
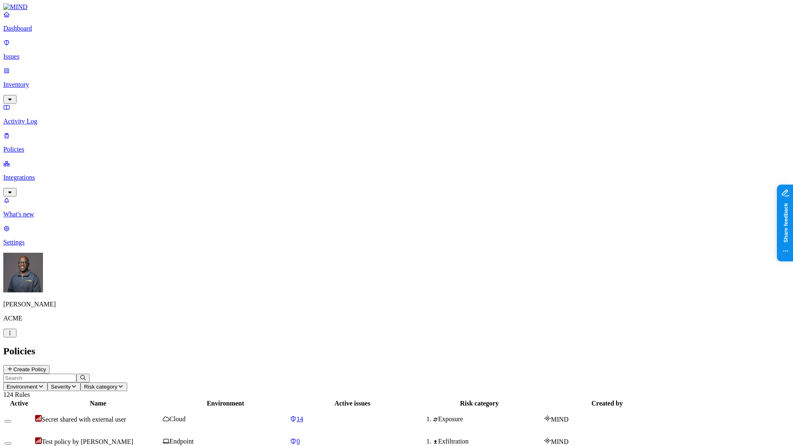
click at [50, 365] on button "Create Policy" at bounding box center [26, 369] width 46 height 9
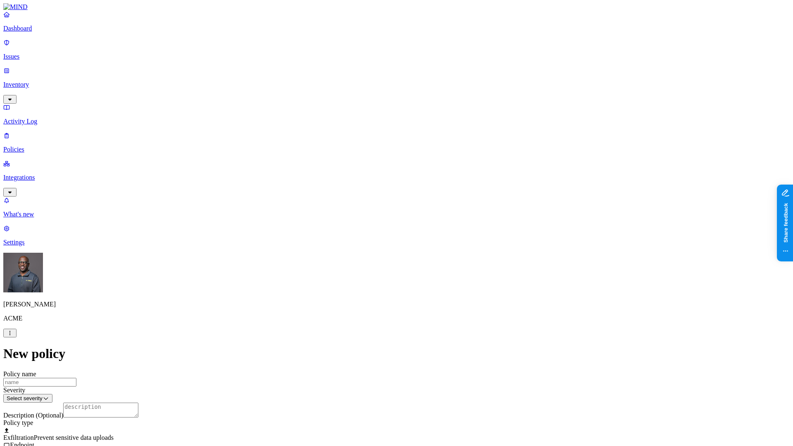
scroll to position [206, 0]
click at [347, 180] on label "Data type" at bounding box center [340, 181] width 12 height 14
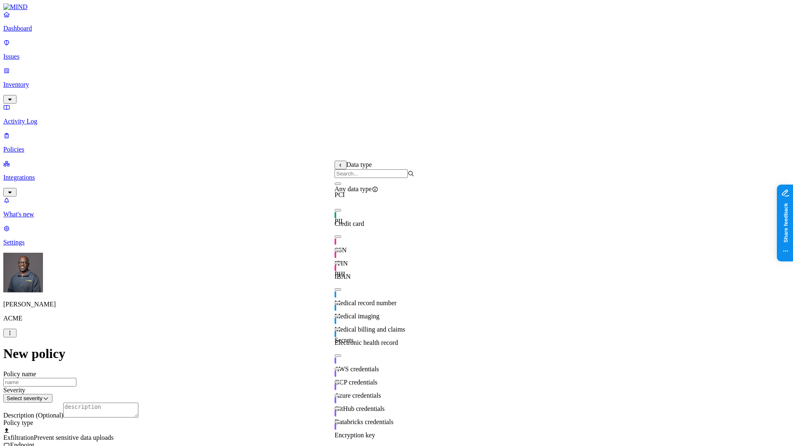
scroll to position [49, 0]
click at [341, 262] on button "button" at bounding box center [337, 263] width 7 height 2
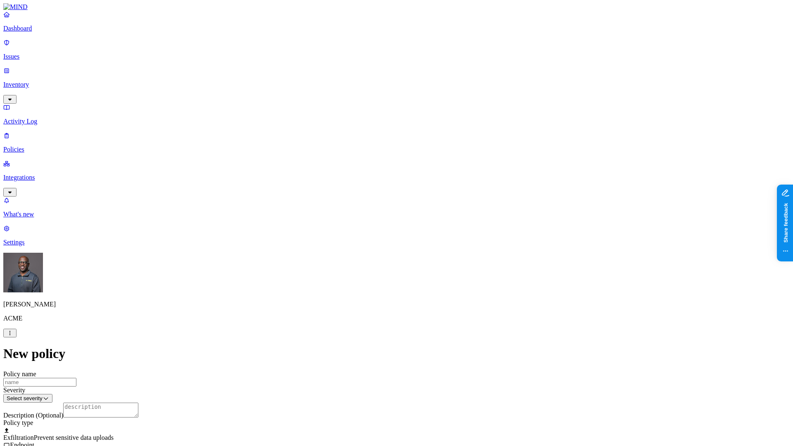
click at [374, 204] on label "Web Category" at bounding box center [361, 202] width 24 height 14
click at [371, 215] on label "Web Domain" at bounding box center [359, 215] width 21 height 14
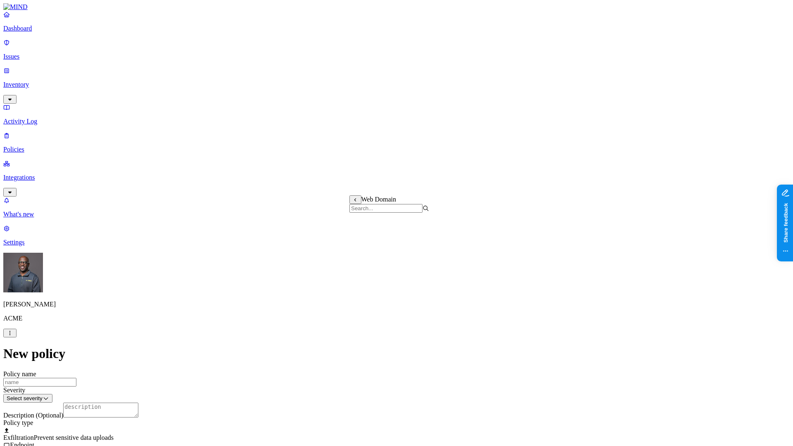
scroll to position [372, 0]
click at [374, 236] on label "Web Category" at bounding box center [361, 237] width 24 height 14
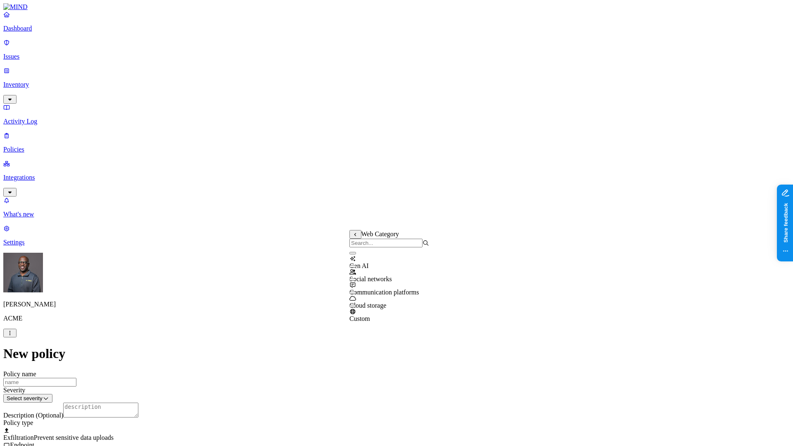
click at [356, 254] on button "button" at bounding box center [352, 253] width 7 height 2
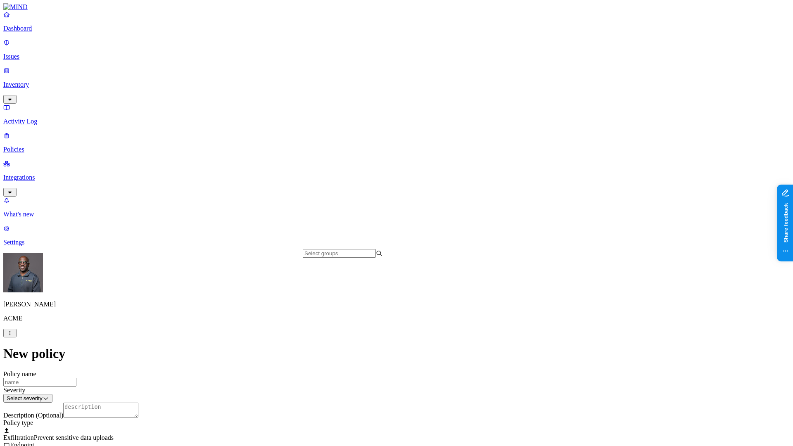
scroll to position [454, 0]
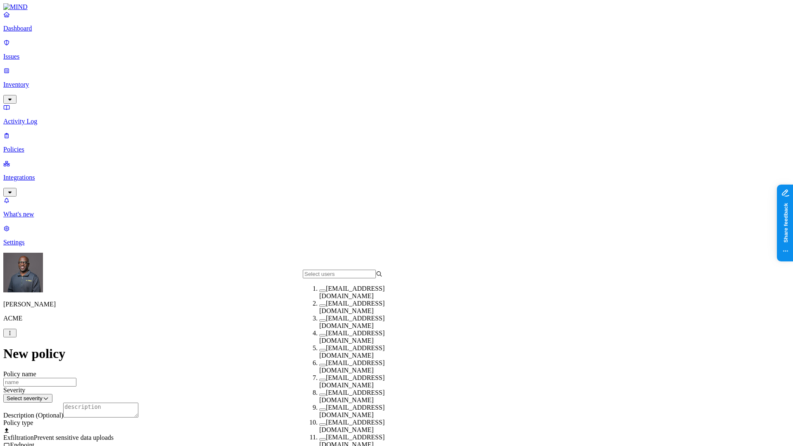
click at [319, 322] on button "button" at bounding box center [322, 320] width 7 height 2
click at [319, 337] on button "button" at bounding box center [322, 336] width 7 height 2
click at [319, 350] on div "tannin_dlp_admin@k14d.onmicrosoft.com" at bounding box center [359, 354] width 80 height 15
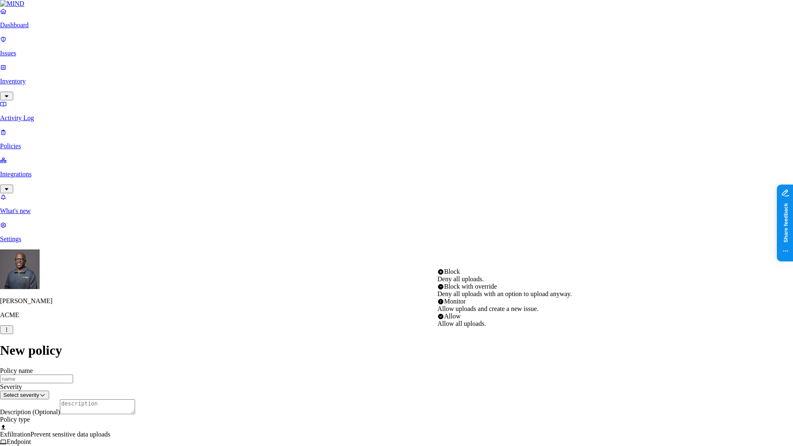
select select "2"
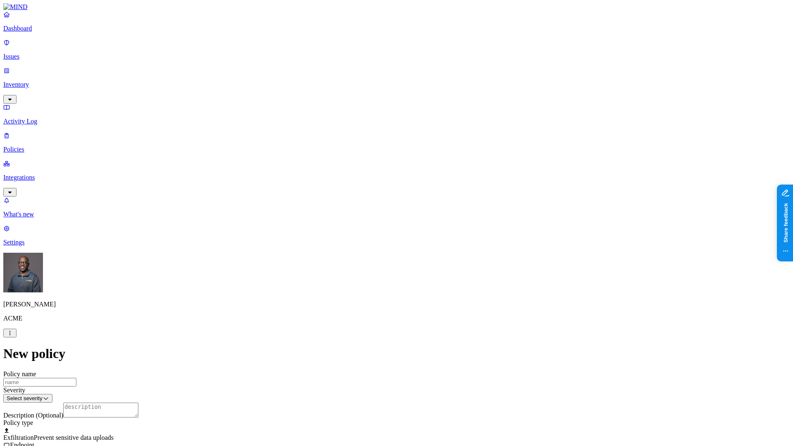
drag, startPoint x: 550, startPoint y: 115, endPoint x: 544, endPoint y: 109, distance: 8.5
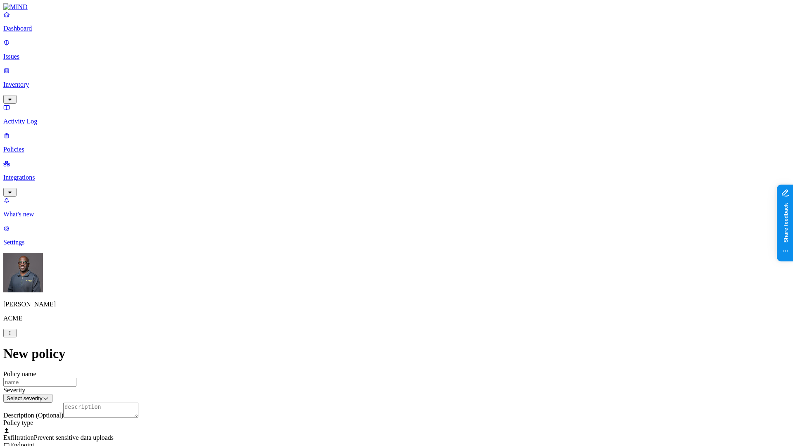
scroll to position [254, 0]
click at [413, 203] on label "AND" at bounding box center [405, 199] width 14 height 7
click at [421, 229] on label "Account type" at bounding box center [409, 225] width 22 height 14
click at [419, 198] on label "Unmanaged" at bounding box center [414, 194] width 32 height 7
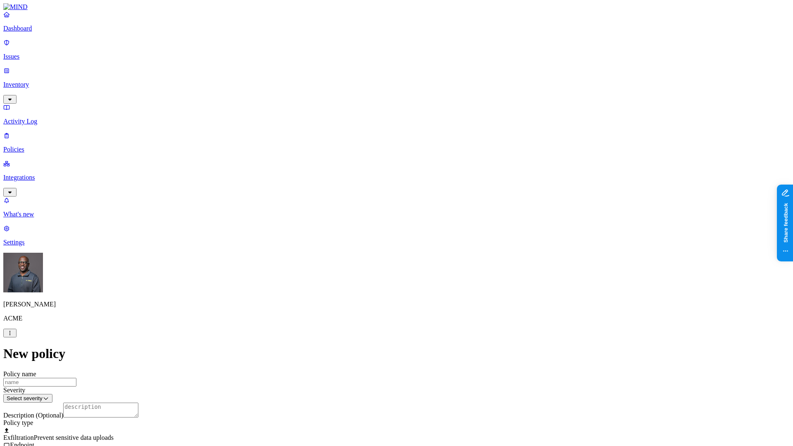
click at [65, 81] on p "Inventory" at bounding box center [396, 84] width 786 height 7
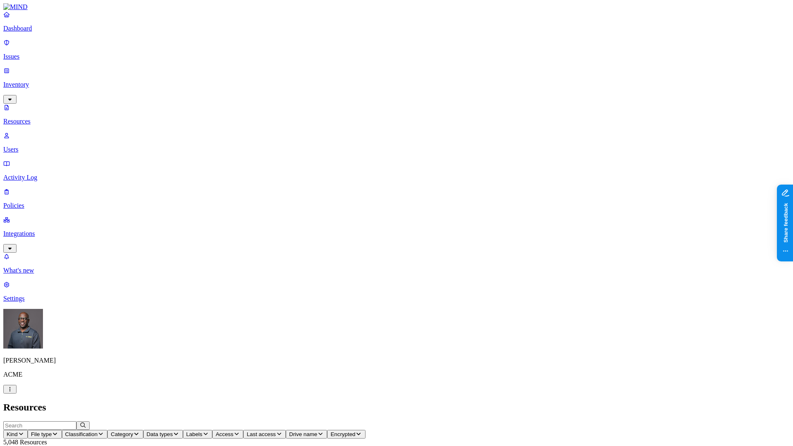
click at [38, 146] on p "Users" at bounding box center [396, 149] width 786 height 7
drag, startPoint x: 653, startPoint y: 213, endPoint x: 684, endPoint y: 212, distance: 31.4
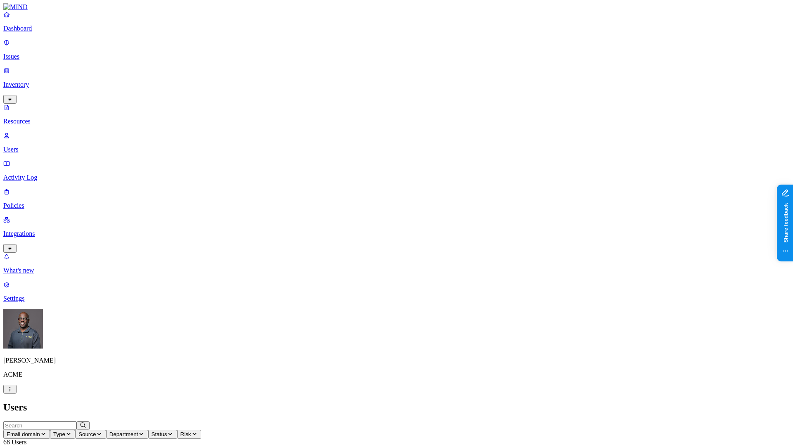
click at [36, 174] on p "Activity Log" at bounding box center [396, 177] width 786 height 7
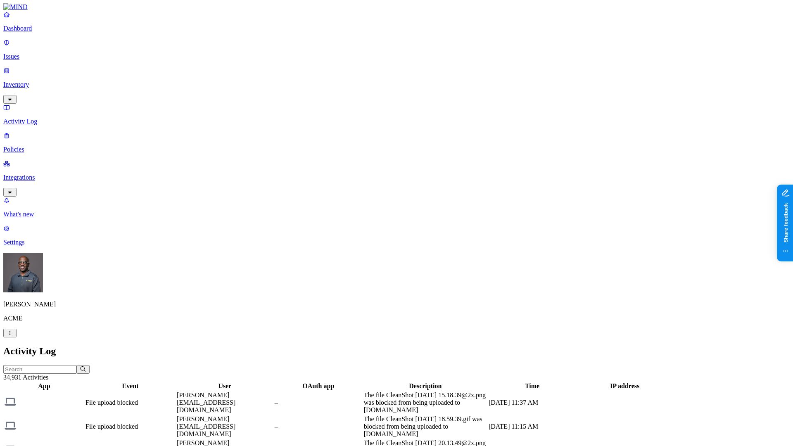
click at [13, 97] on icon "button" at bounding box center [10, 99] width 7 height 5
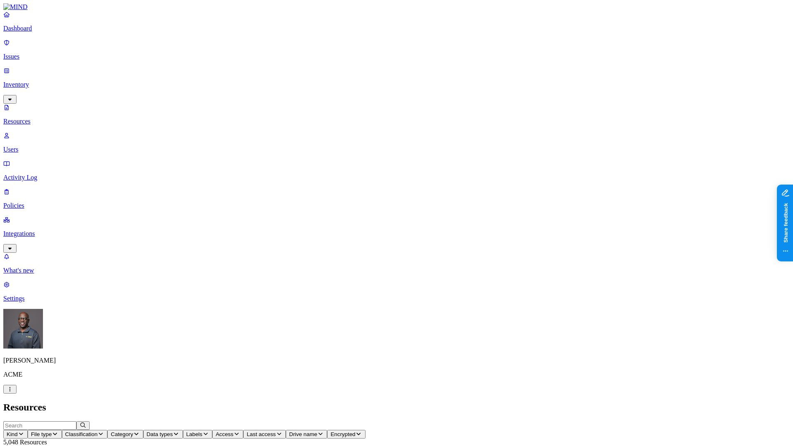
click at [42, 146] on p "Users" at bounding box center [396, 149] width 786 height 7
drag, startPoint x: 438, startPoint y: 45, endPoint x: 455, endPoint y: 47, distance: 17.9
click at [30, 302] on p "Settings" at bounding box center [396, 298] width 786 height 7
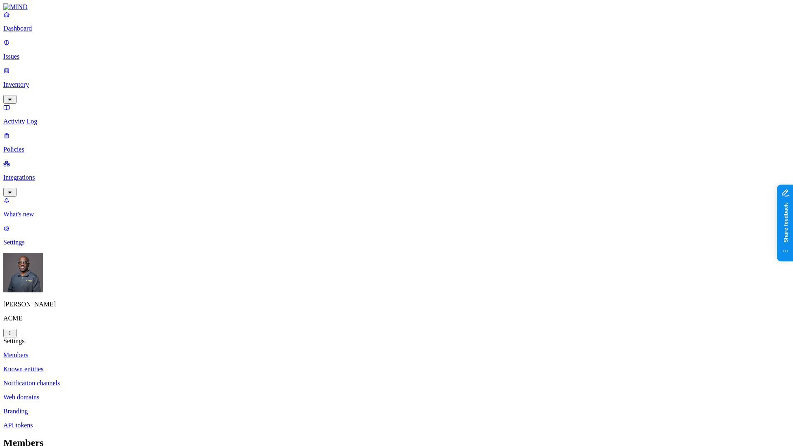
click at [114, 365] on p "Known entities" at bounding box center [396, 368] width 786 height 7
click at [111, 390] on p "Web domains" at bounding box center [396, 396] width 786 height 7
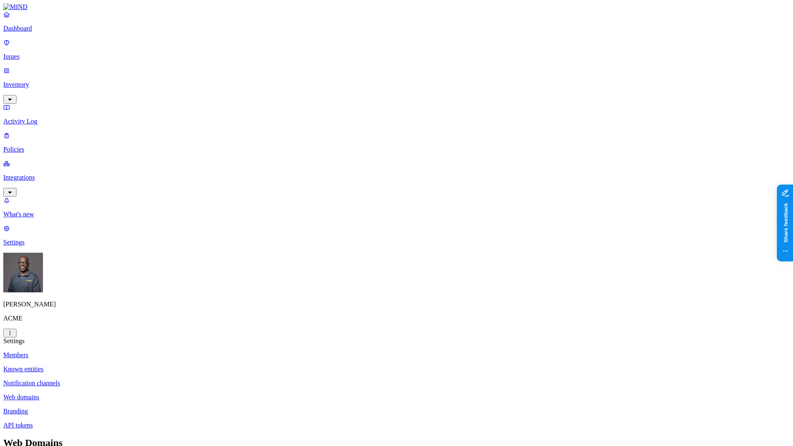
click at [109, 390] on p "Branding" at bounding box center [396, 410] width 786 height 7
click at [110, 390] on p "API tokens" at bounding box center [396, 424] width 786 height 7
click at [122, 351] on p "Members" at bounding box center [396, 354] width 786 height 7
click at [49, 32] on p "Dashboard" at bounding box center [396, 28] width 786 height 7
click at [49, 174] on p "Integrations" at bounding box center [396, 177] width 786 height 7
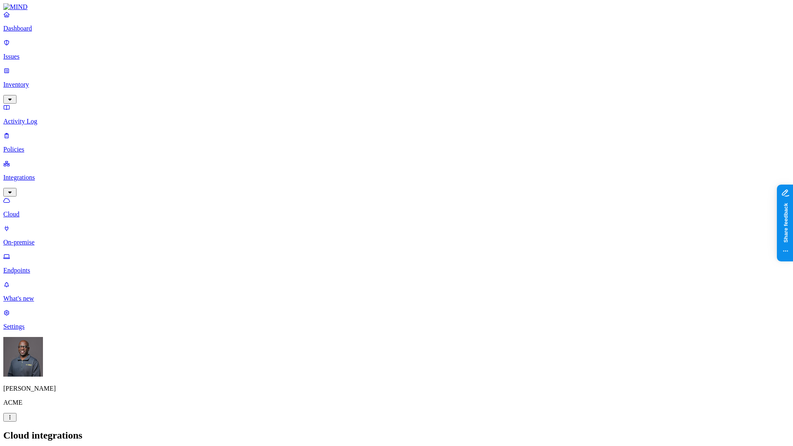
click at [31, 330] on p "Settings" at bounding box center [396, 326] width 786 height 7
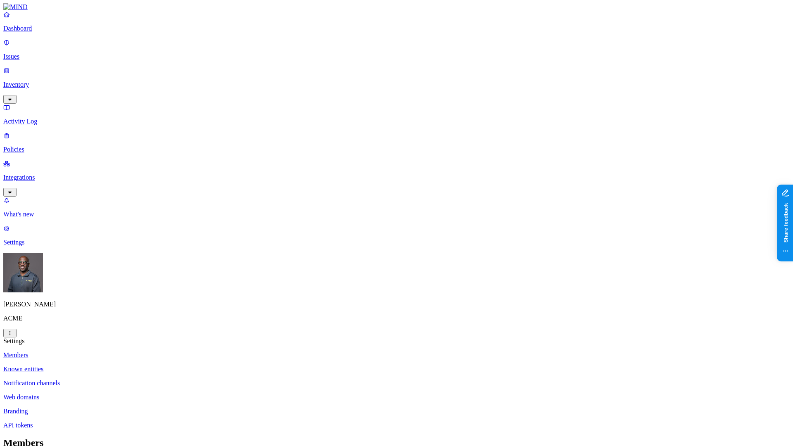
click at [124, 379] on p "Notification channels" at bounding box center [396, 382] width 786 height 7
click at [50, 174] on p "Integrations" at bounding box center [396, 177] width 786 height 7
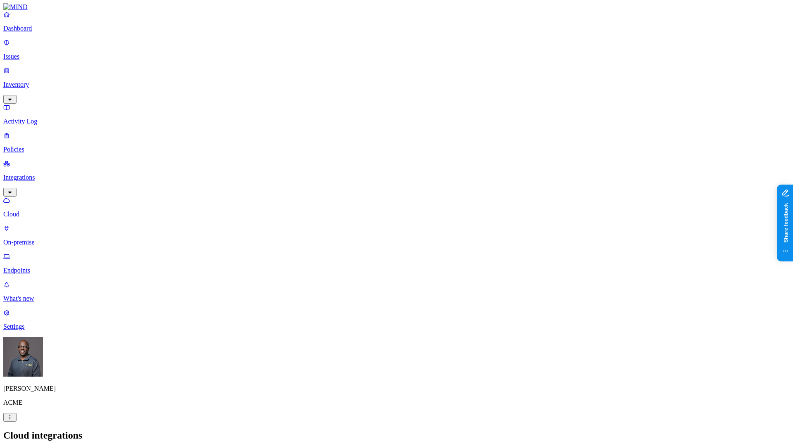
click at [54, 390] on button "Add Integration" at bounding box center [28, 453] width 51 height 9
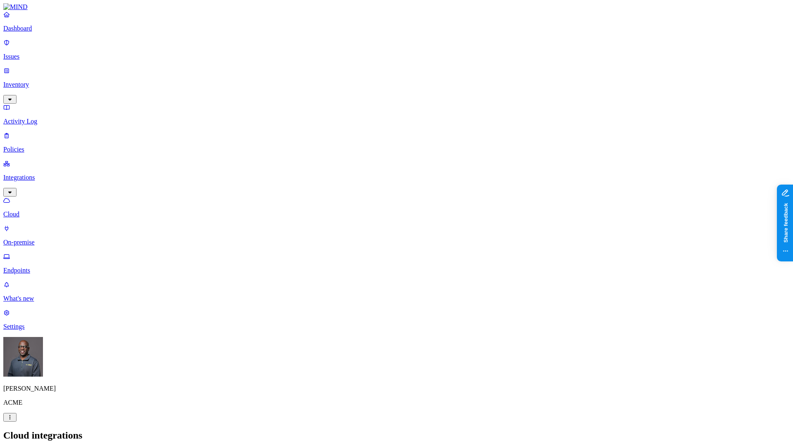
click at [313, 390] on h2 "Cloud integrations" at bounding box center [396, 435] width 786 height 11
click at [33, 32] on p "Dashboard" at bounding box center [396, 28] width 786 height 7
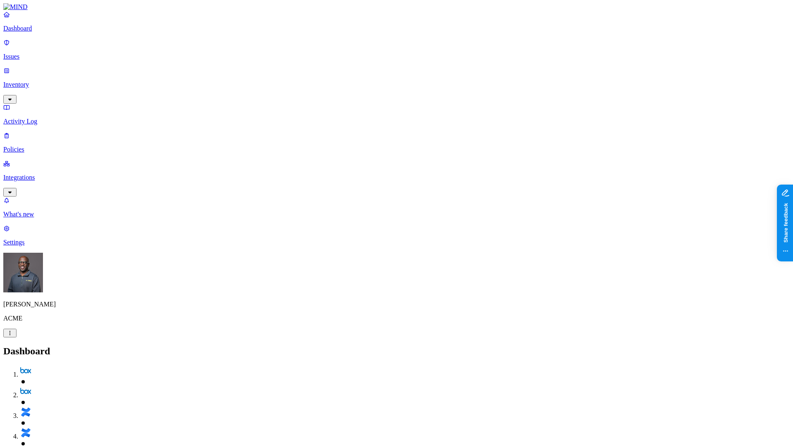
click at [40, 146] on p "Policies" at bounding box center [396, 149] width 786 height 7
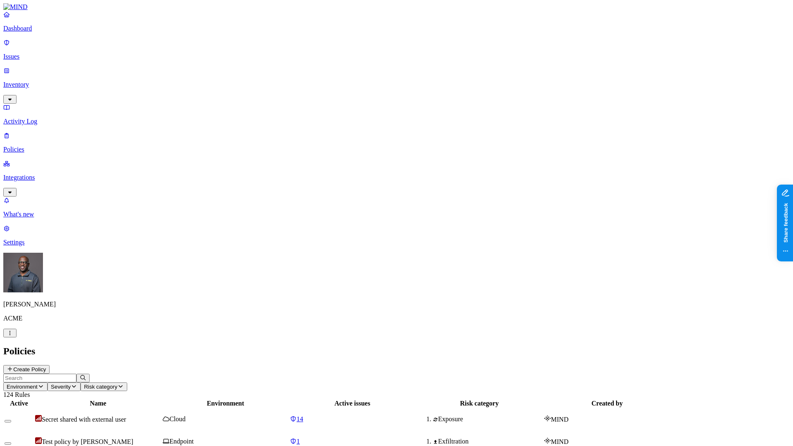
click at [50, 365] on button "Create Policy" at bounding box center [26, 369] width 46 height 9
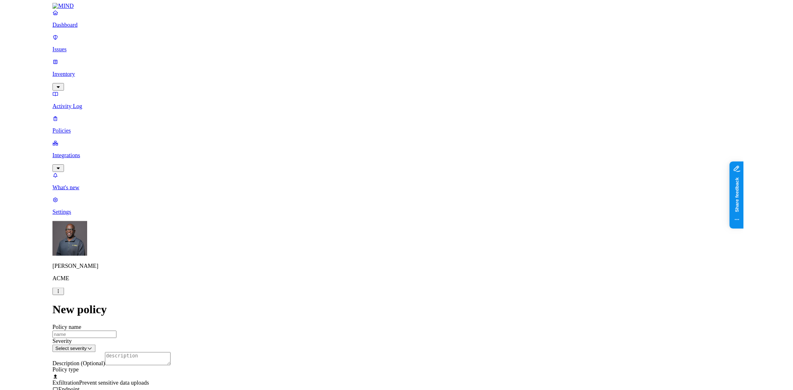
scroll to position [165, 0]
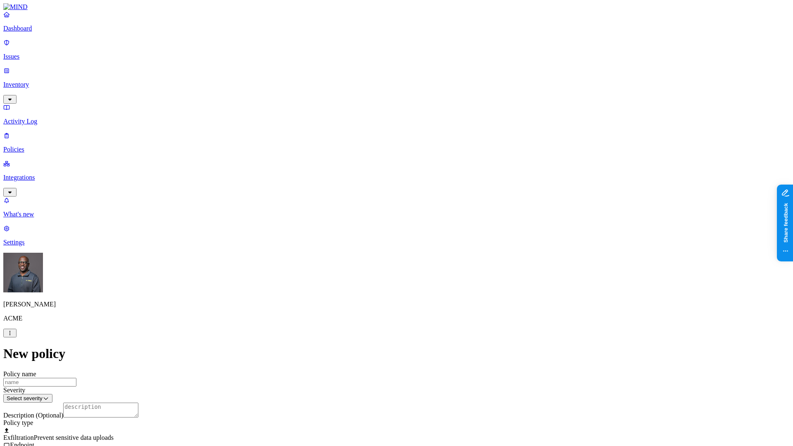
click at [13, 189] on icon "button" at bounding box center [10, 191] width 7 height 5
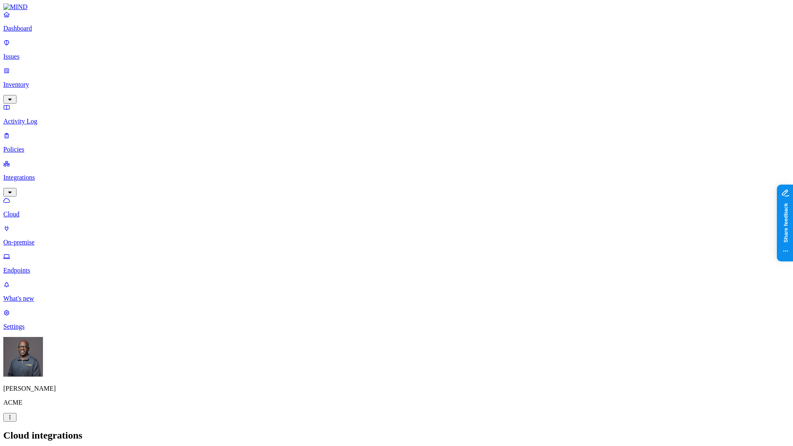
click at [51, 267] on p "Endpoints" at bounding box center [396, 270] width 786 height 7
click at [27, 390] on button "Deploy" at bounding box center [15, 453] width 24 height 9
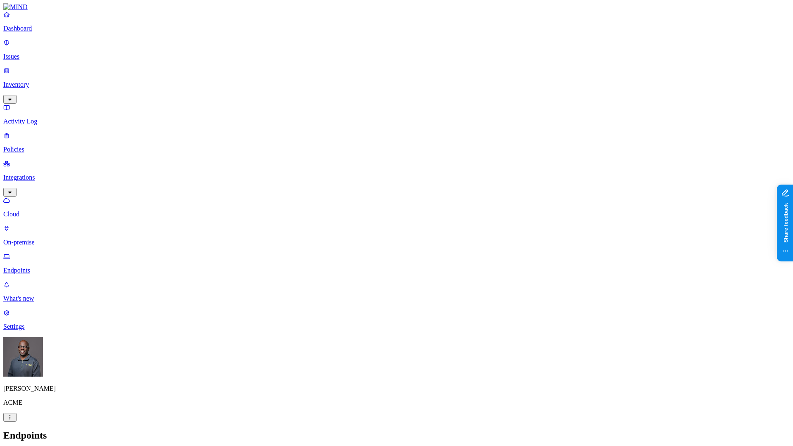
click at [210, 390] on header "Endpoints Deploy" at bounding box center [396, 444] width 786 height 28
click at [31, 32] on p "Dashboard" at bounding box center [396, 28] width 786 height 7
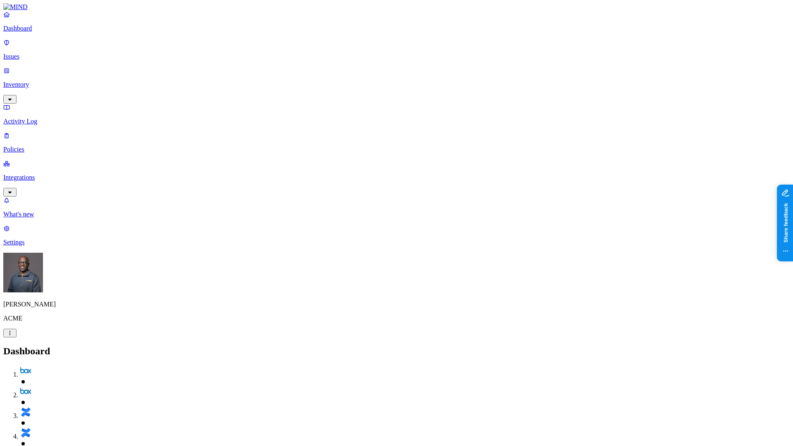
click at [365, 346] on h2 "Dashboard" at bounding box center [396, 351] width 786 height 11
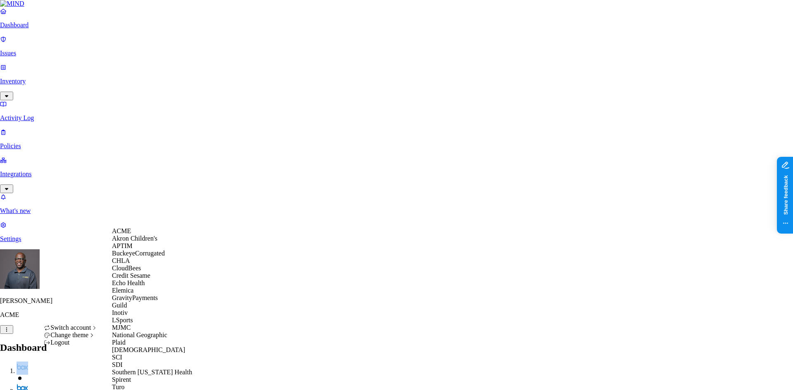
scroll to position [172, 0]
click at [126, 354] on div "SCI" at bounding box center [152, 357] width 80 height 7
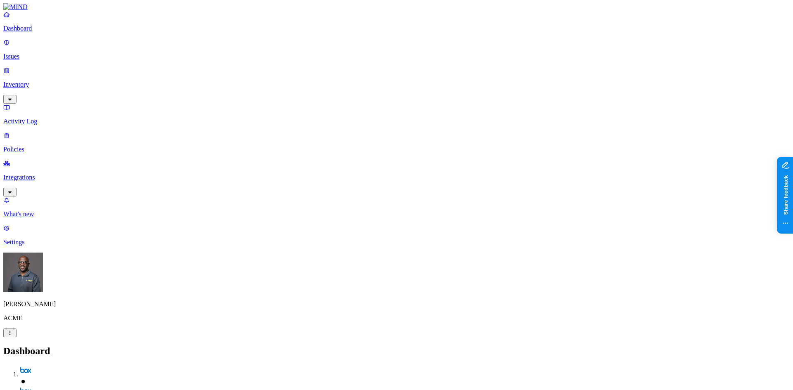
click at [35, 81] on p "Inventory" at bounding box center [396, 84] width 786 height 7
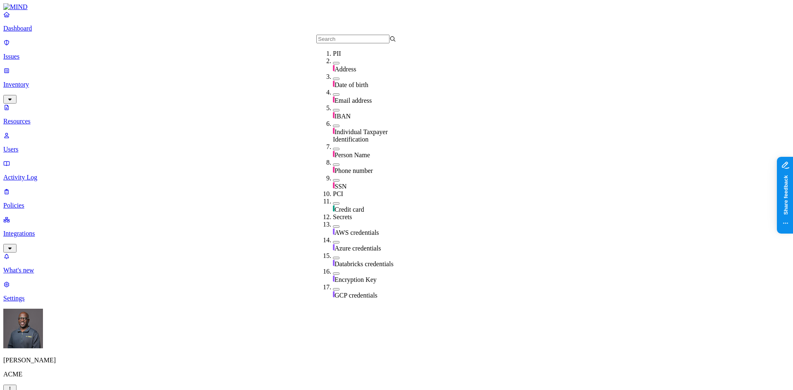
scroll to position [37, 0]
click at [333, 125] on button "button" at bounding box center [336, 126] width 7 height 2
click at [333, 180] on button "button" at bounding box center [336, 181] width 7 height 2
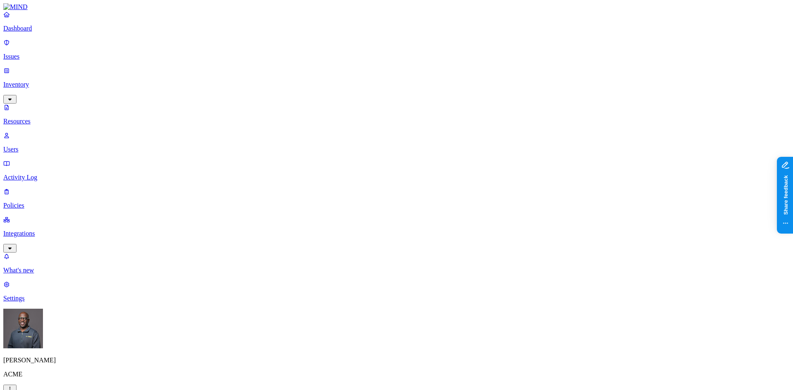
click at [465, 135] on button "button" at bounding box center [468, 136] width 7 height 2
click at [465, 166] on button "button" at bounding box center [468, 167] width 7 height 2
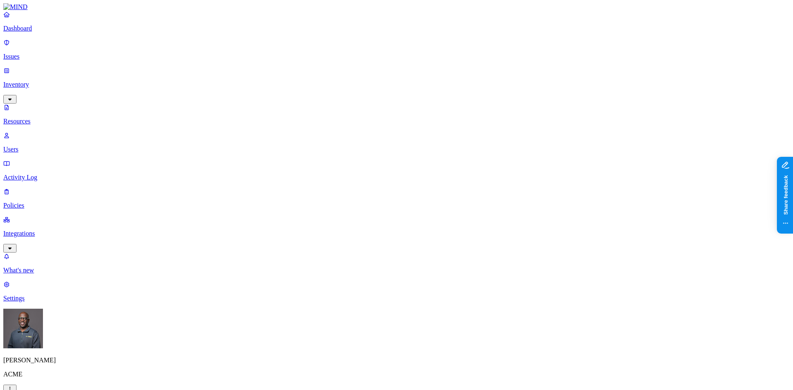
scroll to position [41, 0]
click at [28, 32] on p "Dashboard" at bounding box center [396, 28] width 786 height 7
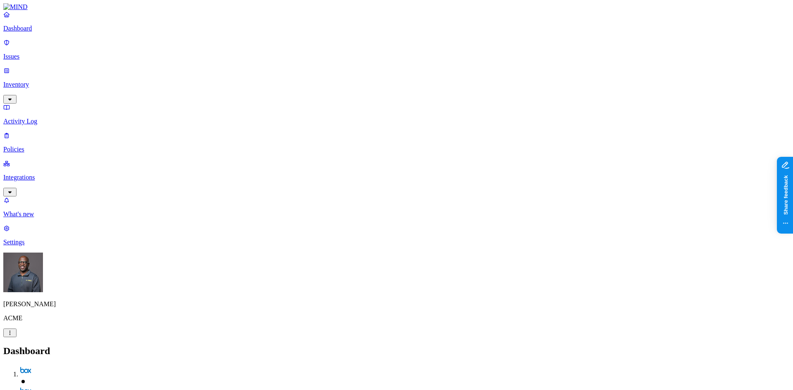
click at [31, 81] on p "Inventory" at bounding box center [396, 84] width 786 height 7
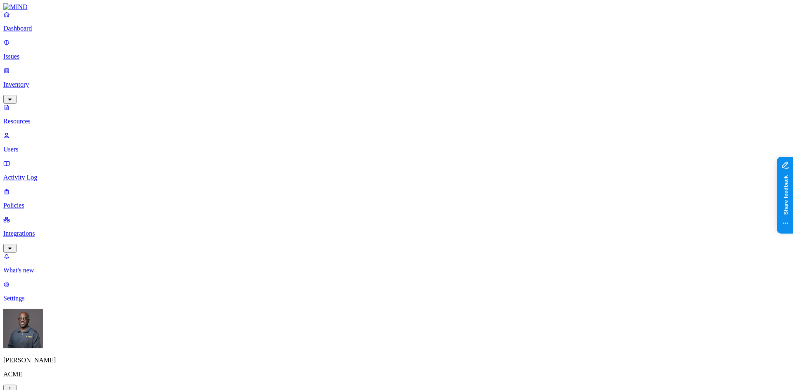
click at [29, 146] on p "Users" at bounding box center [396, 149] width 786 height 7
click at [32, 53] on p "Issues" at bounding box center [396, 56] width 786 height 7
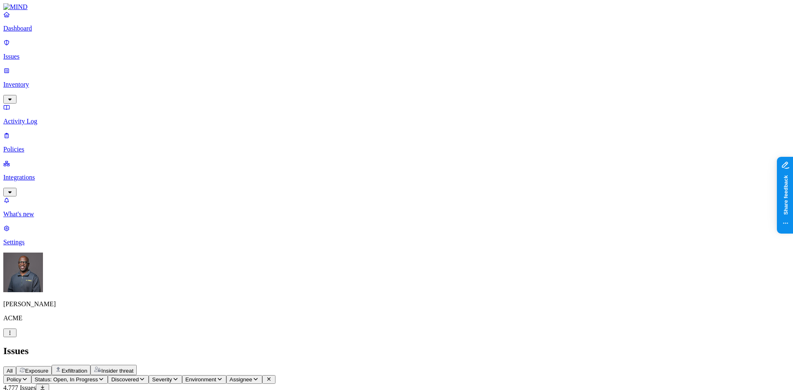
click at [48, 368] on span "Exposure" at bounding box center [36, 371] width 23 height 6
click at [87, 368] on span "Exfiltration" at bounding box center [75, 371] width 26 height 6
click at [48, 368] on span "Exposure" at bounding box center [36, 371] width 23 height 6
drag, startPoint x: 630, startPoint y: 68, endPoint x: 646, endPoint y: 68, distance: 15.3
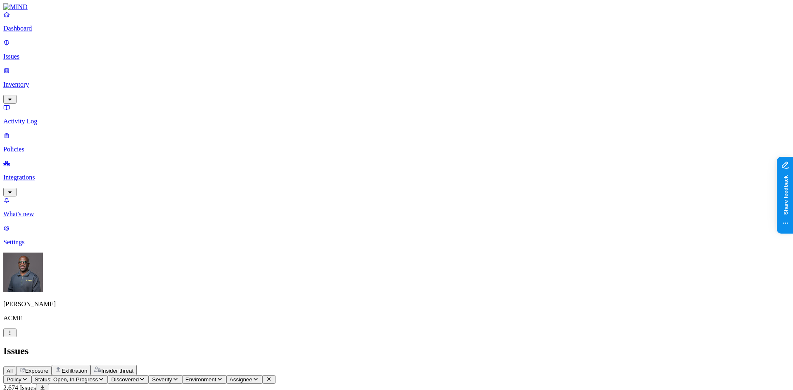
click at [502, 346] on div "Issues" at bounding box center [396, 351] width 786 height 11
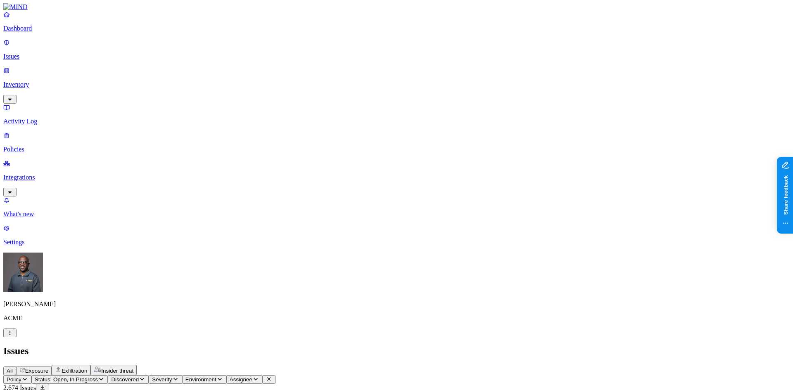
click at [326, 346] on div "Issues" at bounding box center [396, 351] width 786 height 11
click at [28, 146] on p "Policies" at bounding box center [396, 149] width 786 height 7
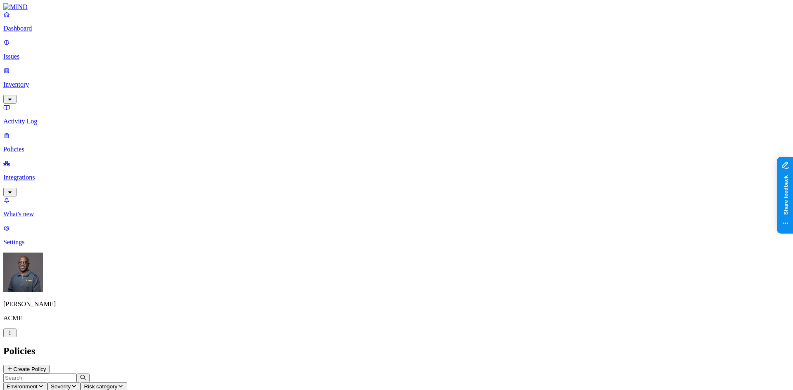
click at [50, 365] on button "Create Policy" at bounding box center [26, 369] width 46 height 9
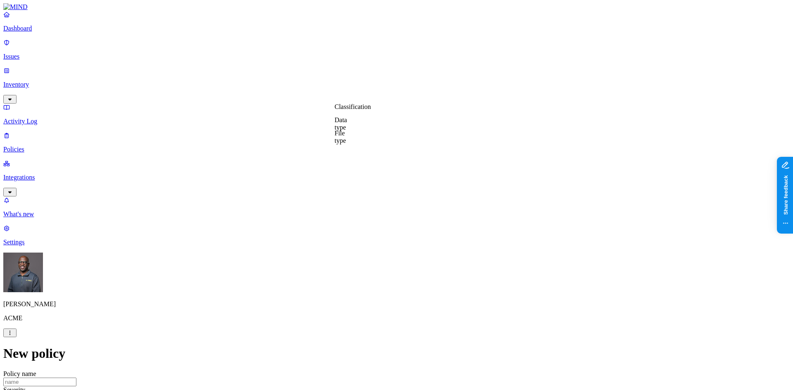
click at [356, 110] on label "Classification" at bounding box center [352, 106] width 36 height 7
drag, startPoint x: 575, startPoint y: 99, endPoint x: 472, endPoint y: 93, distance: 103.8
click at [347, 125] on label "Data type" at bounding box center [340, 123] width 12 height 14
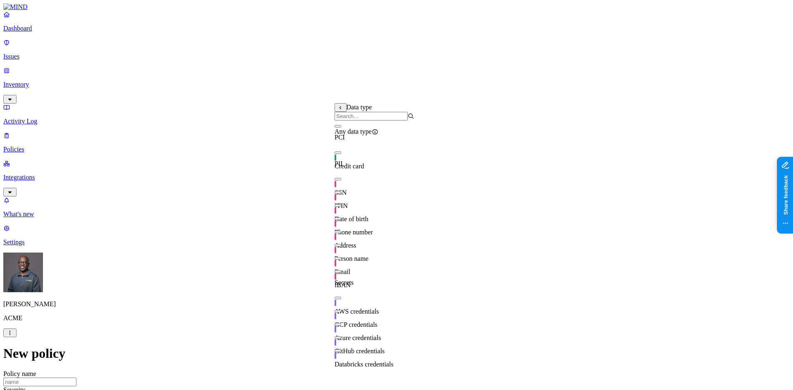
scroll to position [0, 0]
click at [341, 154] on button "button" at bounding box center [337, 153] width 7 height 2
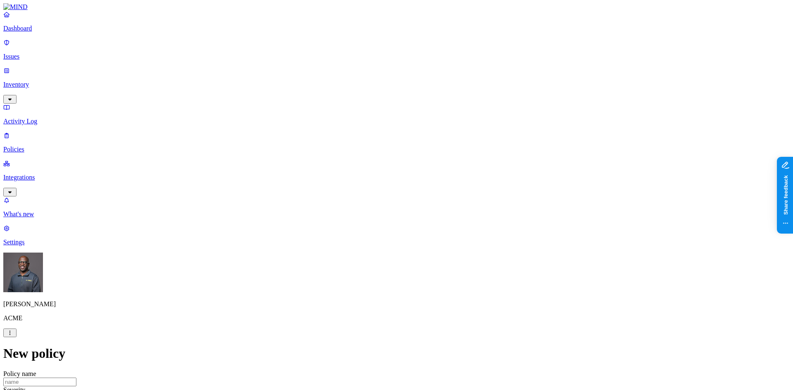
click at [356, 158] on label "External access" at bounding box center [345, 158] width 22 height 14
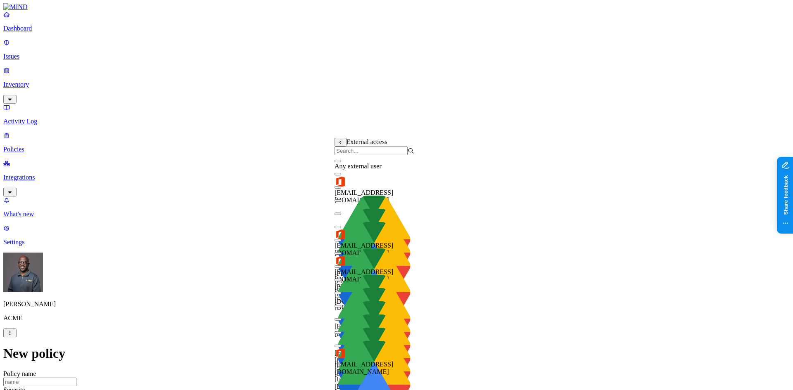
click at [341, 162] on button "button" at bounding box center [337, 161] width 7 height 2
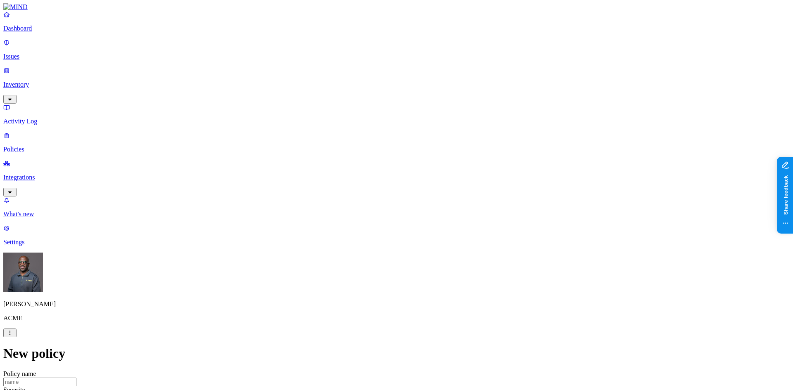
click at [361, 182] on label "Application type" at bounding box center [349, 180] width 31 height 14
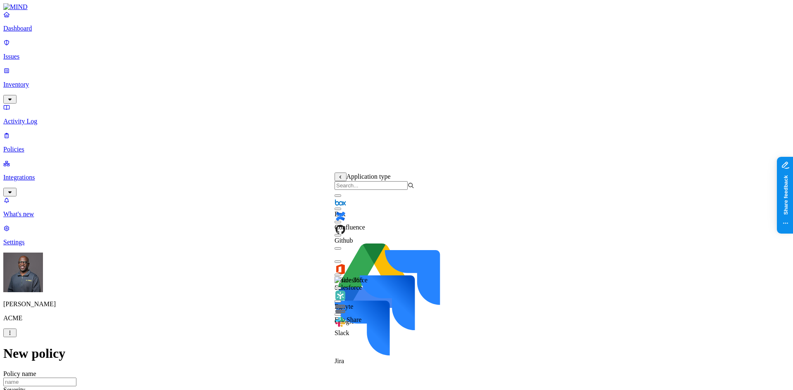
scroll to position [13, 0]
click at [341, 274] on button "button" at bounding box center [337, 275] width 7 height 2
click at [341, 234] on button "button" at bounding box center [337, 235] width 7 height 2
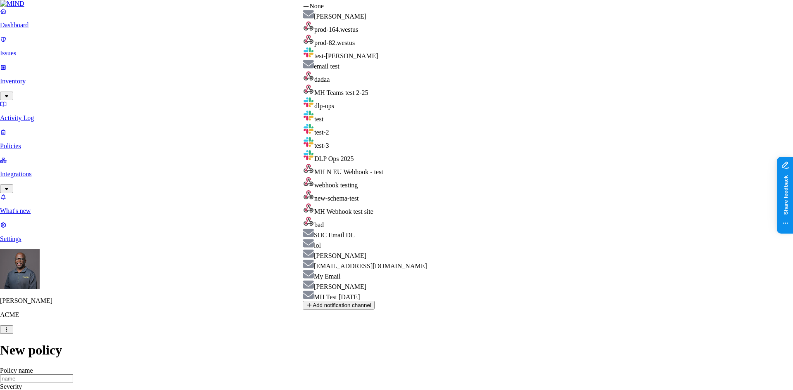
select select "01914117-18c6-7558-affa-18d961878669"
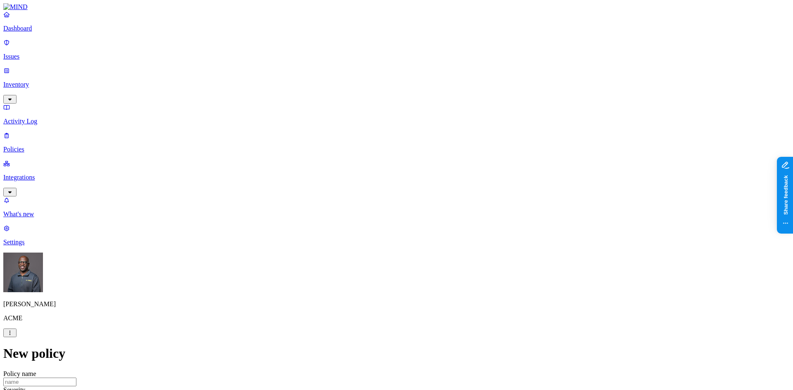
scroll to position [301, 0]
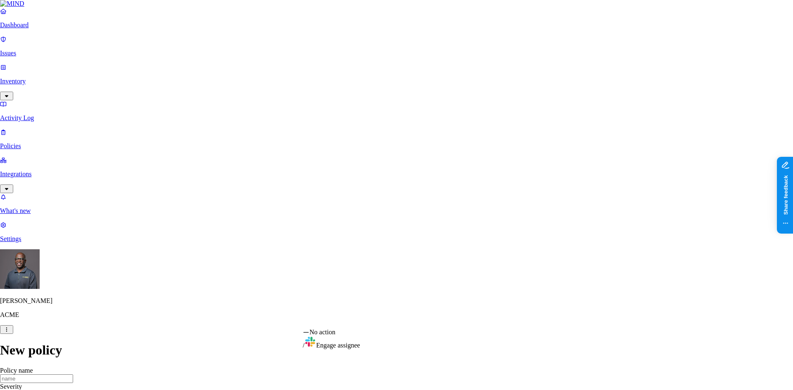
select select "1"
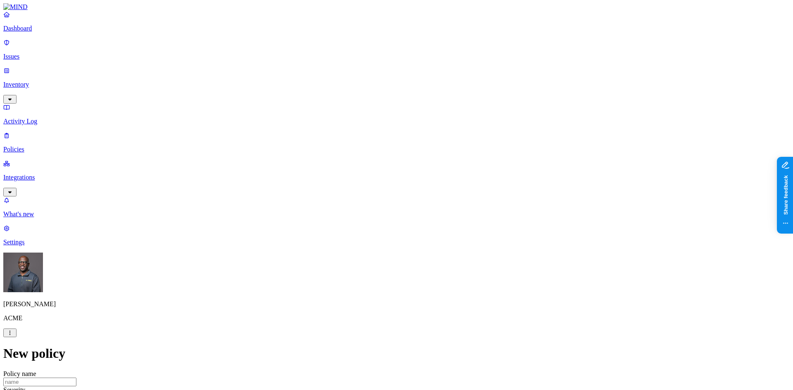
scroll to position [0, 0]
click at [40, 146] on p "Policies" at bounding box center [396, 149] width 786 height 7
click at [33, 32] on p "Dashboard" at bounding box center [396, 28] width 786 height 7
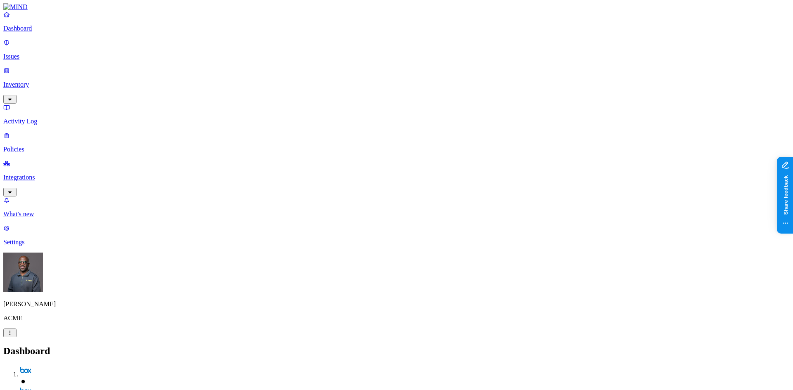
click at [32, 81] on p "Inventory" at bounding box center [396, 84] width 786 height 7
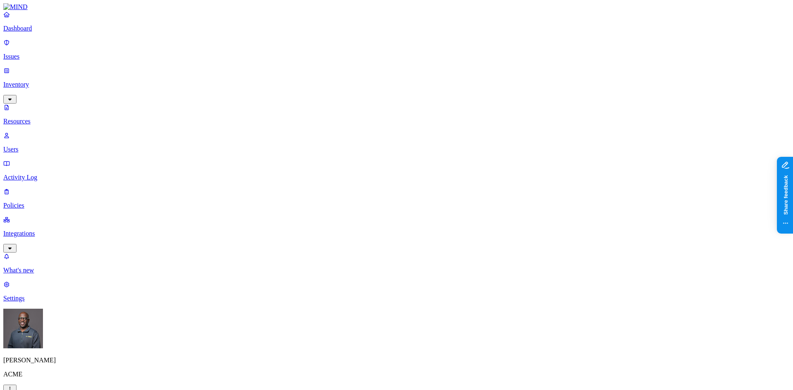
click at [28, 53] on p "Issues" at bounding box center [396, 56] width 786 height 7
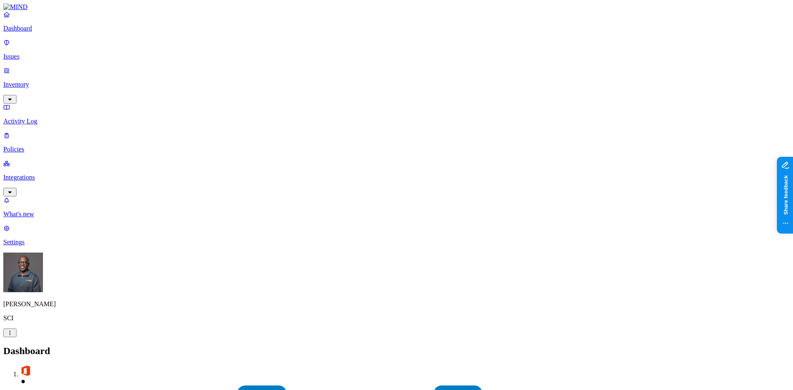
click at [26, 53] on p "Issues" at bounding box center [396, 56] width 786 height 7
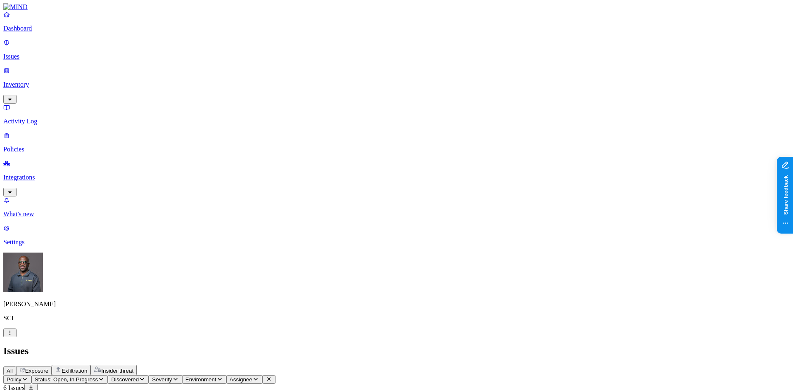
click at [53, 81] on p "Inventory" at bounding box center [396, 84] width 786 height 7
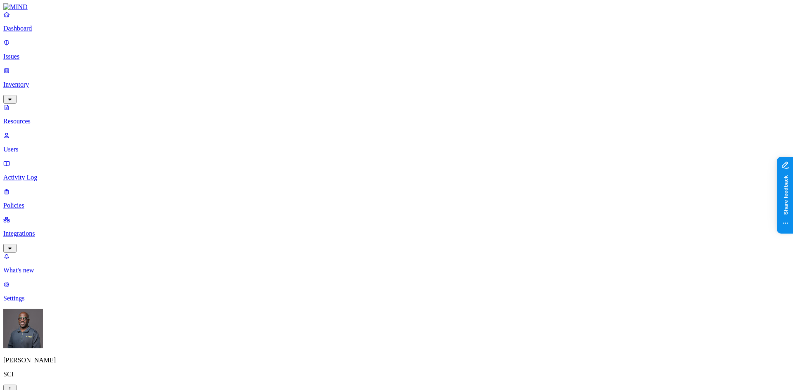
click at [36, 230] on p "Integrations" at bounding box center [396, 233] width 786 height 7
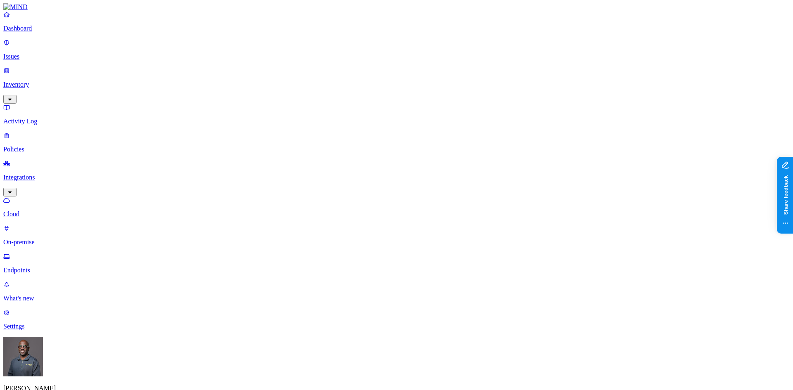
click at [40, 239] on p "On-premise" at bounding box center [396, 242] width 786 height 7
click at [42, 267] on p "Endpoints" at bounding box center [396, 270] width 786 height 7
click at [38, 239] on p "On-premise" at bounding box center [396, 242] width 786 height 7
click at [38, 211] on p "Cloud" at bounding box center [396, 214] width 786 height 7
click at [38, 146] on p "Policies" at bounding box center [396, 149] width 786 height 7
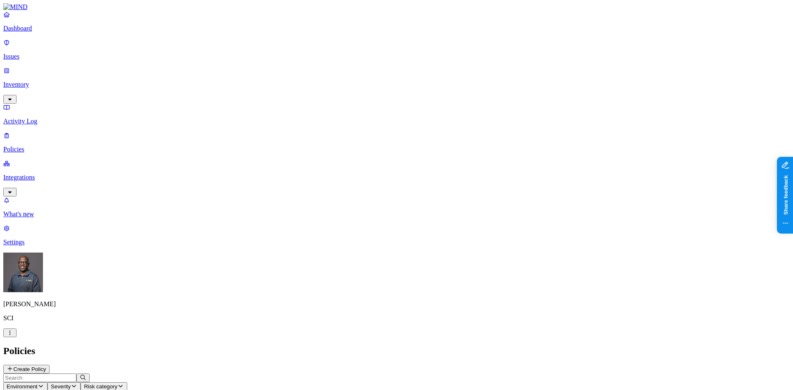
click at [32, 32] on p "Dashboard" at bounding box center [396, 28] width 786 height 7
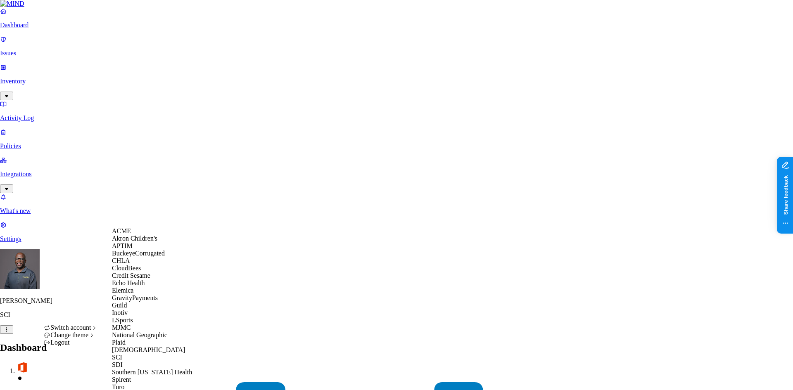
click at [135, 279] on span "Credit Sesame" at bounding box center [131, 275] width 38 height 7
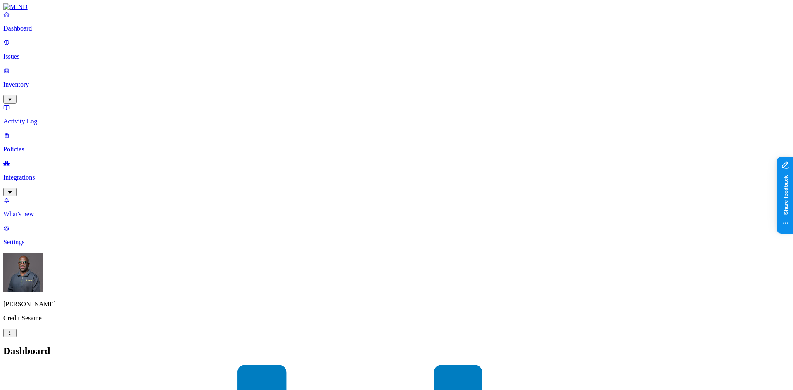
click at [42, 53] on p "Issues" at bounding box center [396, 56] width 786 height 7
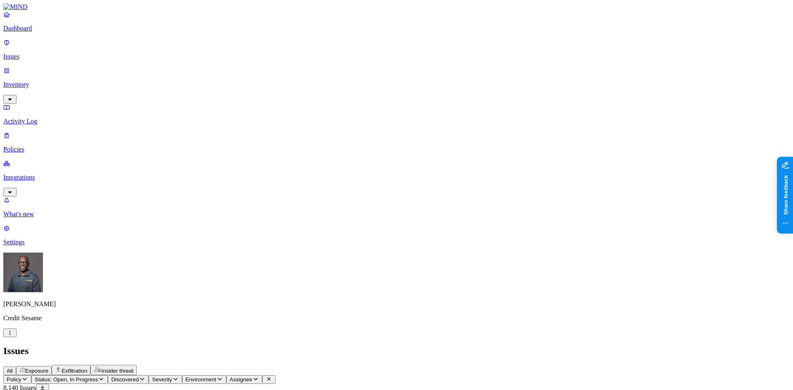
click at [43, 174] on p "Integrations" at bounding box center [396, 177] width 786 height 7
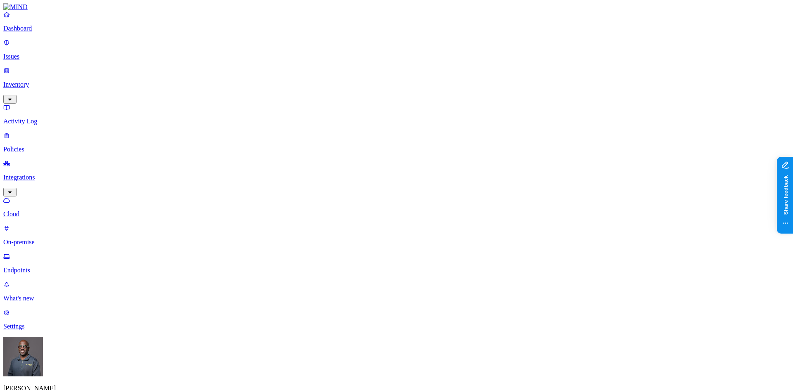
click at [35, 32] on p "Dashboard" at bounding box center [396, 28] width 786 height 7
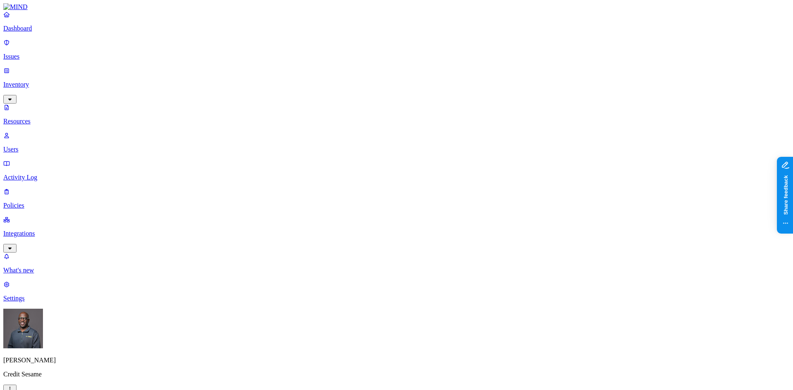
scroll to position [41, 0]
click at [79, 375] on html "Dashboard Issues Inventory Resources Users Activity Log Policies Integrations W…" at bounding box center [396, 319] width 793 height 639
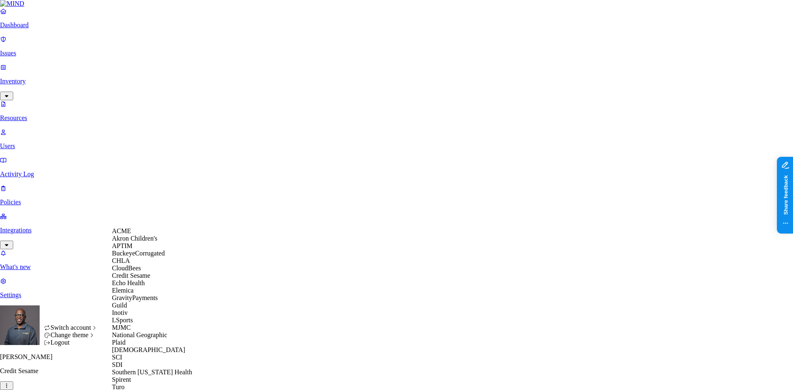
scroll to position [141, 0]
click at [135, 324] on div "MJMC" at bounding box center [152, 327] width 80 height 7
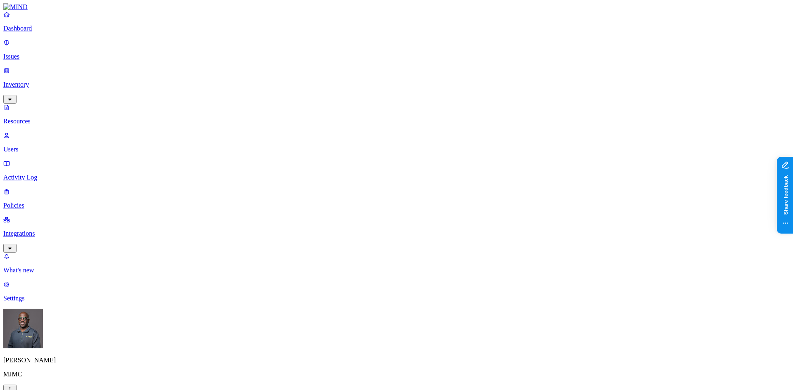
click at [31, 230] on p "Integrations" at bounding box center [396, 233] width 786 height 7
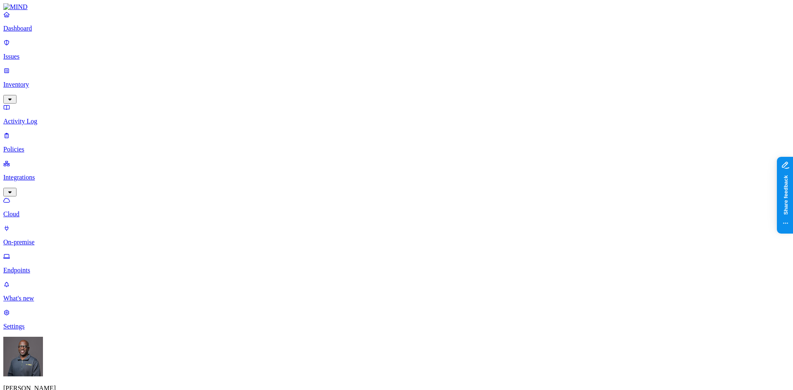
click at [42, 267] on p "Endpoints" at bounding box center [396, 270] width 786 height 7
click at [48, 239] on p "On-premise" at bounding box center [396, 242] width 786 height 7
click at [34, 211] on p "Cloud" at bounding box center [396, 214] width 786 height 7
click at [38, 32] on p "Dashboard" at bounding box center [396, 28] width 786 height 7
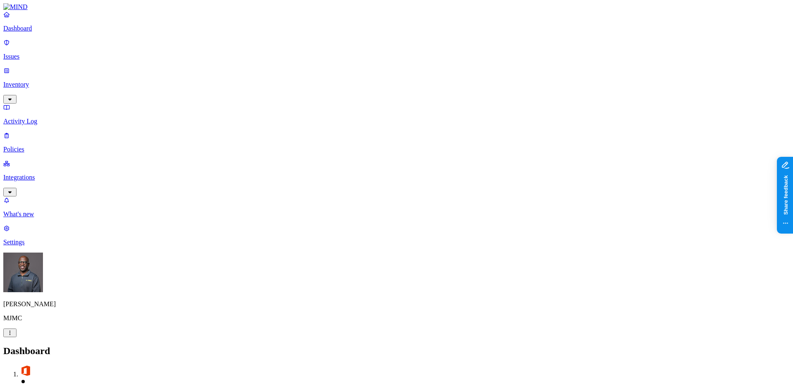
drag, startPoint x: 523, startPoint y: 261, endPoint x: 576, endPoint y: 258, distance: 53.4
drag, startPoint x: 580, startPoint y: 30, endPoint x: 651, endPoint y: 27, distance: 71.9
copy h3 "[EMAIL_ADDRESS][DOMAIN_NAME]"
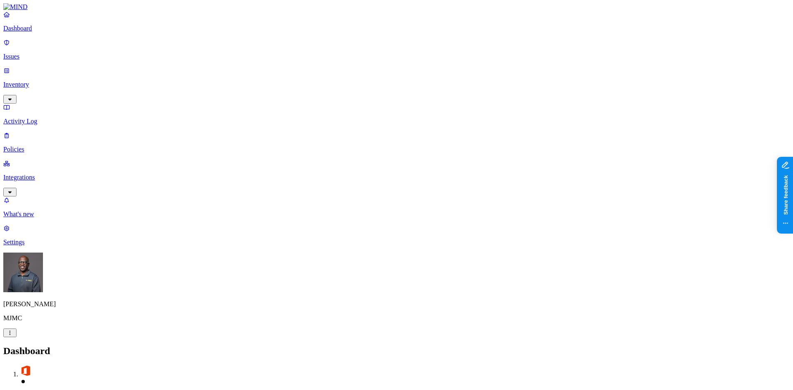
click at [45, 32] on p "Dashboard" at bounding box center [396, 28] width 786 height 7
click at [28, 81] on p "Inventory" at bounding box center [396, 84] width 786 height 7
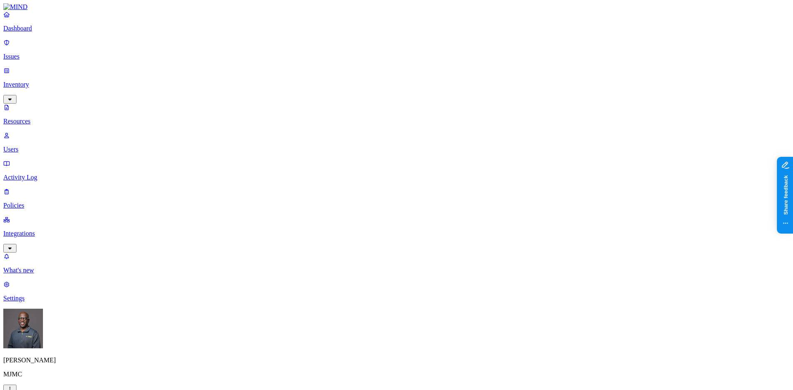
type input "[EMAIL_ADDRESS][DOMAIN_NAME]"
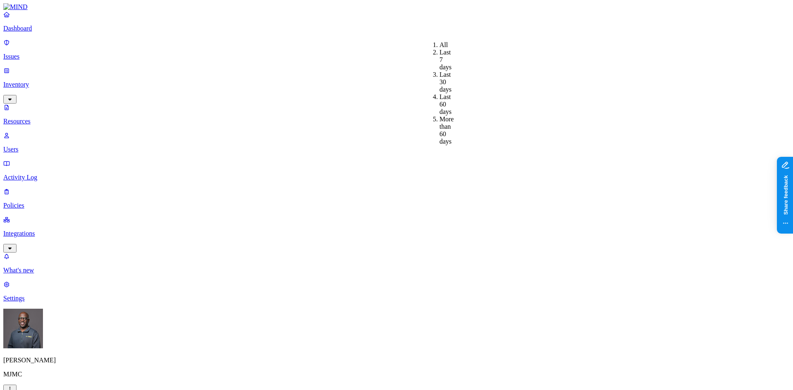
click at [45, 146] on p "Users" at bounding box center [396, 149] width 786 height 7
paste input "[EMAIL_ADDRESS][DOMAIN_NAME]"
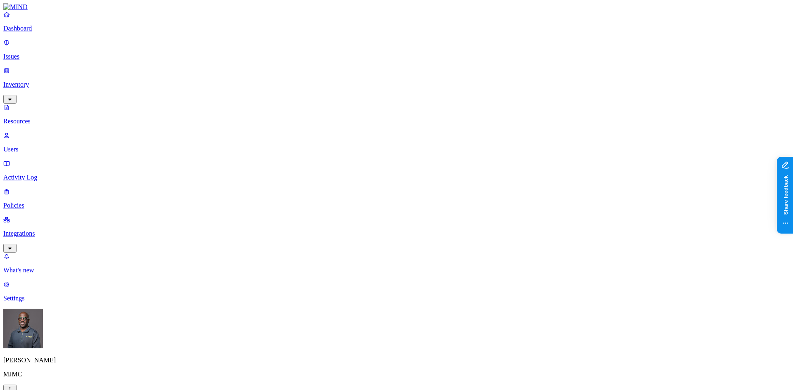
type input "[EMAIL_ADDRESS][DOMAIN_NAME]"
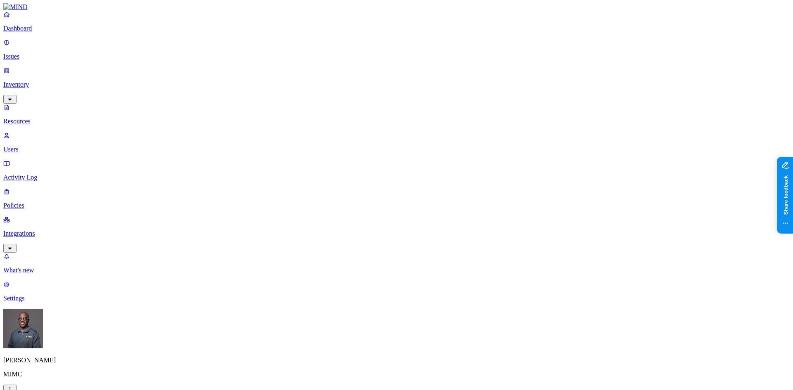
click at [233, 59] on span "Internal" at bounding box center [241, 59] width 21 height 7
click at [237, 71] on span "External" at bounding box center [242, 74] width 22 height 7
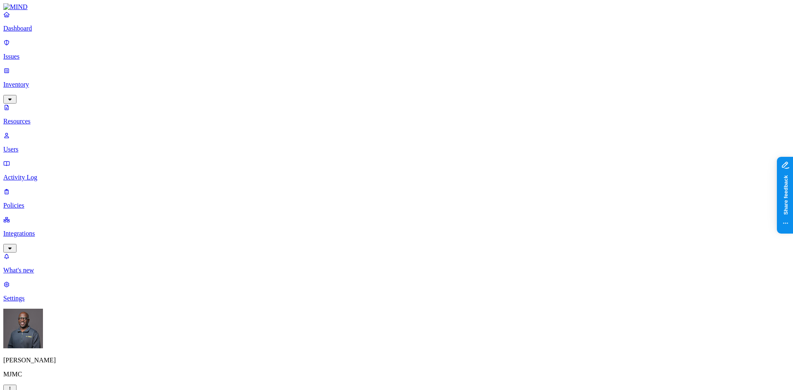
click at [40, 118] on p "Resources" at bounding box center [396, 121] width 786 height 7
click at [43, 32] on p "Dashboard" at bounding box center [396, 28] width 786 height 7
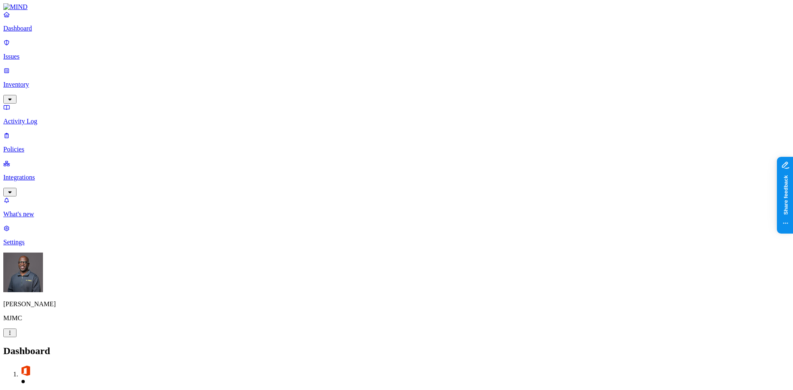
drag, startPoint x: 1559, startPoint y: 427, endPoint x: 815, endPoint y: 241, distance: 767.8
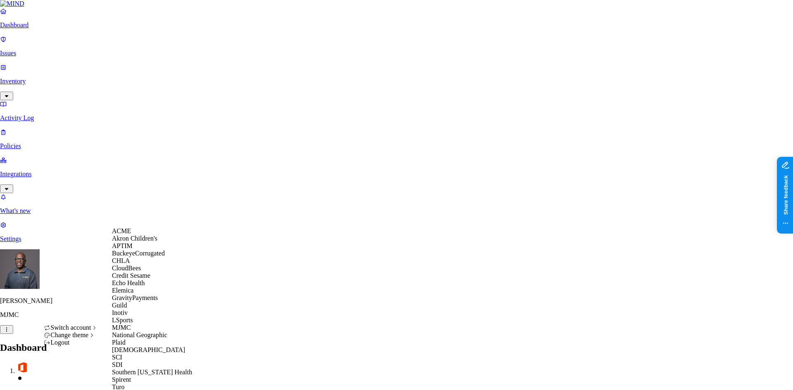
click at [135, 279] on span "Credit Sesame" at bounding box center [131, 275] width 38 height 7
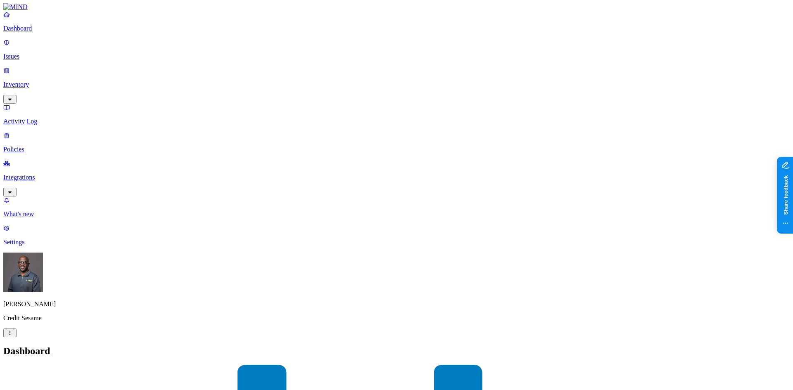
click at [34, 118] on p "Activity Log" at bounding box center [396, 121] width 786 height 7
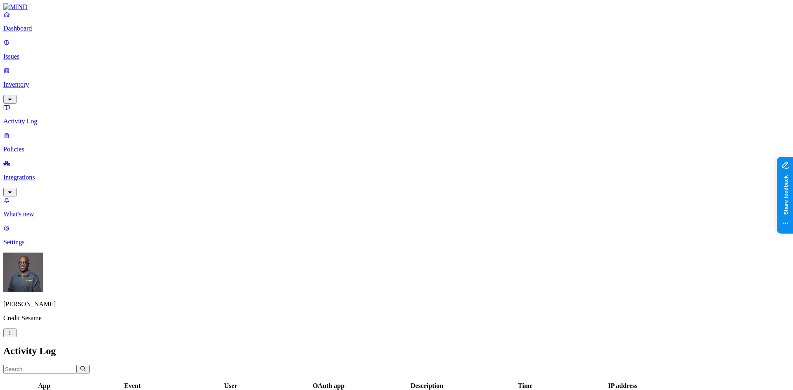
click at [37, 179] on nav "Dashboard Issues Inventory Activity Log Policies Integrations What's new 1 Sett…" at bounding box center [396, 128] width 786 height 235
click at [47, 32] on p "Dashboard" at bounding box center [396, 28] width 786 height 7
